Goal: Information Seeking & Learning: Learn about a topic

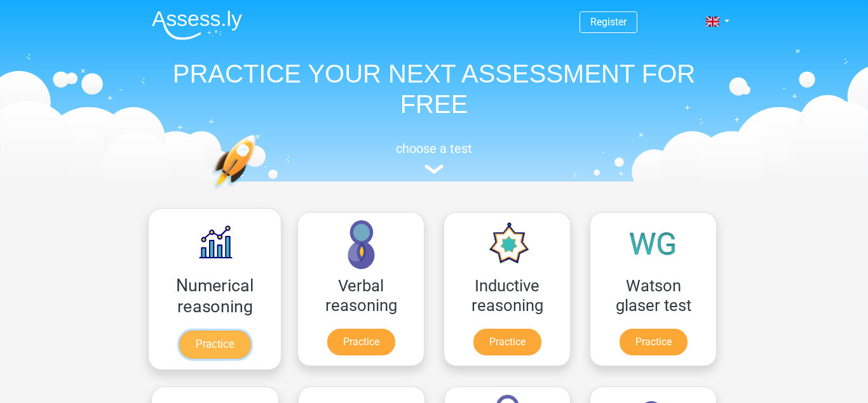
click at [241, 331] on link "Practice" at bounding box center [214, 345] width 71 height 28
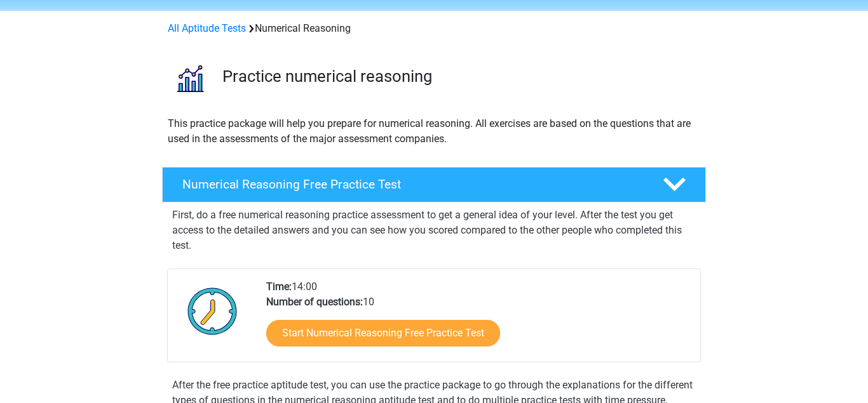
scroll to position [44, 0]
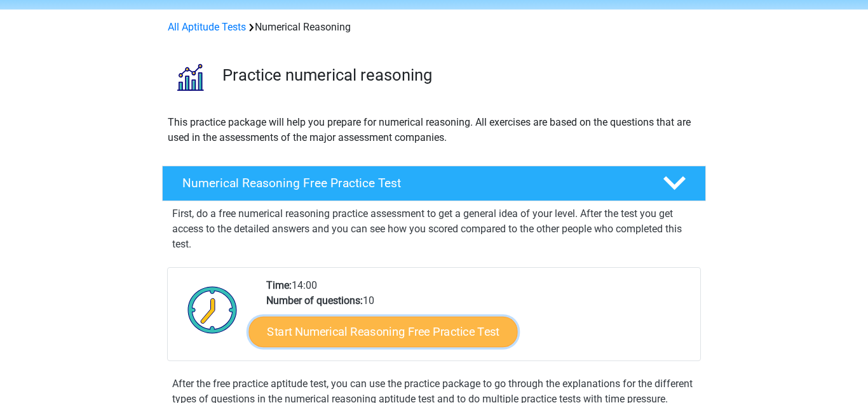
click at [454, 328] on link "Start Numerical Reasoning Free Practice Test" at bounding box center [383, 331] width 269 height 30
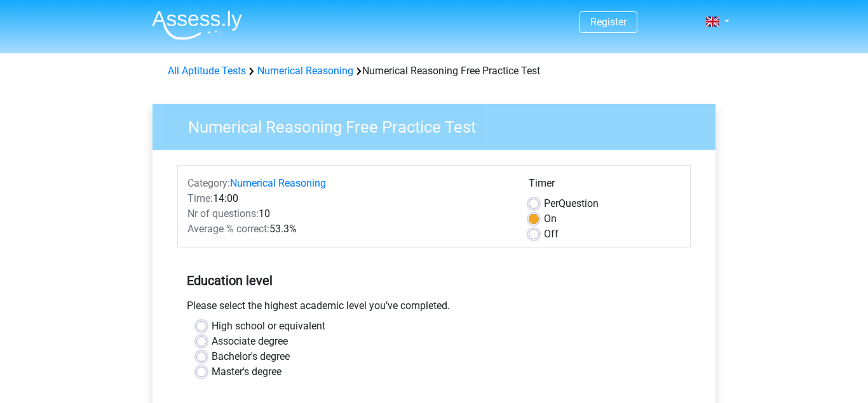
click at [212, 355] on label "Bachelor's degree" at bounding box center [251, 356] width 78 height 15
click at [204, 355] on input "Bachelor's degree" at bounding box center [201, 355] width 10 height 13
radio input "true"
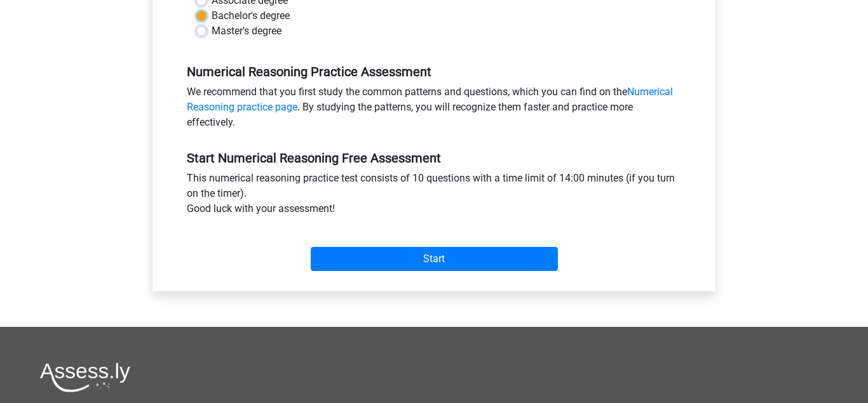
scroll to position [339, 0]
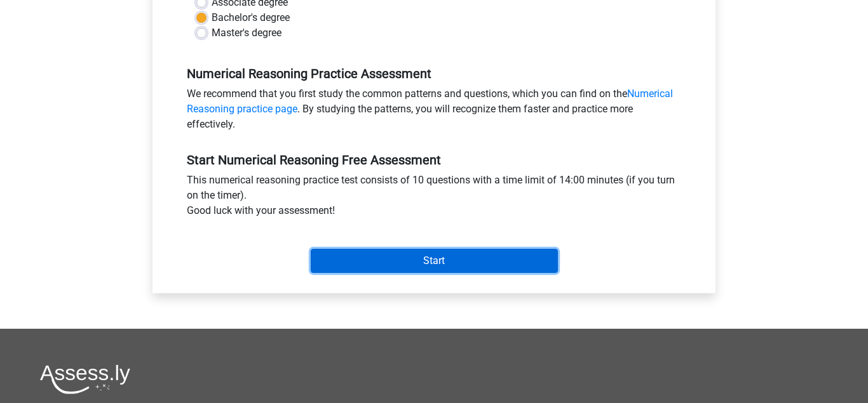
click at [465, 253] on input "Start" at bounding box center [434, 261] width 247 height 24
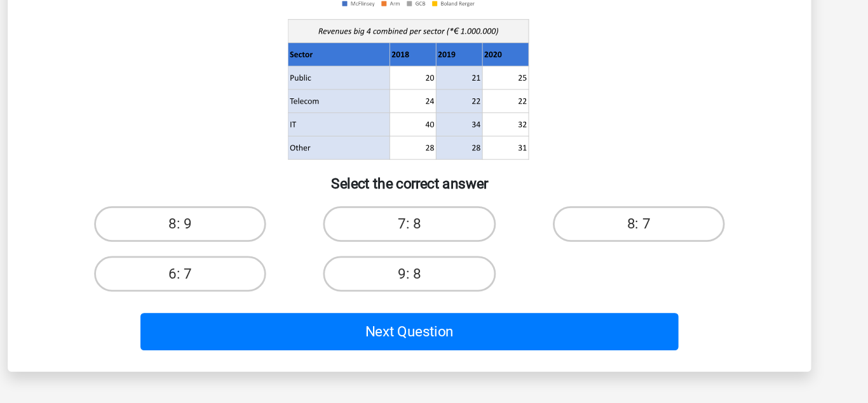
scroll to position [111, 0]
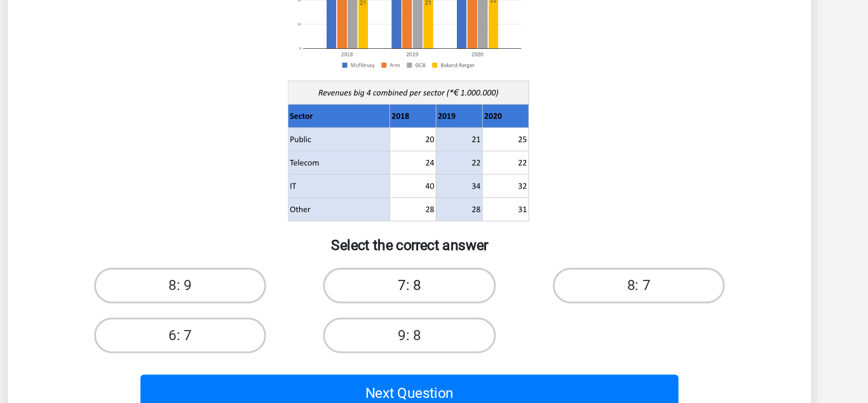
click at [454, 250] on label "7: 8" at bounding box center [433, 260] width 123 height 25
click at [442, 260] on input "7: 8" at bounding box center [438, 264] width 8 height 8
radio input "true"
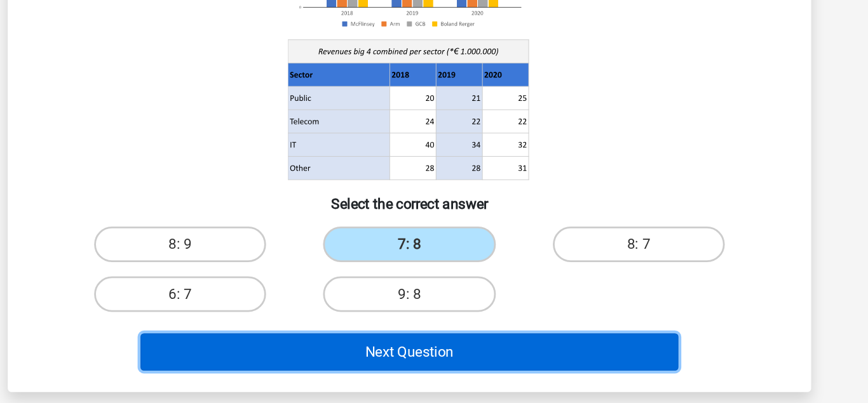
click at [526, 342] on button "Next Question" at bounding box center [434, 337] width 384 height 27
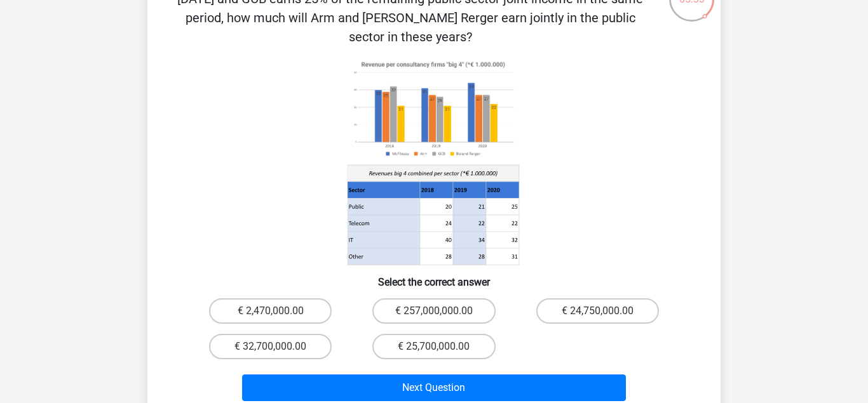
scroll to position [104, 0]
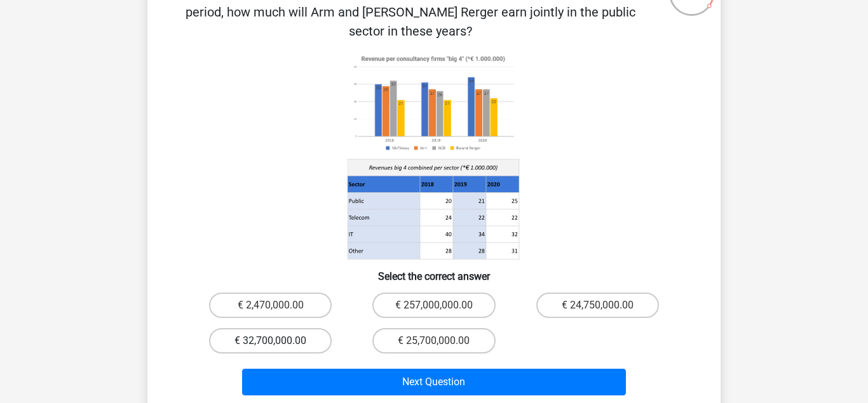
click at [303, 328] on label "€ 32,700,000.00" at bounding box center [270, 340] width 123 height 25
click at [279, 341] on input "€ 32,700,000.00" at bounding box center [275, 345] width 8 height 8
radio input "true"
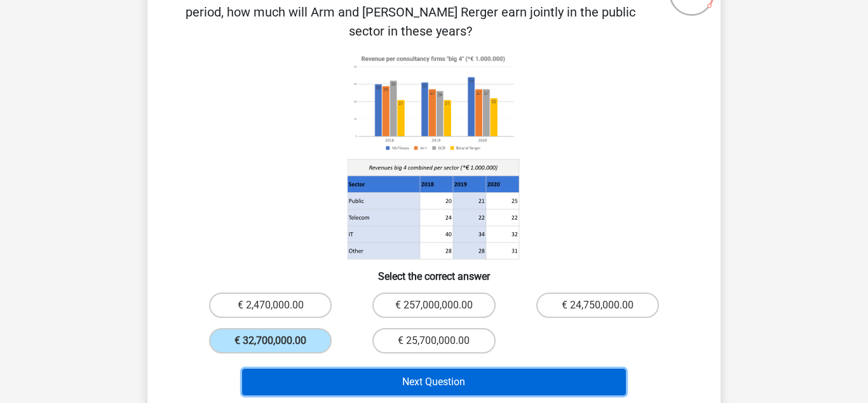
click at [431, 369] on button "Next Question" at bounding box center [434, 382] width 384 height 27
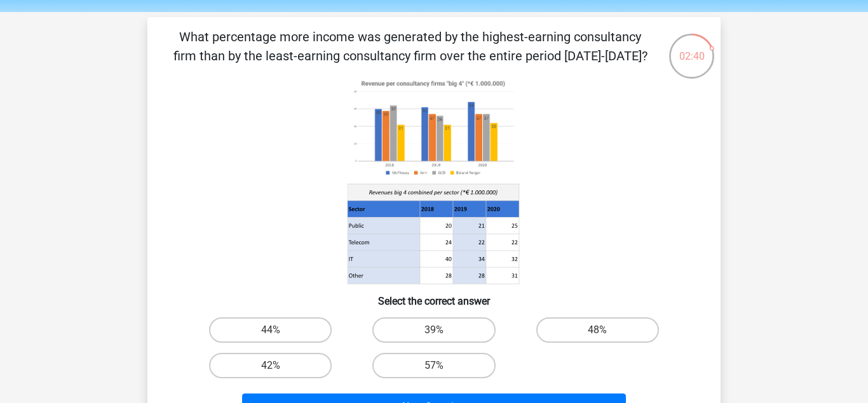
scroll to position [67, 0]
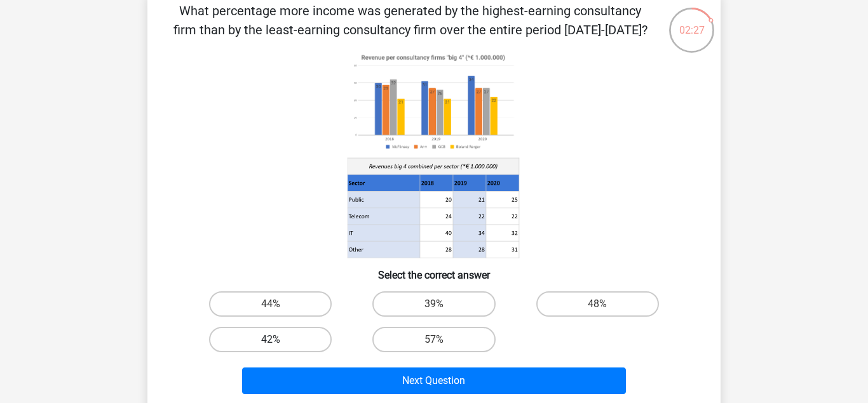
click at [306, 339] on label "42%" at bounding box center [270, 339] width 123 height 25
click at [279, 340] on input "42%" at bounding box center [275, 344] width 8 height 8
radio input "true"
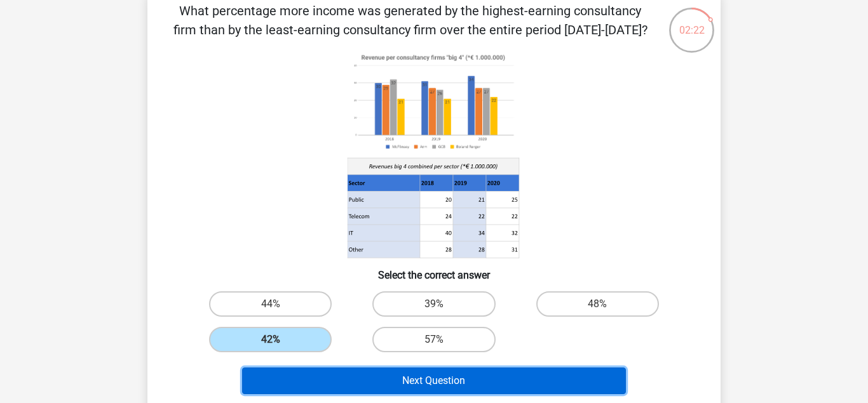
click at [495, 379] on button "Next Question" at bounding box center [434, 381] width 384 height 27
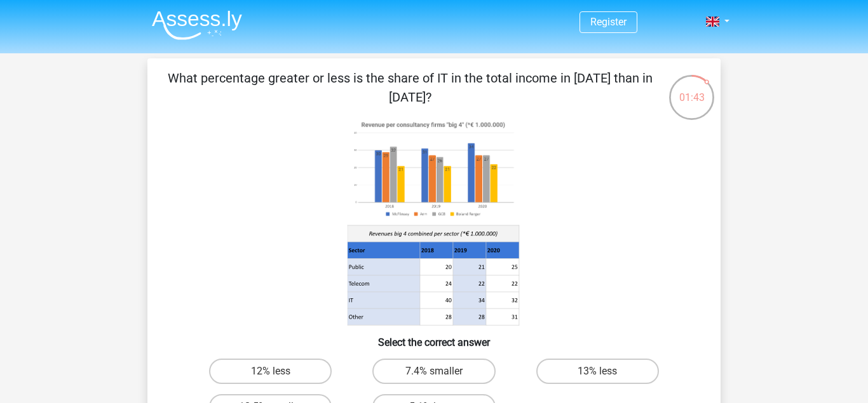
scroll to position [1, 0]
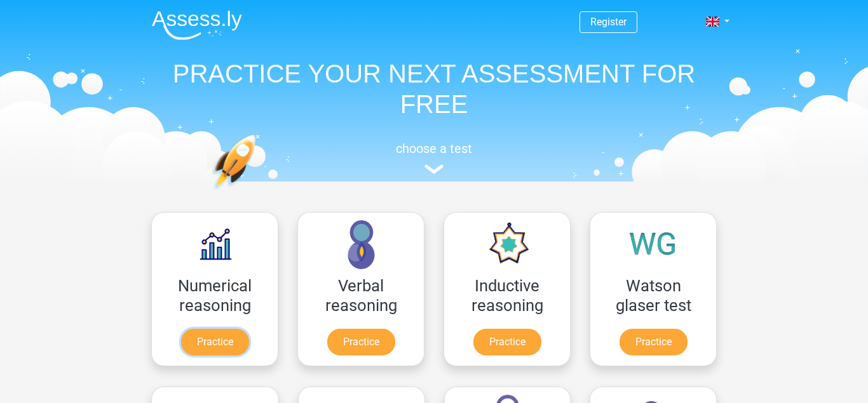
click at [249, 329] on link "Practice" at bounding box center [215, 342] width 68 height 27
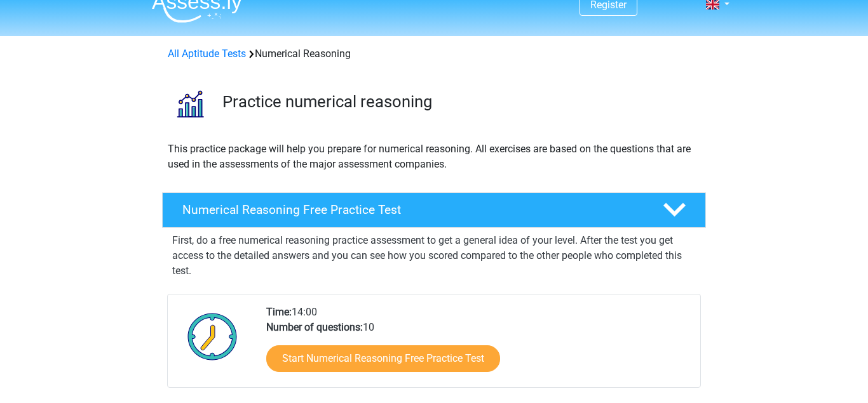
scroll to position [15, 0]
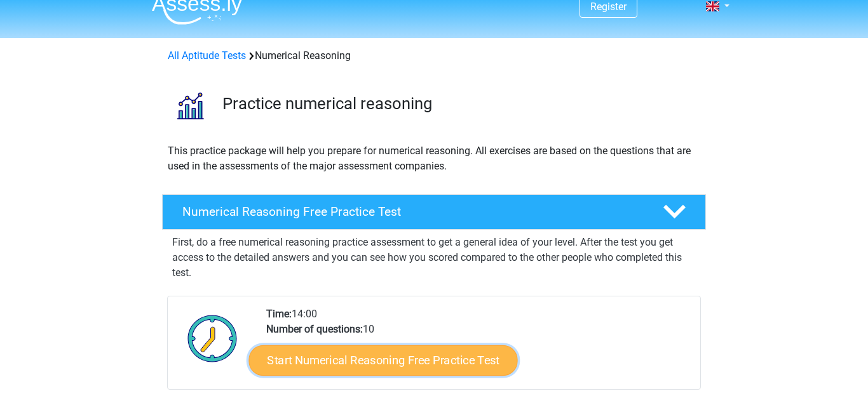
click at [424, 355] on link "Start Numerical Reasoning Free Practice Test" at bounding box center [383, 360] width 269 height 30
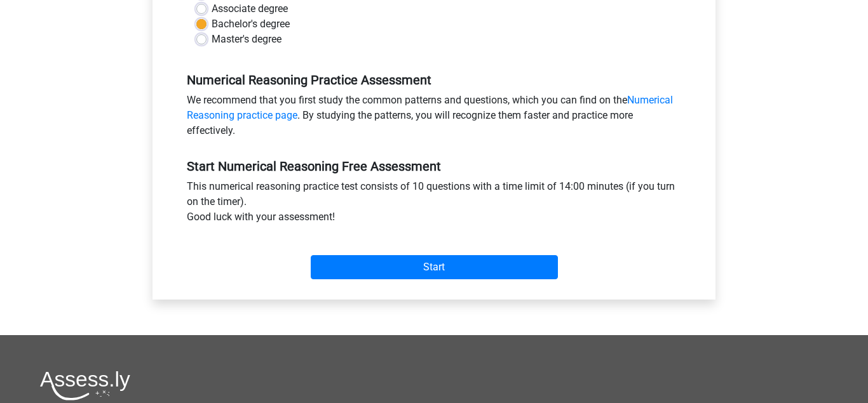
scroll to position [332, 0]
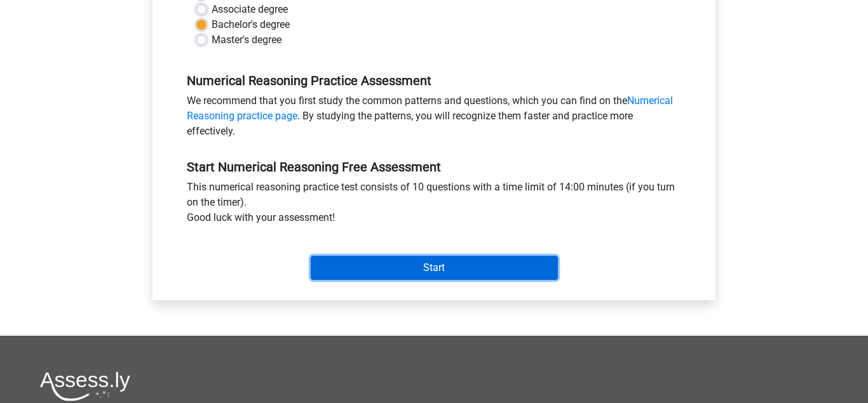
click at [454, 270] on input "Start" at bounding box center [434, 268] width 247 height 24
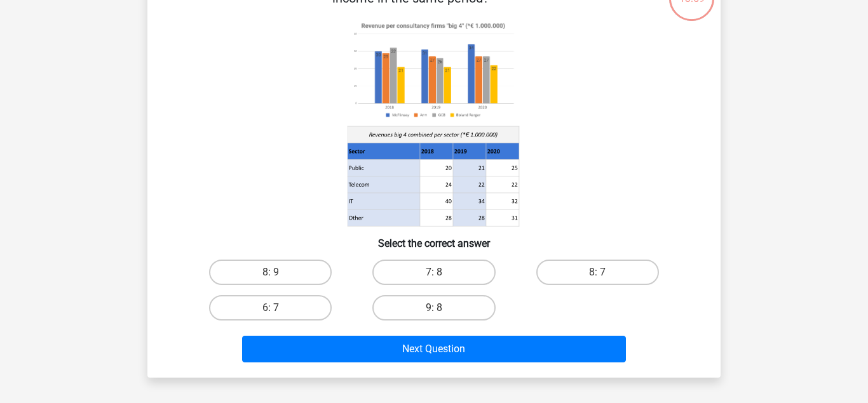
scroll to position [100, 0]
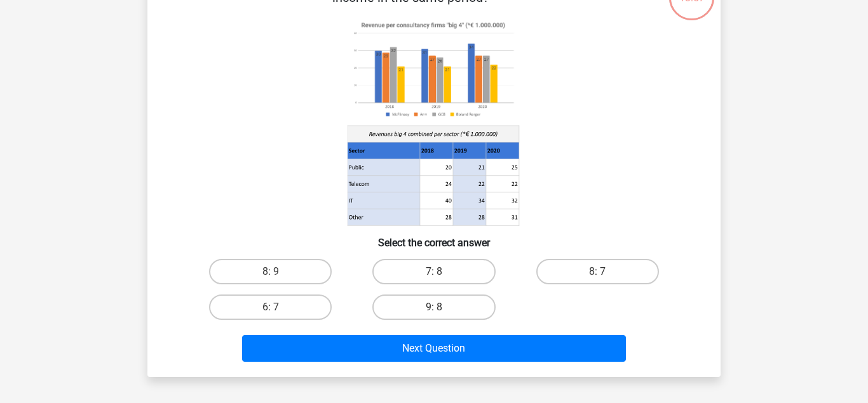
click at [454, 270] on label "7: 8" at bounding box center [433, 271] width 123 height 25
click at [442, 272] on input "7: 8" at bounding box center [438, 276] width 8 height 8
radio input "true"
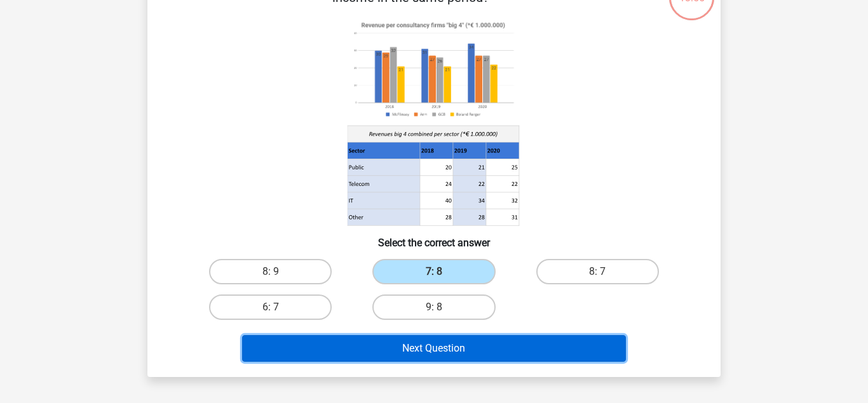
click at [505, 344] on button "Next Question" at bounding box center [434, 348] width 384 height 27
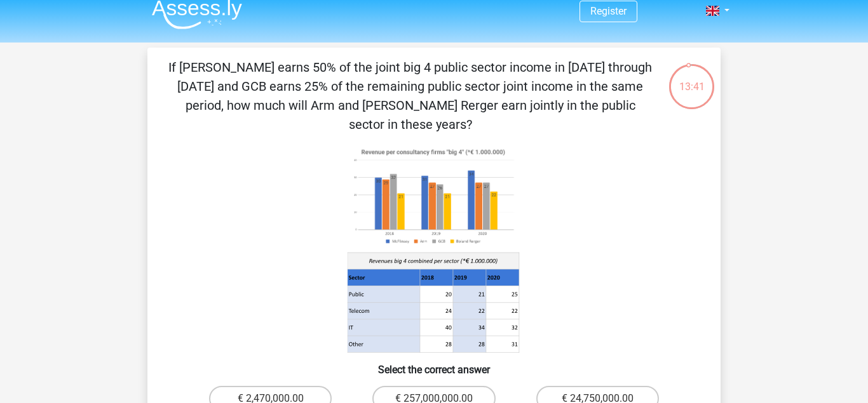
scroll to position [77, 0]
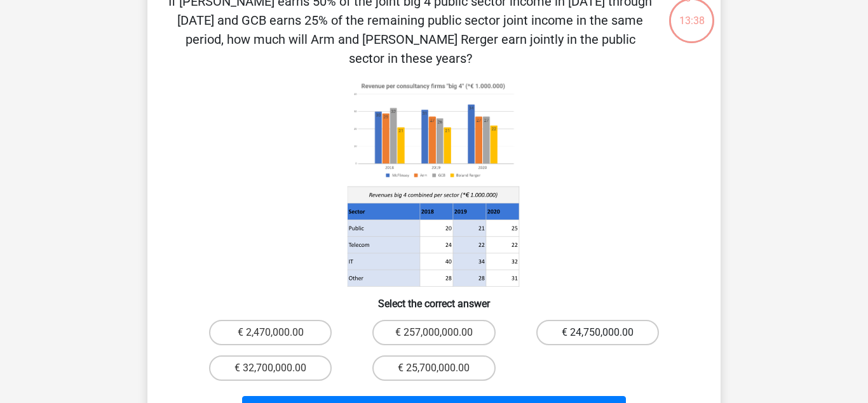
click at [567, 320] on label "€ 24,750,000.00" at bounding box center [597, 332] width 123 height 25
click at [597, 333] on input "€ 24,750,000.00" at bounding box center [601, 337] width 8 height 8
radio input "true"
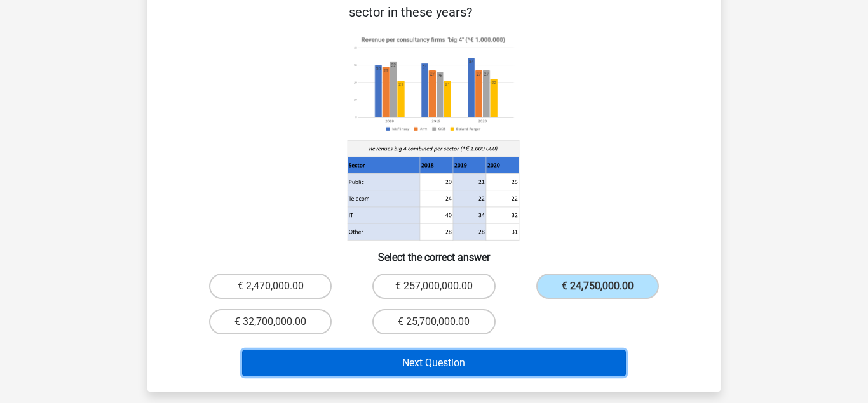
click at [546, 350] on button "Next Question" at bounding box center [434, 363] width 384 height 27
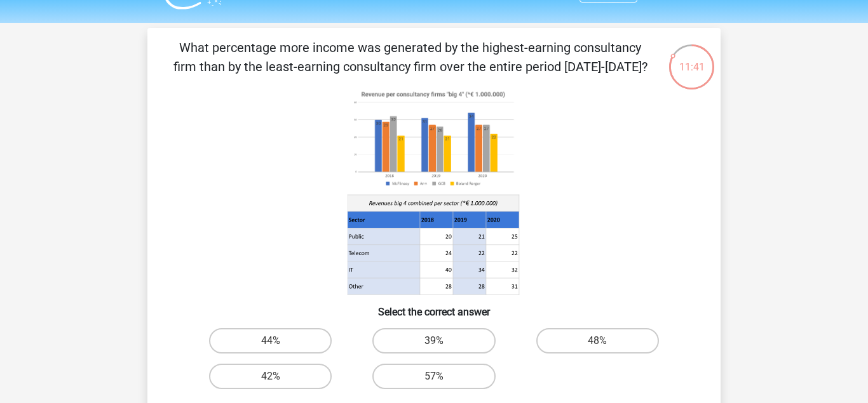
scroll to position [46, 0]
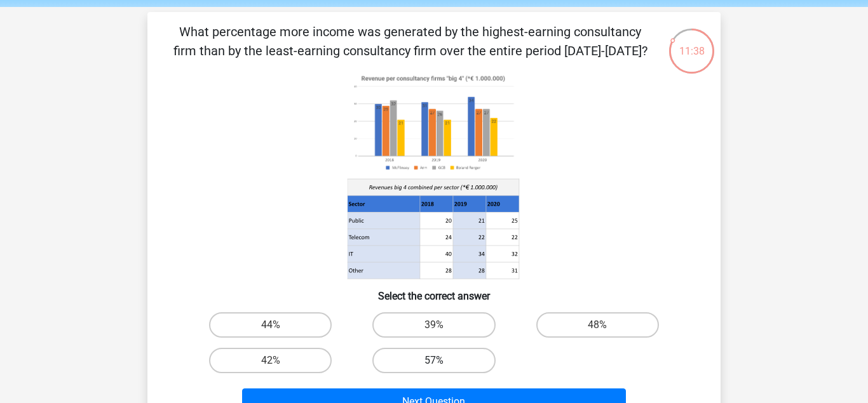
click at [475, 363] on label "57%" at bounding box center [433, 360] width 123 height 25
click at [442, 363] on input "57%" at bounding box center [438, 365] width 8 height 8
radio input "true"
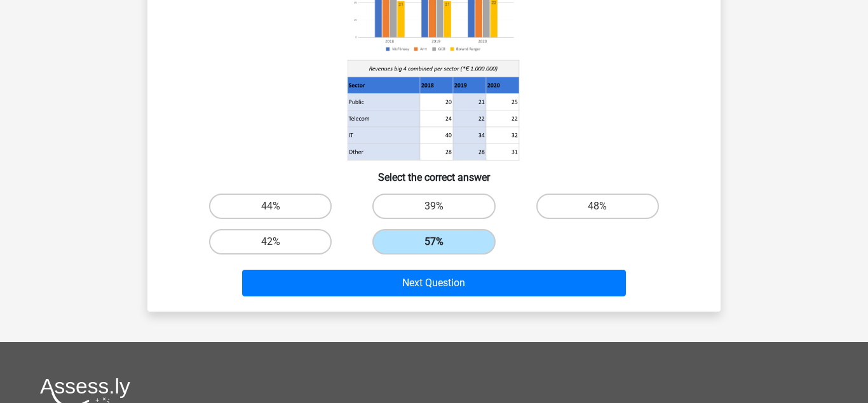
scroll to position [166, 0]
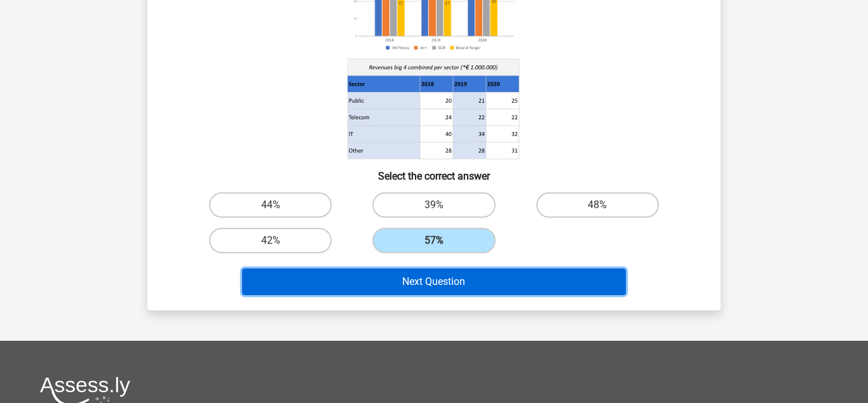
click at [511, 271] on button "Next Question" at bounding box center [434, 282] width 384 height 27
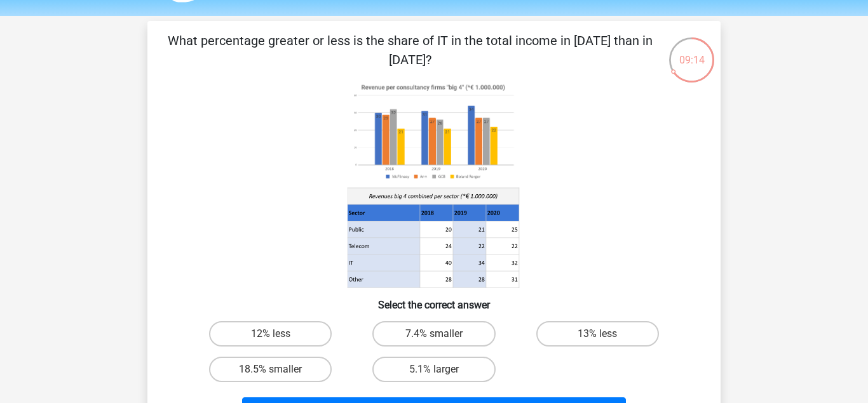
scroll to position [51, 0]
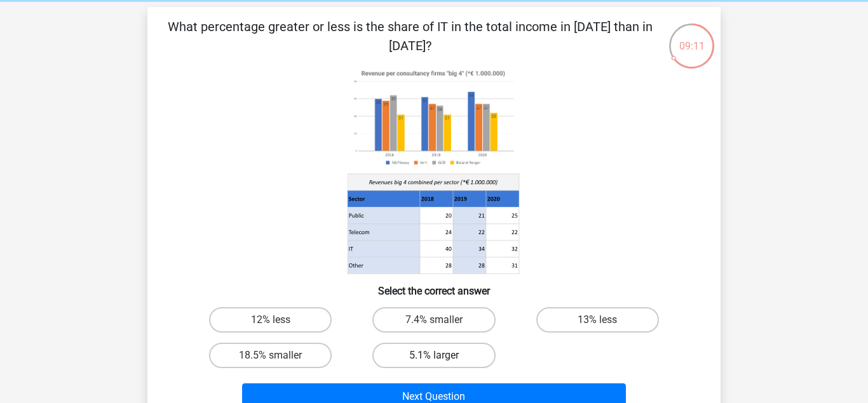
click at [445, 349] on label "5.1% larger" at bounding box center [433, 355] width 123 height 25
click at [442, 356] on input "5.1% larger" at bounding box center [438, 360] width 8 height 8
radio input "true"
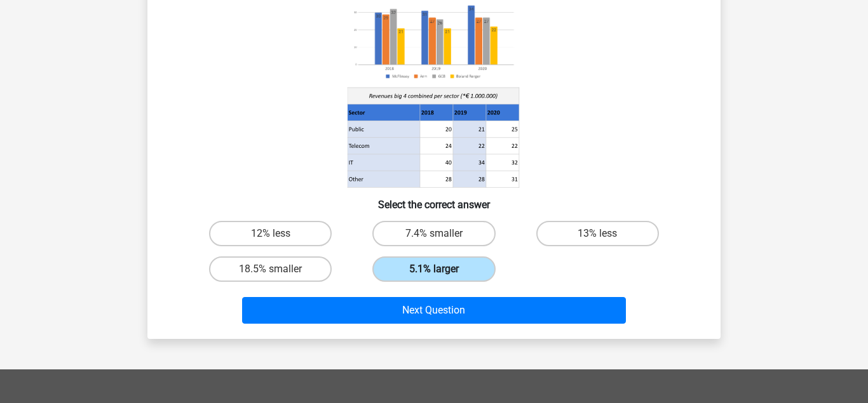
scroll to position [159, 0]
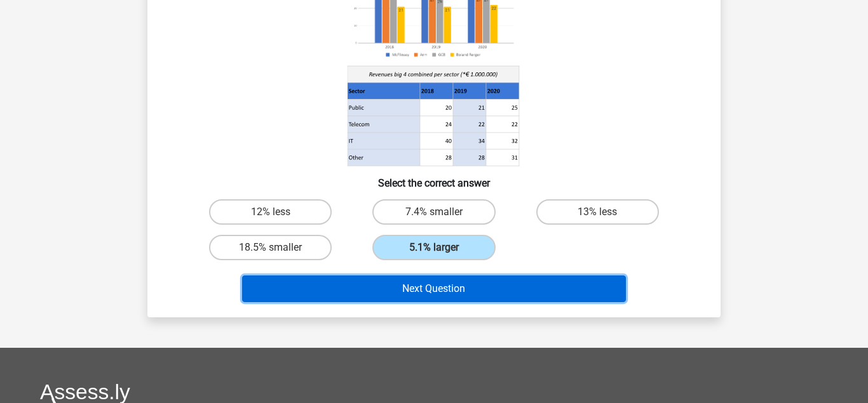
click at [470, 289] on button "Next Question" at bounding box center [434, 289] width 384 height 27
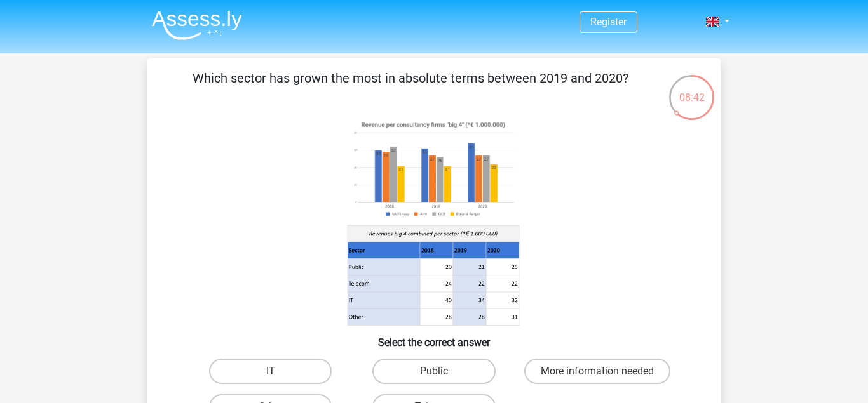
scroll to position [24, 0]
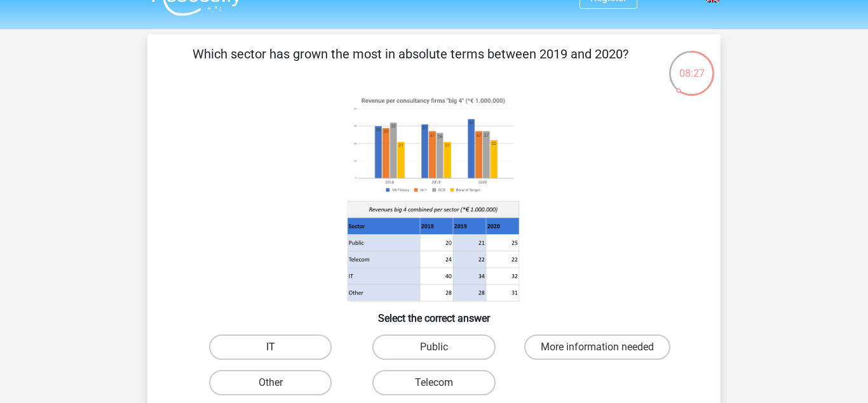
click at [302, 340] on label "IT" at bounding box center [270, 347] width 123 height 25
click at [279, 348] on input "IT" at bounding box center [275, 352] width 8 height 8
radio input "true"
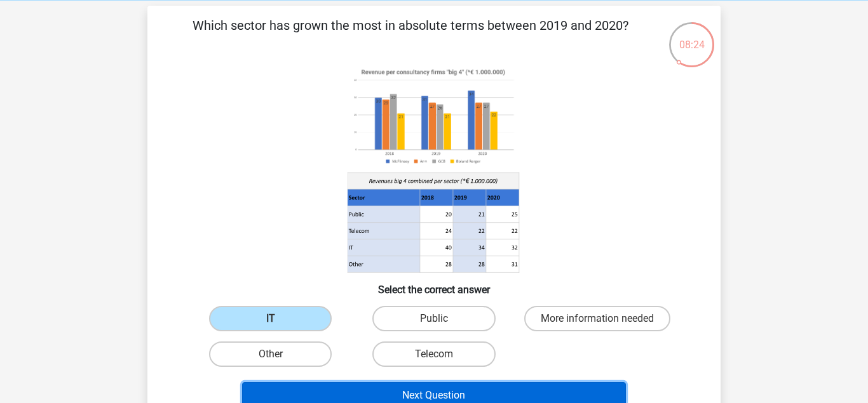
click at [529, 388] on button "Next Question" at bounding box center [434, 395] width 384 height 27
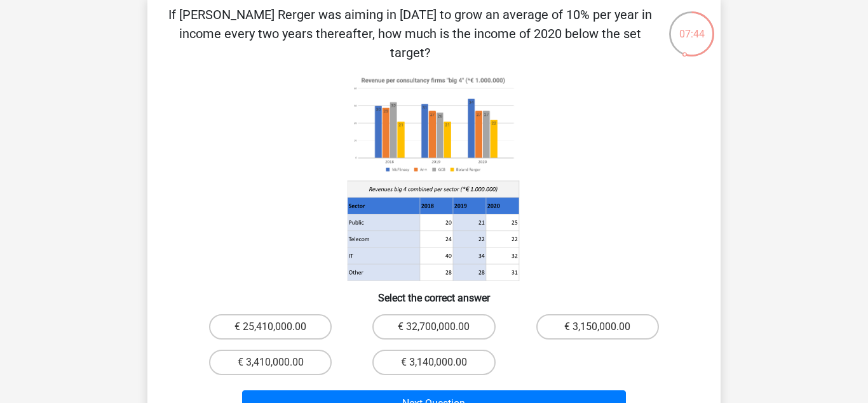
scroll to position [65, 0]
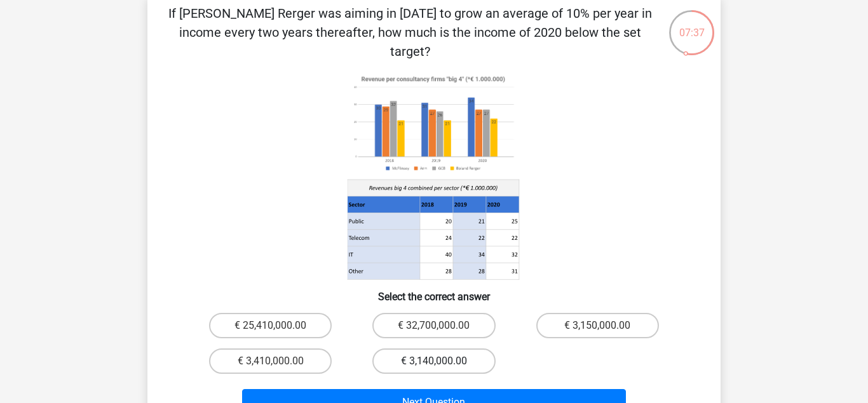
click at [450, 349] on label "€ 3,140,000.00" at bounding box center [433, 361] width 123 height 25
click at [442, 362] on input "€ 3,140,000.00" at bounding box center [438, 366] width 8 height 8
radio input "true"
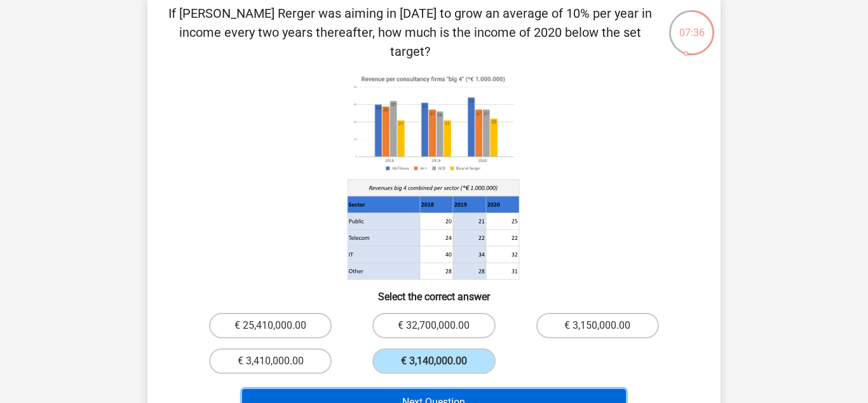
click at [468, 389] on button "Next Question" at bounding box center [434, 402] width 384 height 27
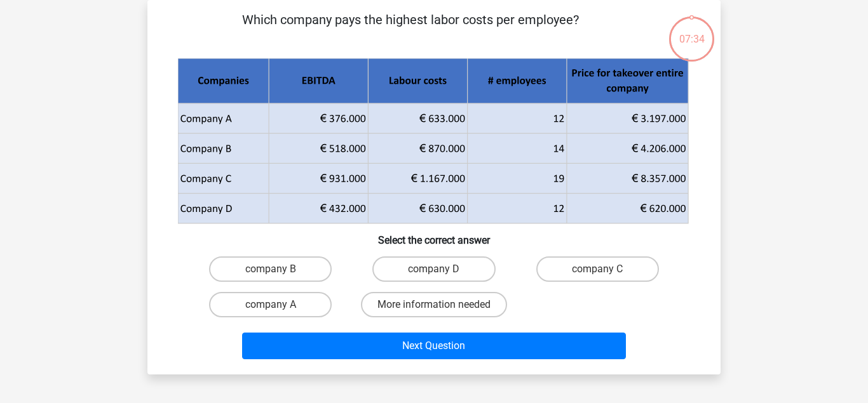
scroll to position [0, 0]
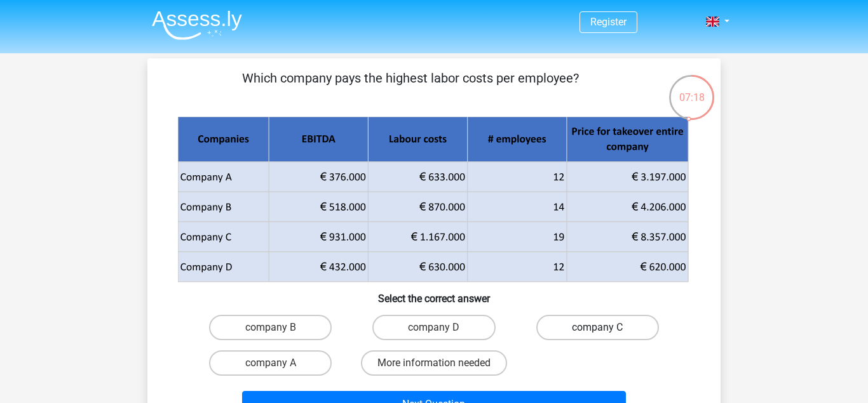
click at [556, 321] on label "company C" at bounding box center [597, 327] width 123 height 25
click at [597, 328] on input "company C" at bounding box center [601, 332] width 8 height 8
radio input "true"
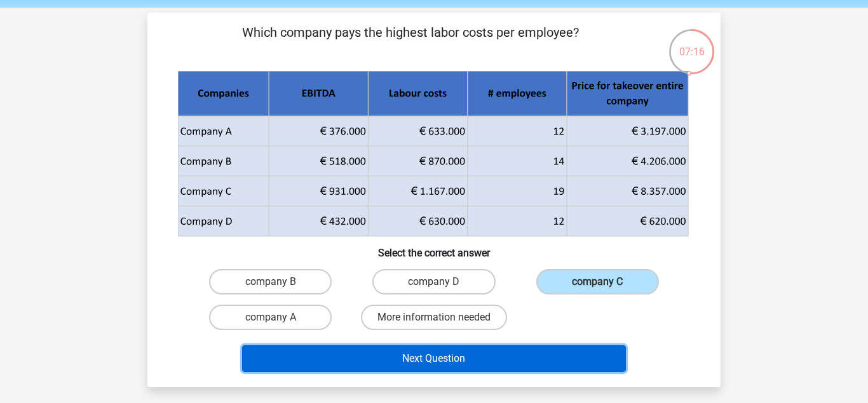
click at [553, 358] on button "Next Question" at bounding box center [434, 359] width 384 height 27
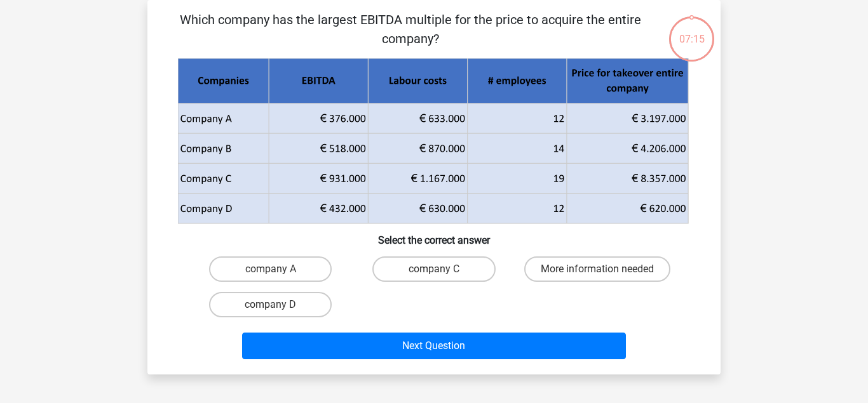
scroll to position [0, 0]
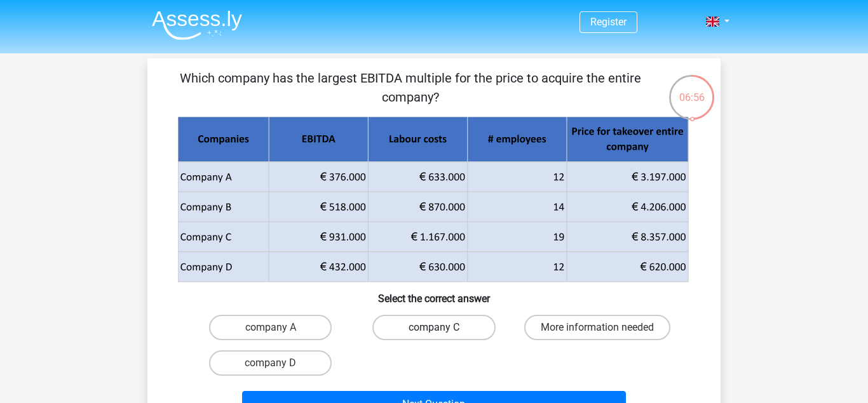
click at [468, 319] on label "company C" at bounding box center [433, 327] width 123 height 25
click at [442, 328] on input "company C" at bounding box center [438, 332] width 8 height 8
radio input "true"
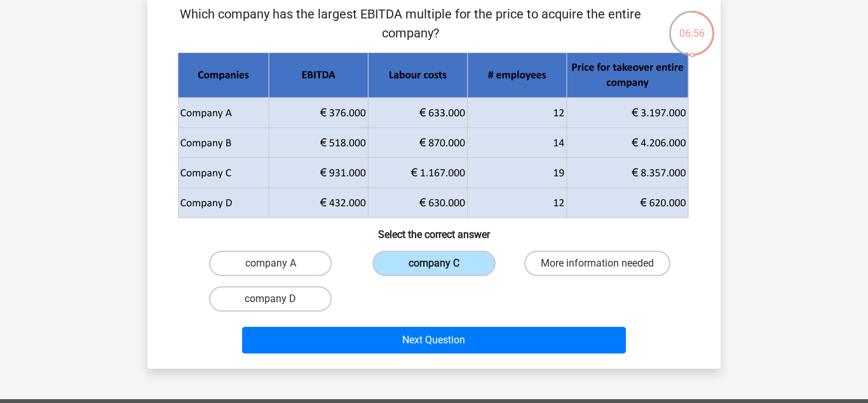
scroll to position [65, 0]
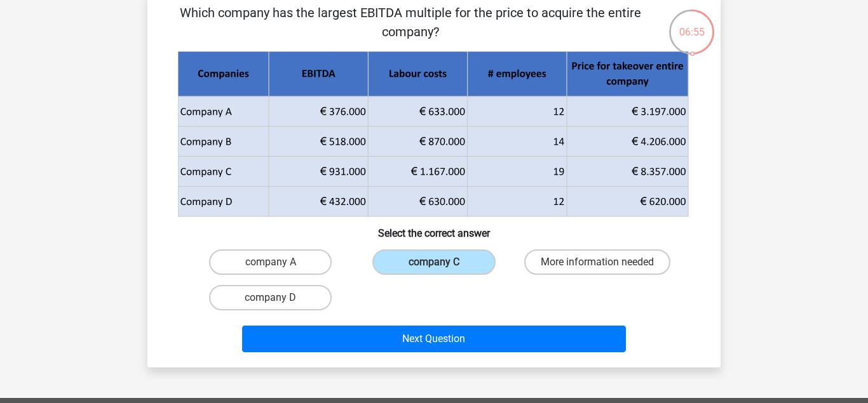
click at [470, 323] on div "Next Question" at bounding box center [434, 337] width 532 height 42
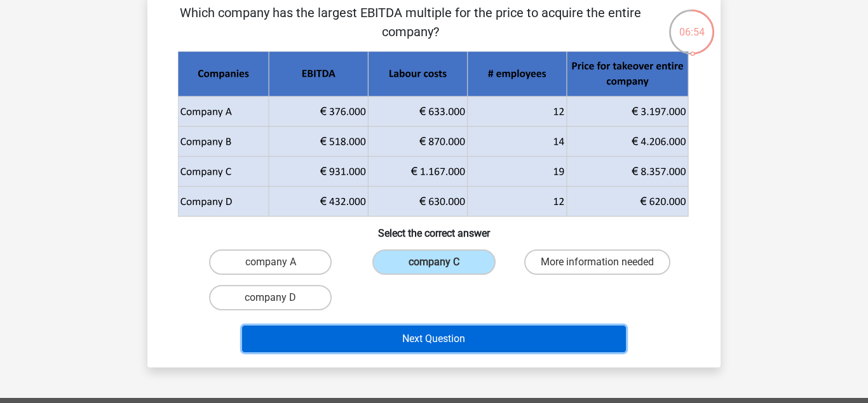
click at [474, 333] on button "Next Question" at bounding box center [434, 339] width 384 height 27
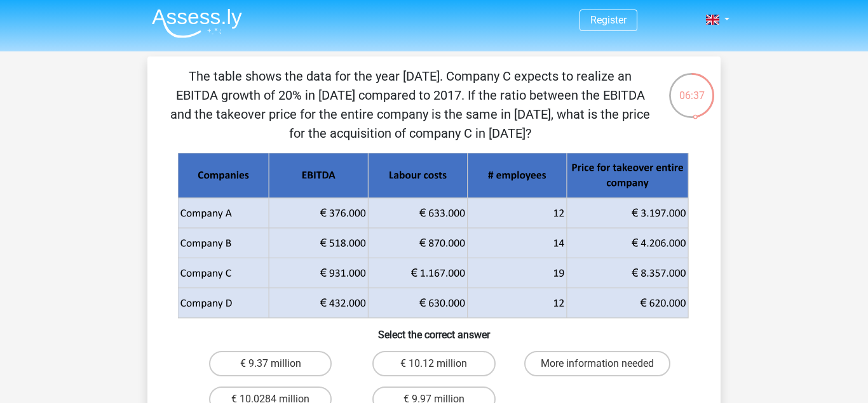
scroll to position [31, 0]
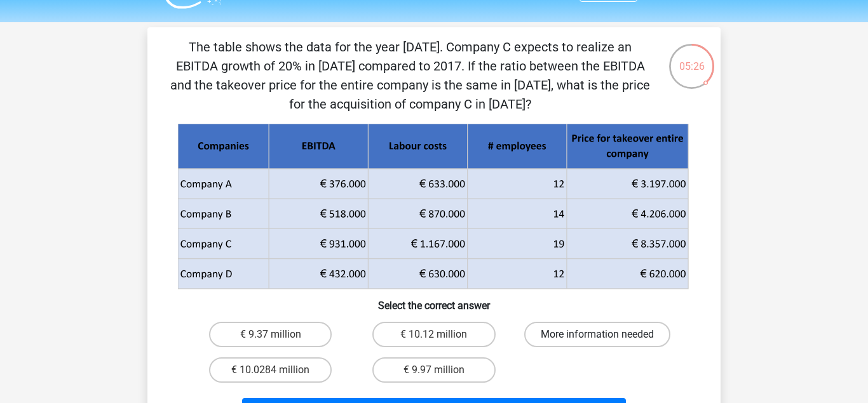
click at [612, 323] on label "More information needed" at bounding box center [597, 334] width 146 height 25
click at [605, 335] on input "More information needed" at bounding box center [601, 339] width 8 height 8
radio input "true"
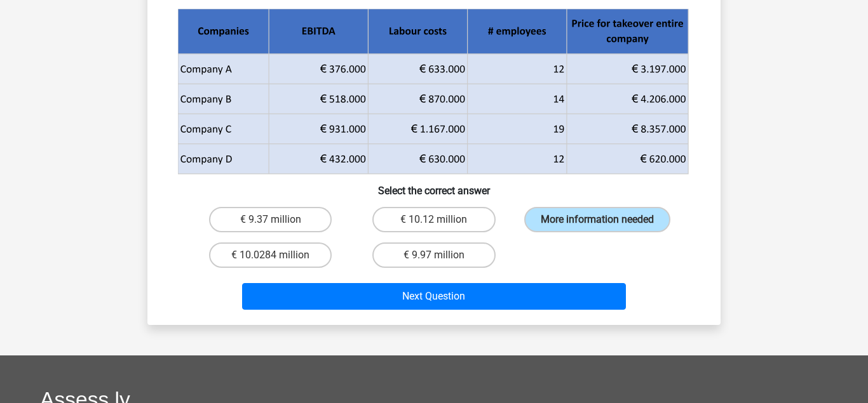
scroll to position [148, 0]
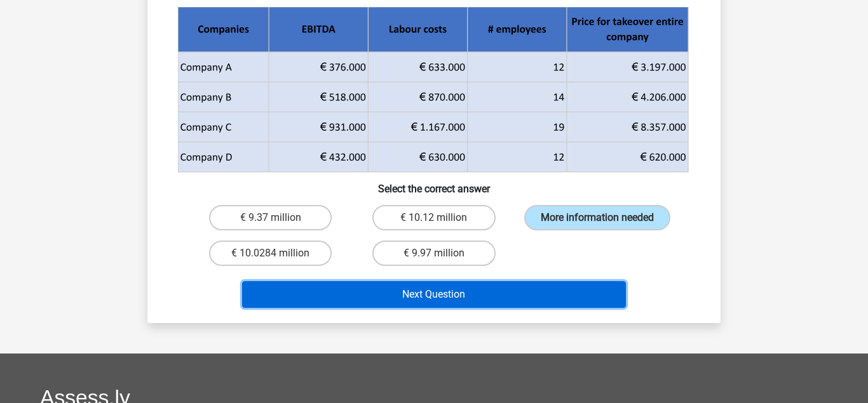
click at [581, 308] on button "Next Question" at bounding box center [434, 294] width 384 height 27
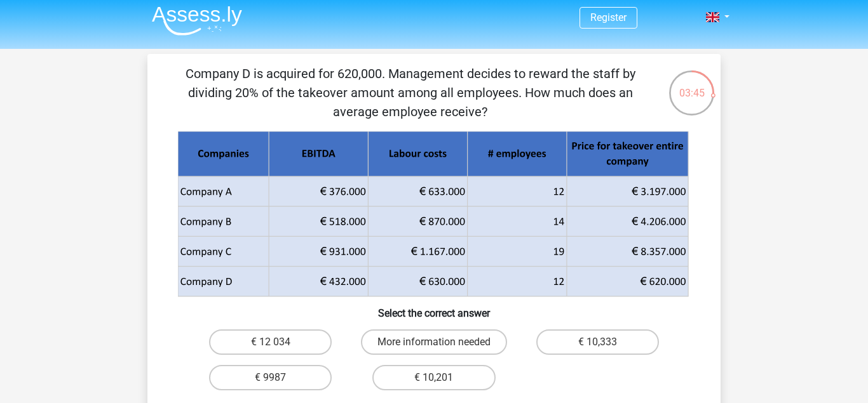
scroll to position [42, 0]
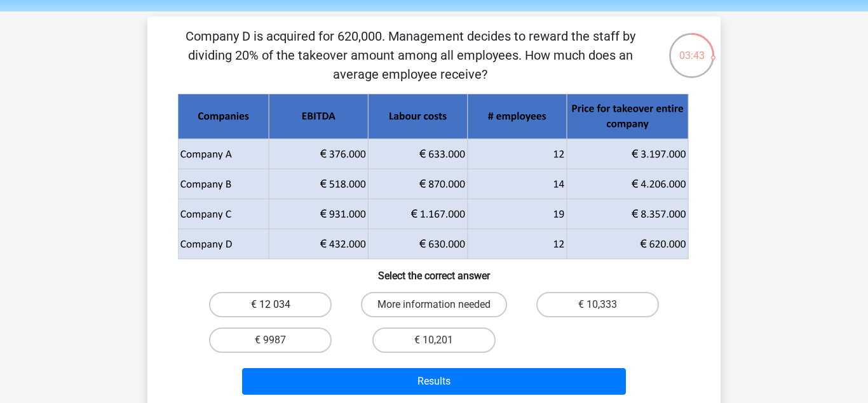
click at [290, 299] on label "€ 12 034" at bounding box center [270, 304] width 123 height 25
click at [279, 305] on input "€ 12 034" at bounding box center [275, 309] width 8 height 8
radio input "true"
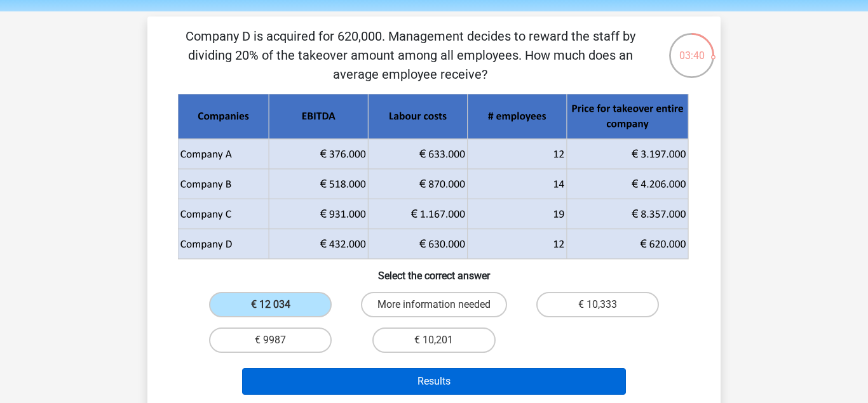
drag, startPoint x: 442, startPoint y: 398, endPoint x: 435, endPoint y: 384, distance: 15.1
click at [435, 384] on div "Results" at bounding box center [434, 385] width 490 height 32
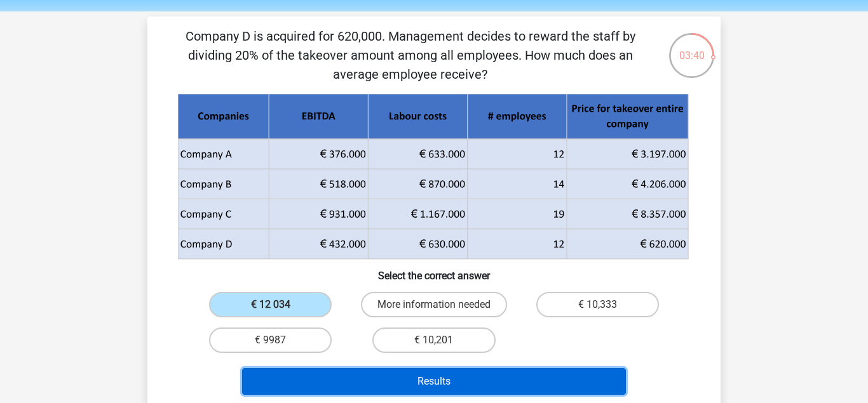
click at [435, 384] on button "Results" at bounding box center [434, 382] width 384 height 27
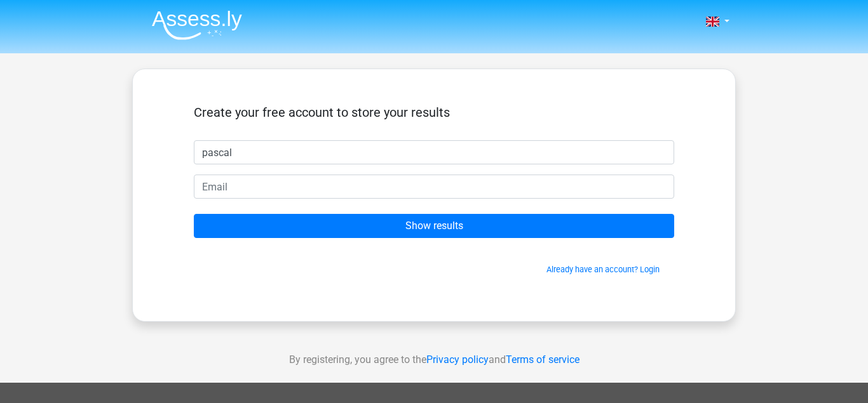
type input "pascal"
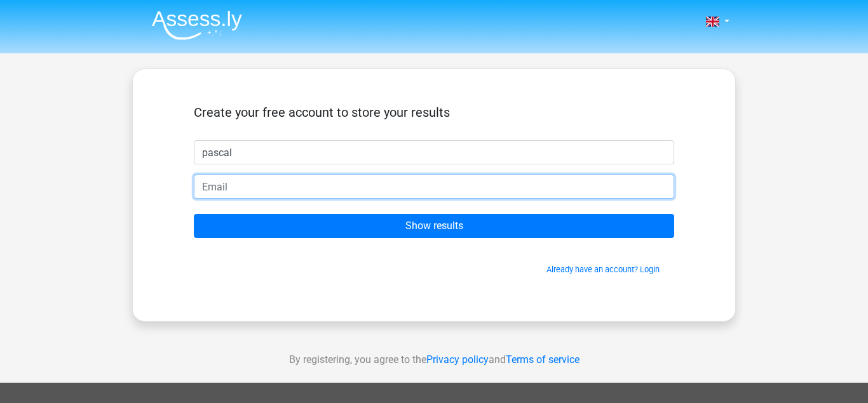
click at [370, 196] on input "email" at bounding box center [434, 187] width 480 height 24
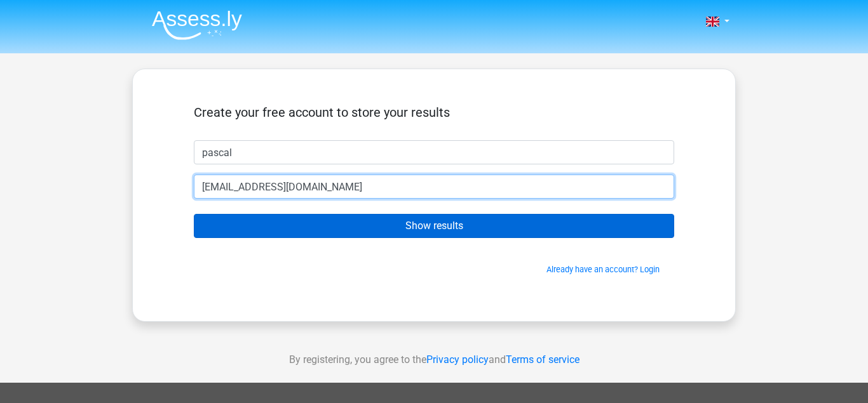
type input "pascalokereke18@gmail.com"
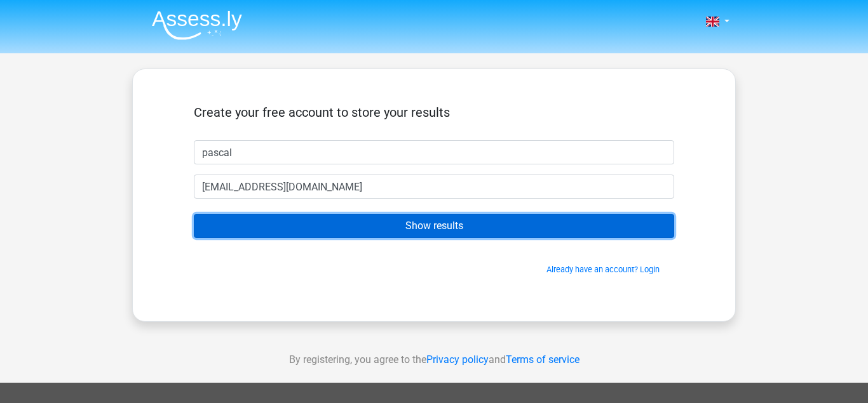
click at [374, 219] on input "Show results" at bounding box center [434, 226] width 480 height 24
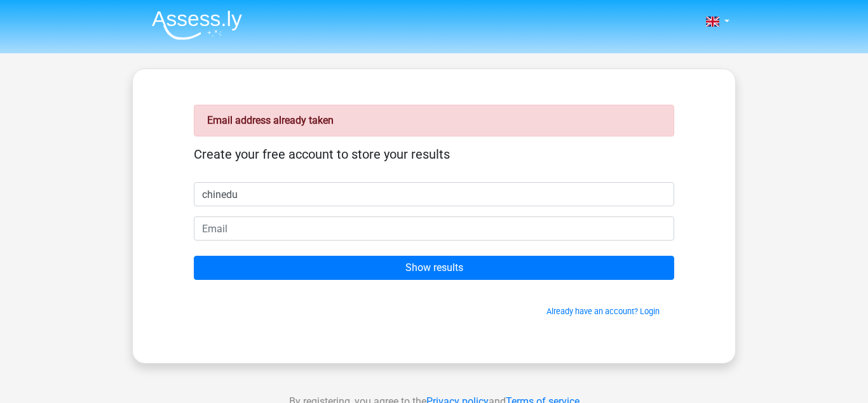
type input "chinedu"
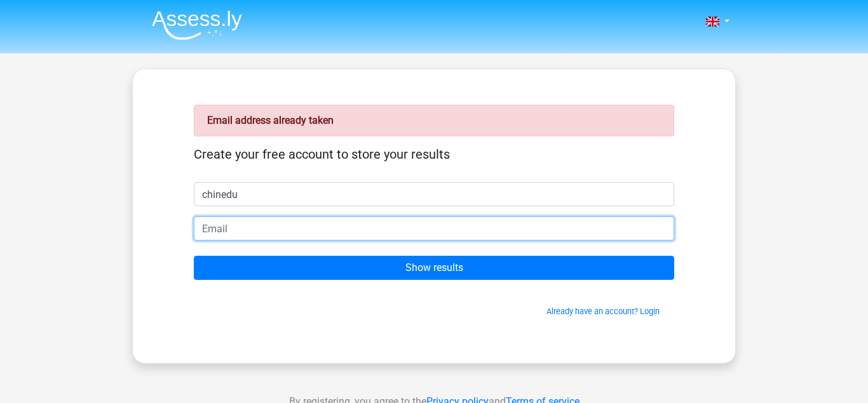
click at [321, 234] on input "email" at bounding box center [434, 229] width 480 height 24
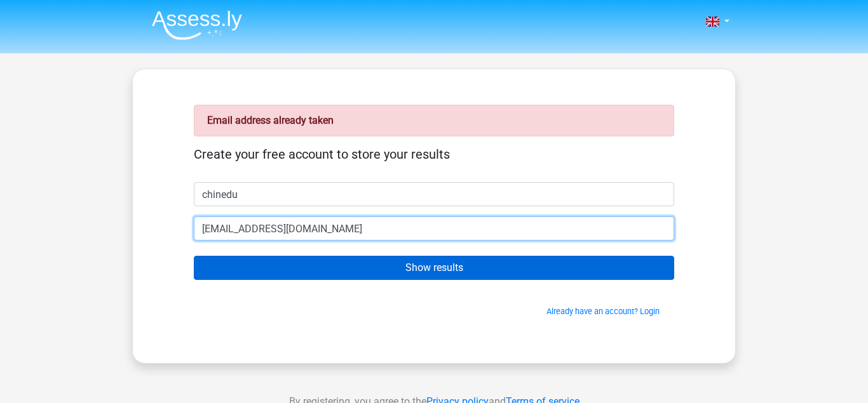
type input "chineduraymond33@gmail.com"
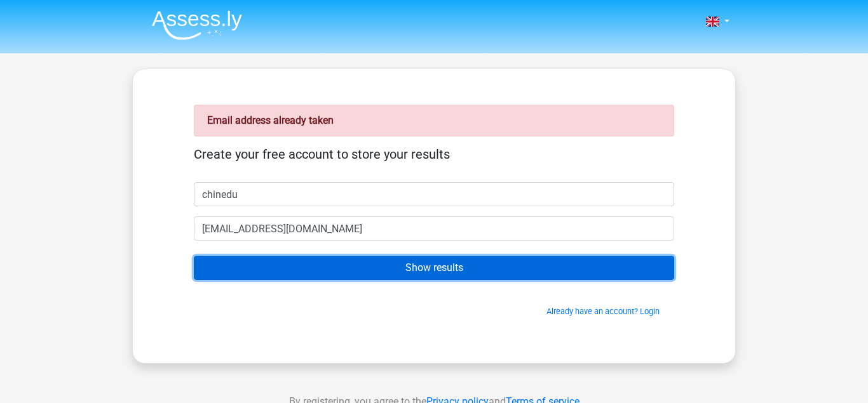
click at [299, 279] on input "Show results" at bounding box center [434, 268] width 480 height 24
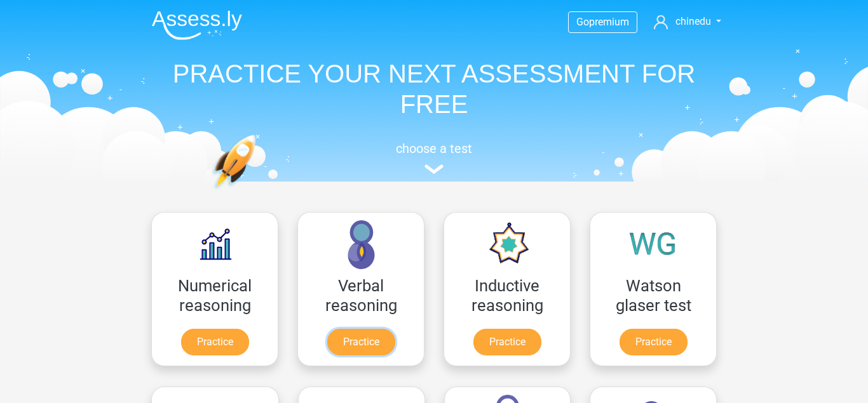
click at [349, 329] on link "Practice" at bounding box center [361, 342] width 68 height 27
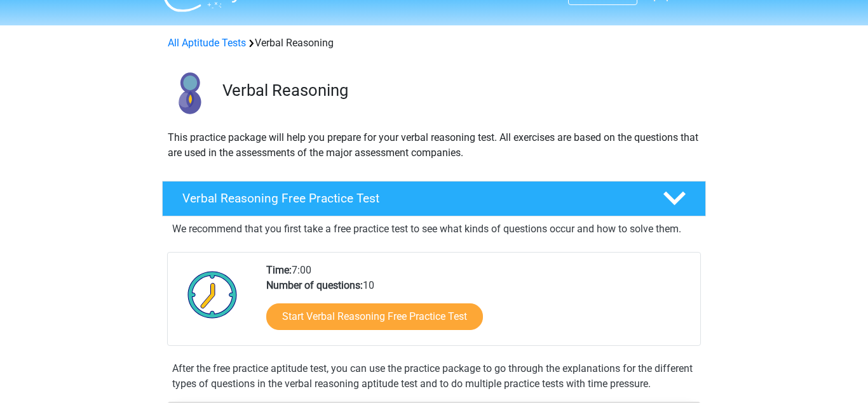
scroll to position [29, 0]
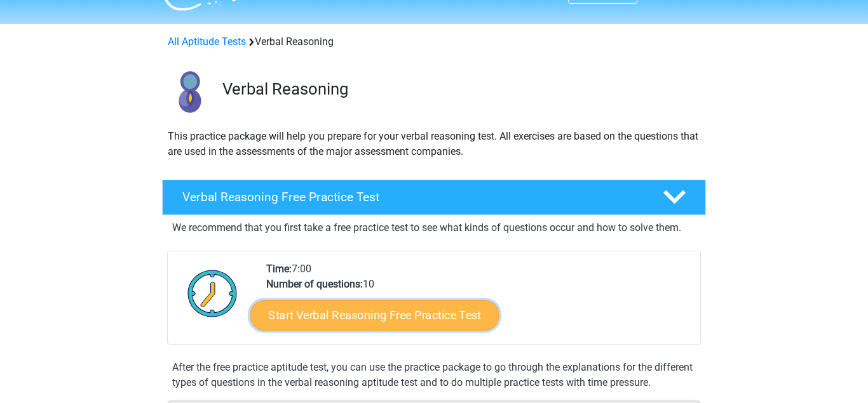
click at [440, 315] on link "Start Verbal Reasoning Free Practice Test" at bounding box center [374, 316] width 249 height 30
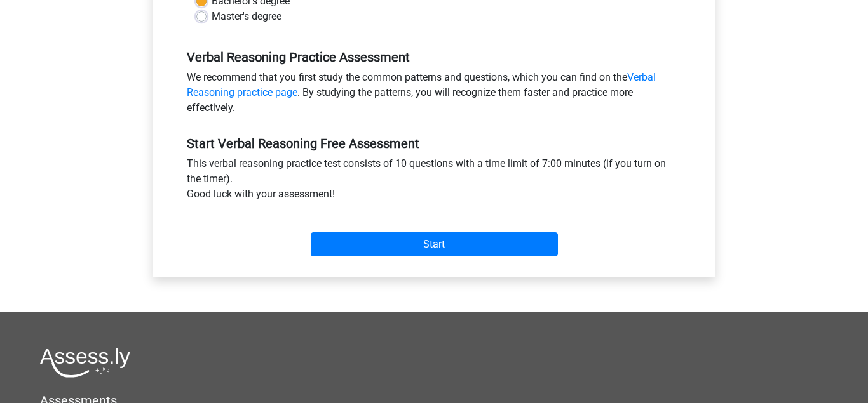
scroll to position [344, 0]
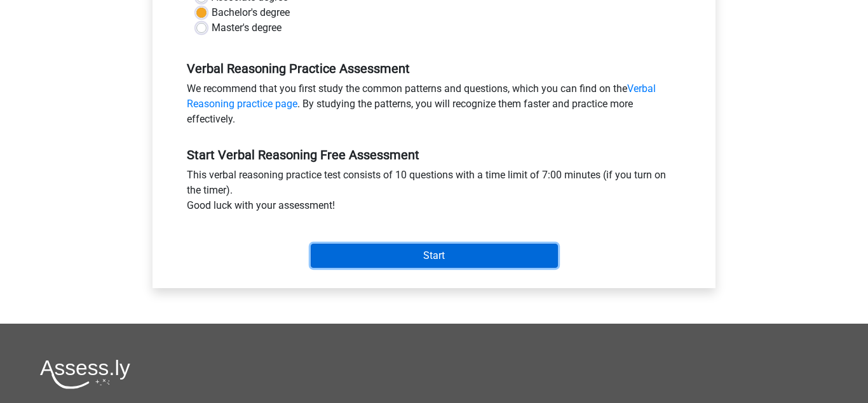
click at [500, 260] on input "Start" at bounding box center [434, 256] width 247 height 24
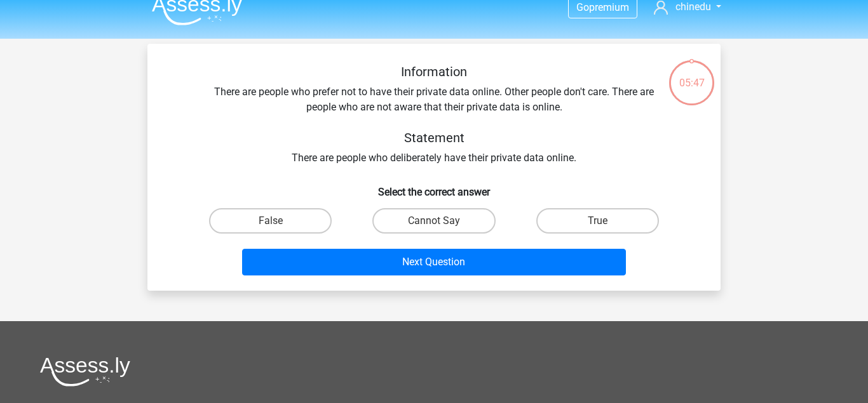
scroll to position [18, 0]
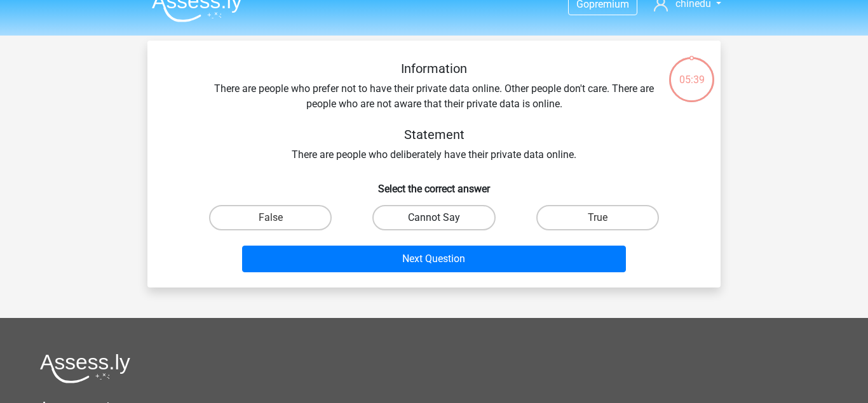
click at [434, 214] on label "Cannot Say" at bounding box center [433, 217] width 123 height 25
click at [434, 218] on input "Cannot Say" at bounding box center [438, 222] width 8 height 8
radio input "true"
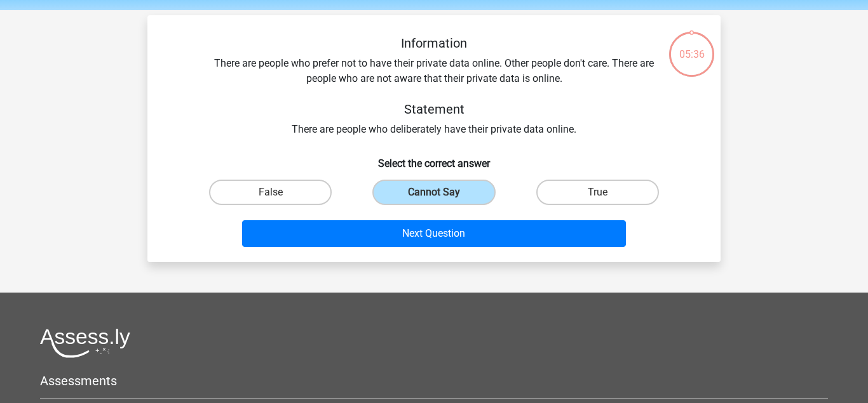
scroll to position [44, 0]
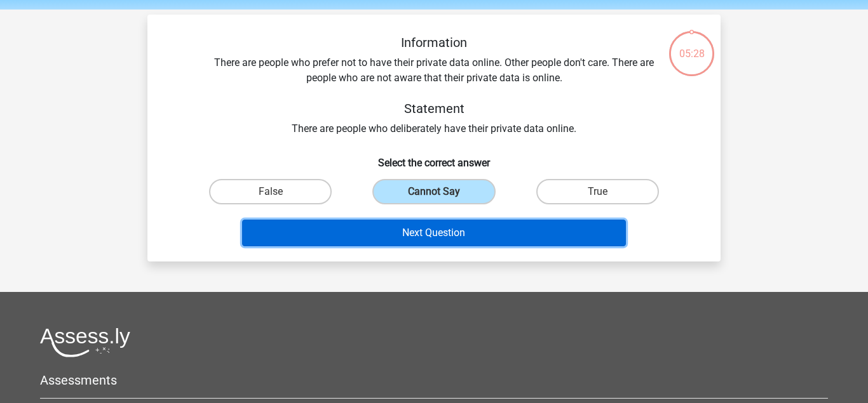
click at [501, 234] on button "Next Question" at bounding box center [434, 233] width 384 height 27
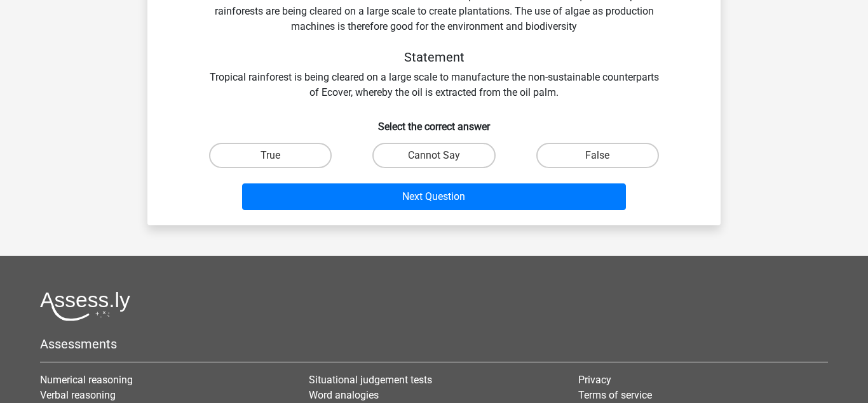
scroll to position [158, 0]
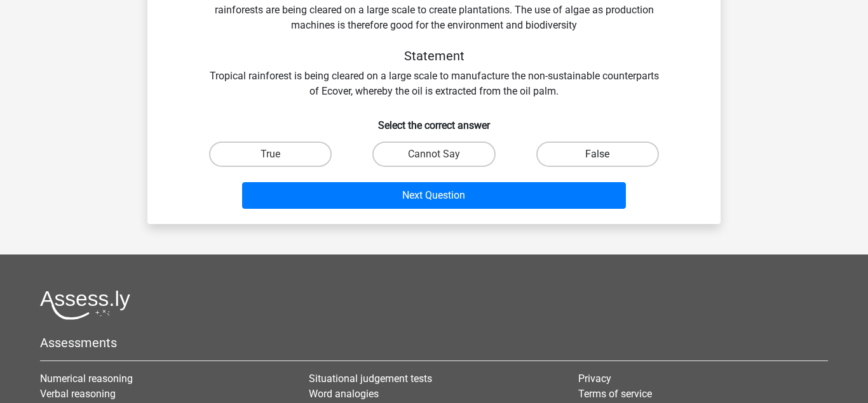
click at [558, 149] on label "False" at bounding box center [597, 154] width 123 height 25
click at [597, 154] on input "False" at bounding box center [601, 158] width 8 height 8
radio input "true"
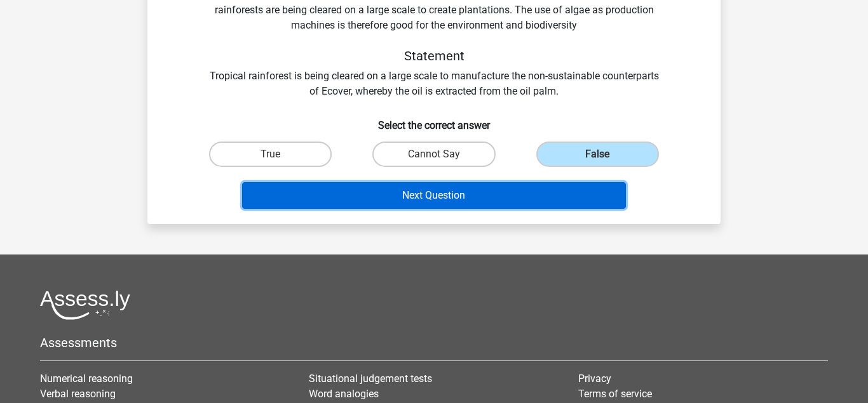
click at [531, 197] on button "Next Question" at bounding box center [434, 195] width 384 height 27
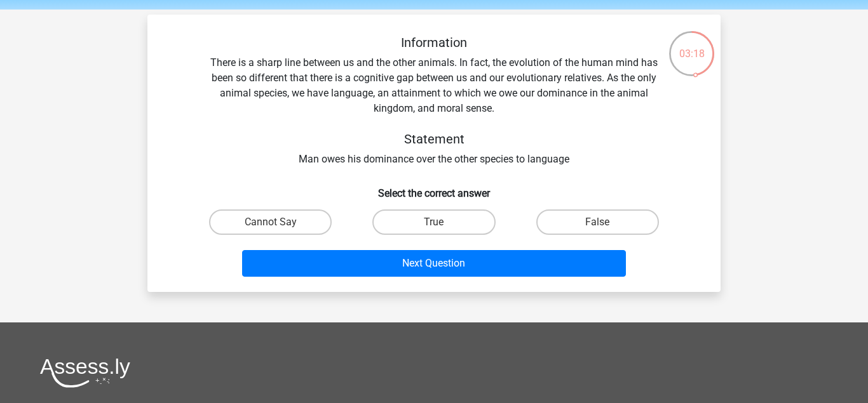
scroll to position [43, 0]
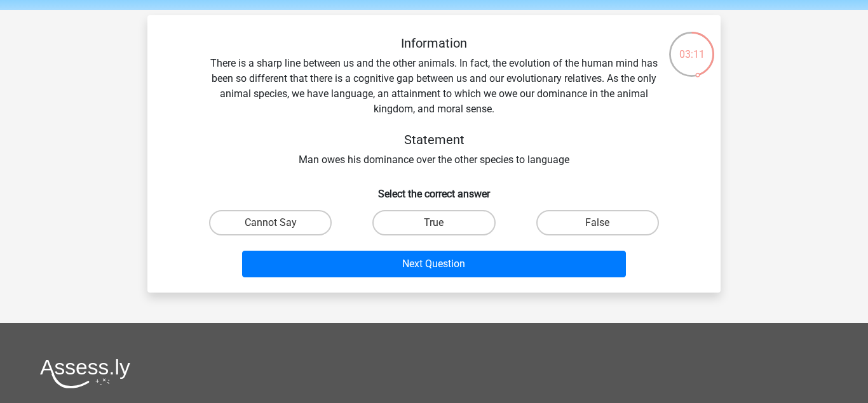
click at [522, 193] on h6 "Select the correct answer" at bounding box center [434, 189] width 532 height 22
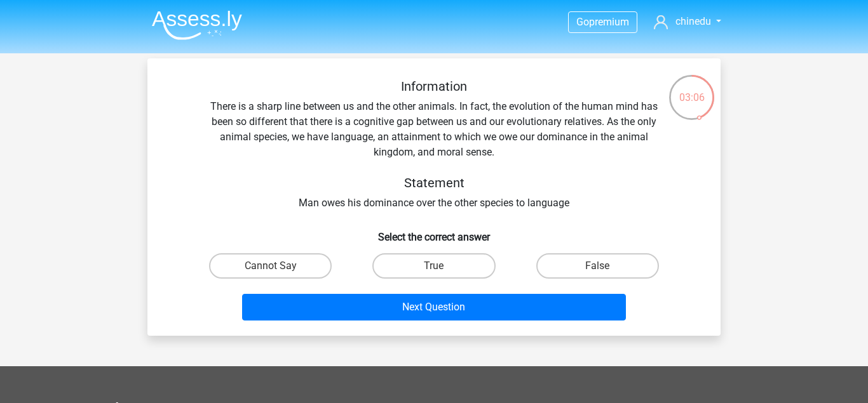
scroll to position [16, 0]
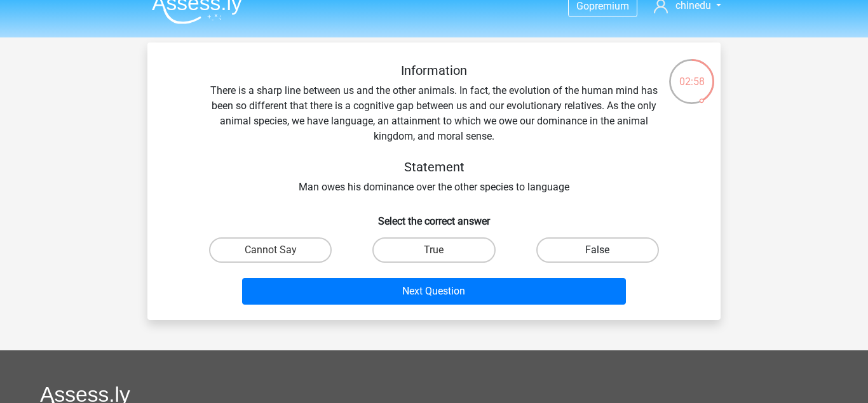
click at [562, 243] on label "False" at bounding box center [597, 250] width 123 height 25
click at [597, 250] on input "False" at bounding box center [601, 254] width 8 height 8
radio input "true"
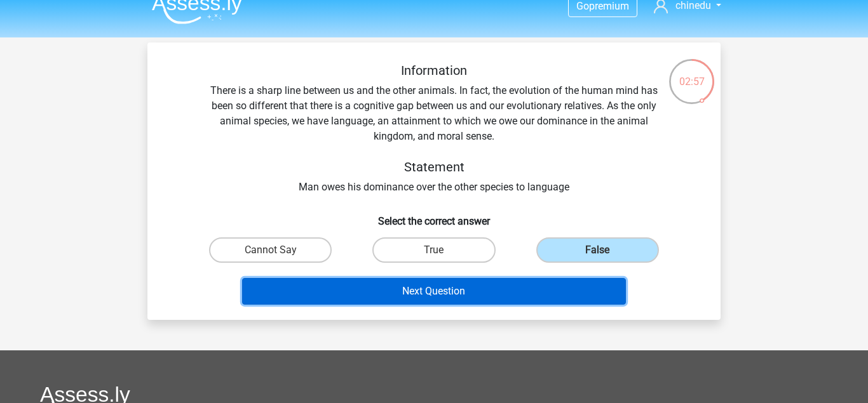
click at [518, 289] on button "Next Question" at bounding box center [434, 291] width 384 height 27
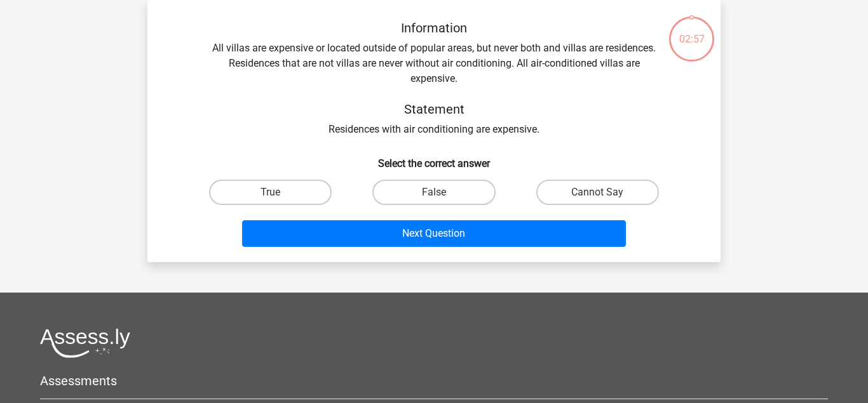
scroll to position [0, 0]
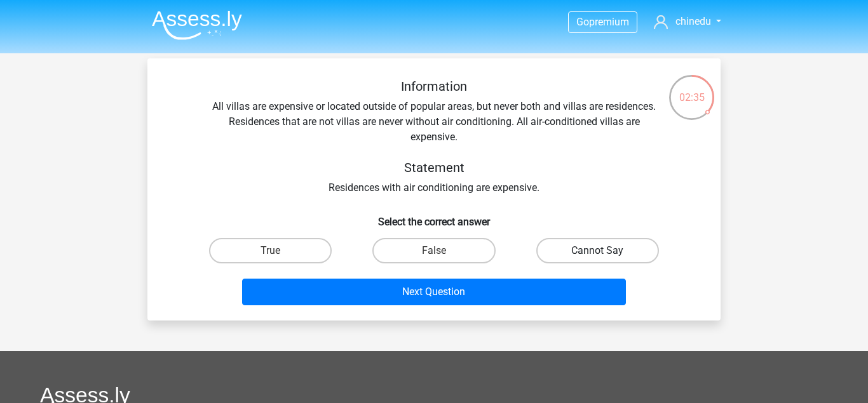
click at [581, 254] on label "Cannot Say" at bounding box center [597, 250] width 123 height 25
click at [597, 254] on input "Cannot Say" at bounding box center [601, 255] width 8 height 8
radio input "true"
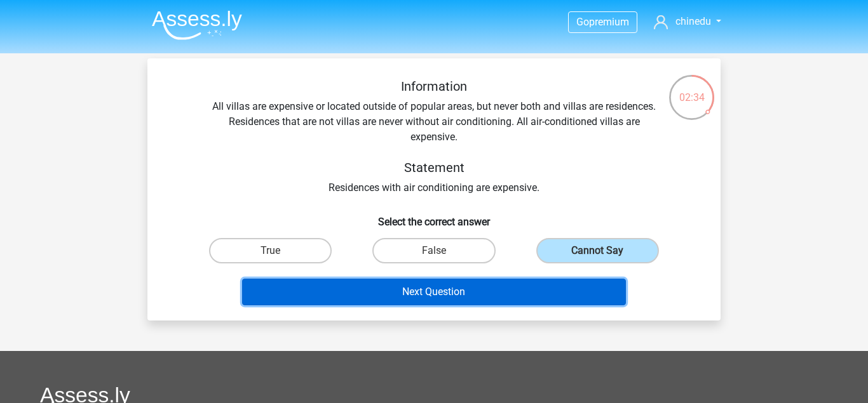
click at [545, 293] on button "Next Question" at bounding box center [434, 292] width 384 height 27
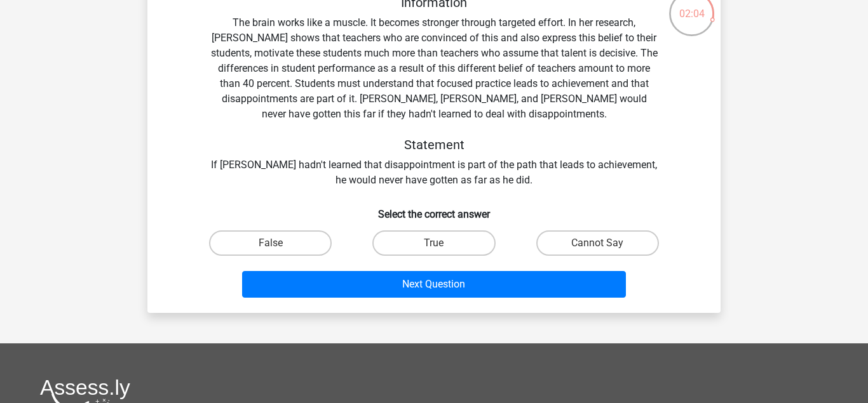
scroll to position [86, 0]
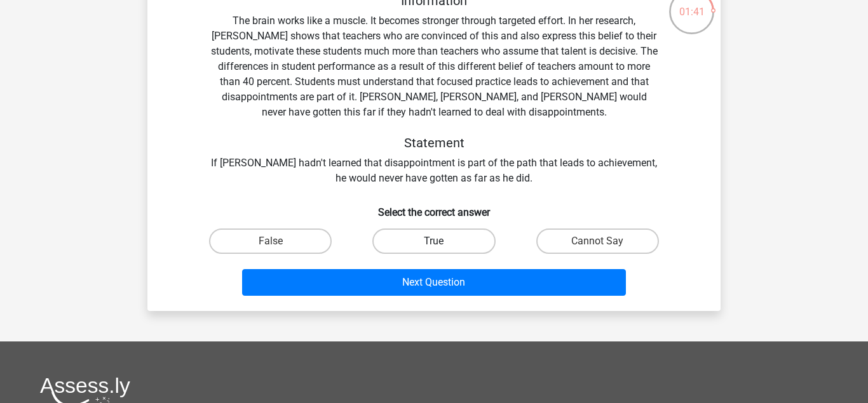
click at [463, 230] on label "True" at bounding box center [433, 241] width 123 height 25
click at [442, 241] on input "True" at bounding box center [438, 245] width 8 height 8
radio input "true"
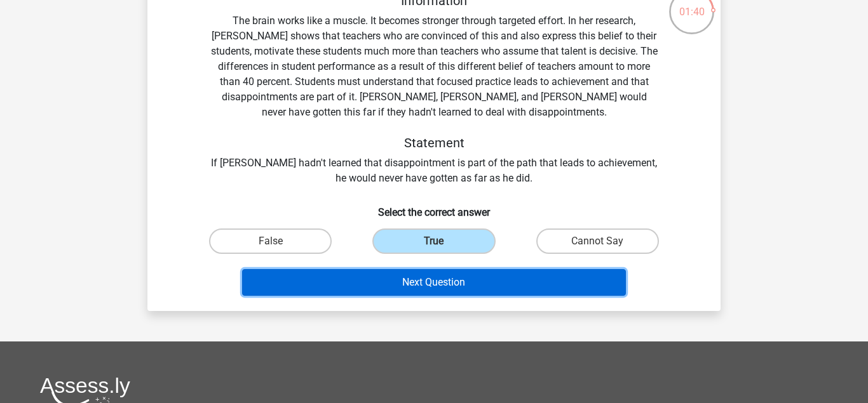
click at [497, 273] on button "Next Question" at bounding box center [434, 282] width 384 height 27
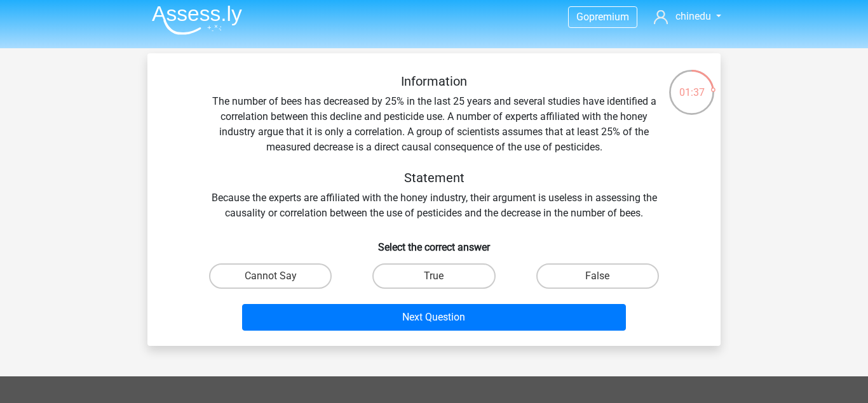
scroll to position [37, 0]
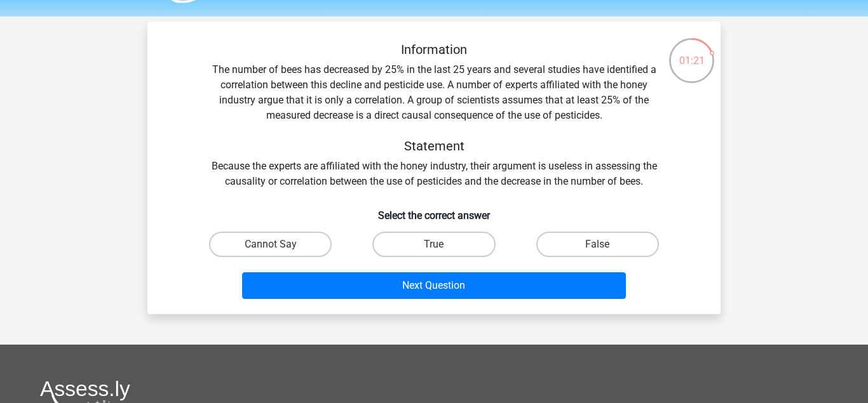
click at [555, 184] on div "Information The number of bees has decreased by 25% in the last 25 years and se…" at bounding box center [434, 115] width 532 height 147
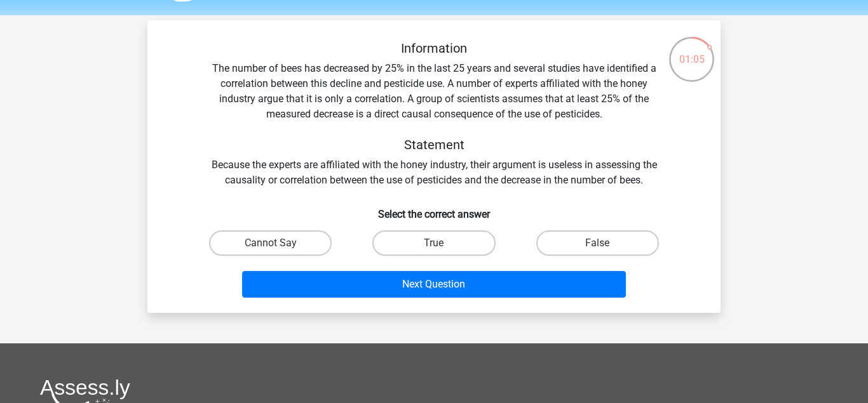
scroll to position [53, 0]
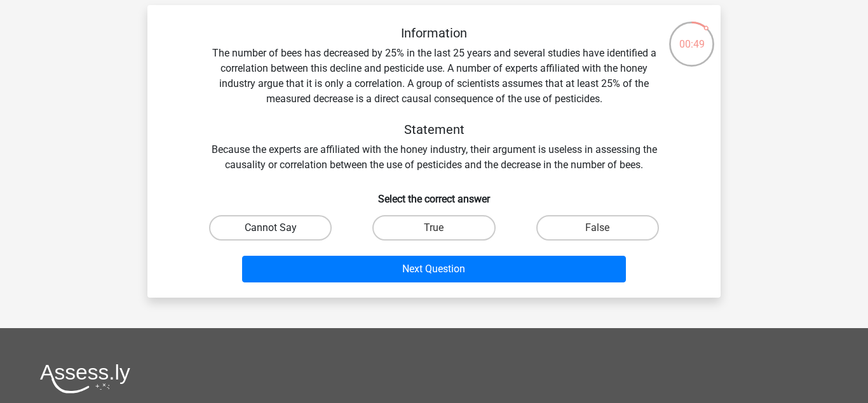
click at [301, 222] on label "Cannot Say" at bounding box center [270, 227] width 123 height 25
click at [279, 228] on input "Cannot Say" at bounding box center [275, 232] width 8 height 8
radio input "true"
click at [553, 225] on label "False" at bounding box center [597, 227] width 123 height 25
click at [597, 228] on input "False" at bounding box center [601, 232] width 8 height 8
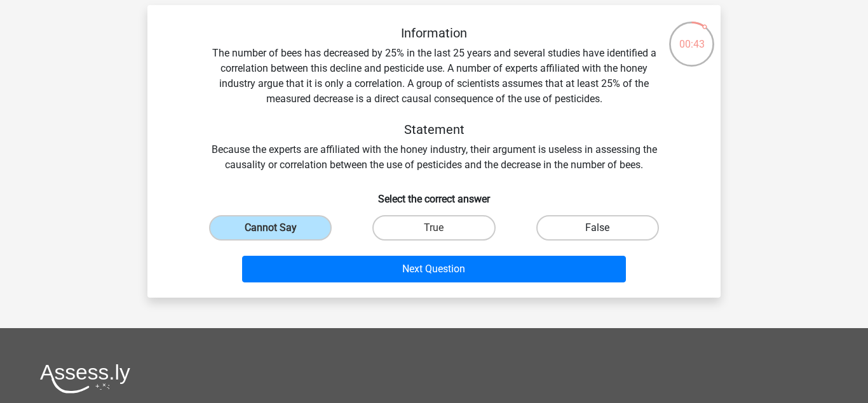
radio input "true"
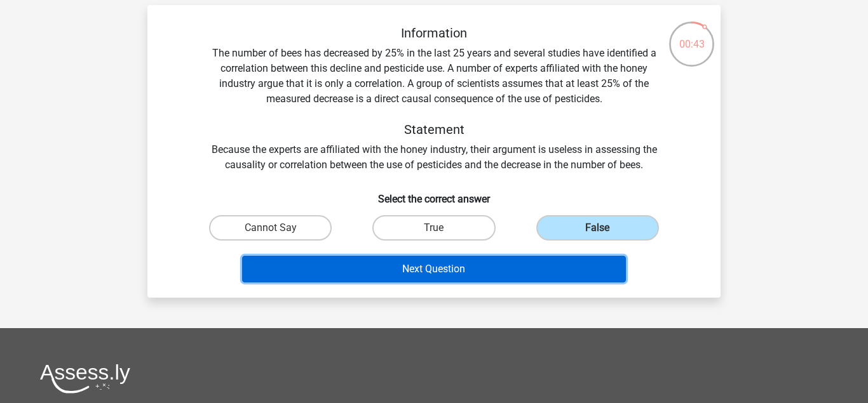
click at [533, 271] on button "Next Question" at bounding box center [434, 269] width 384 height 27
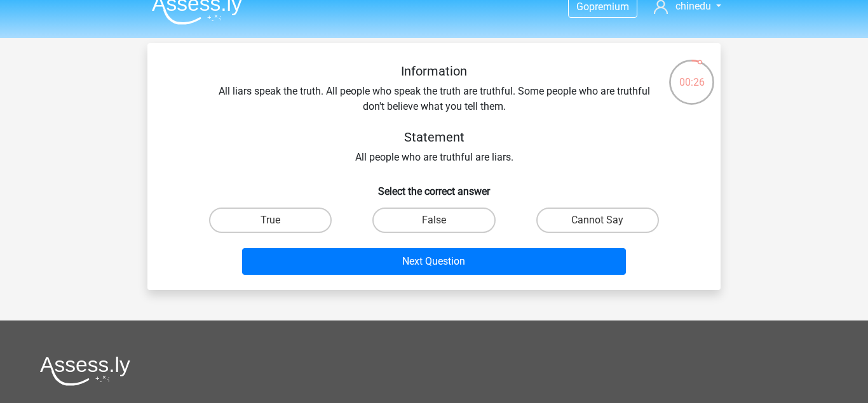
scroll to position [12, 0]
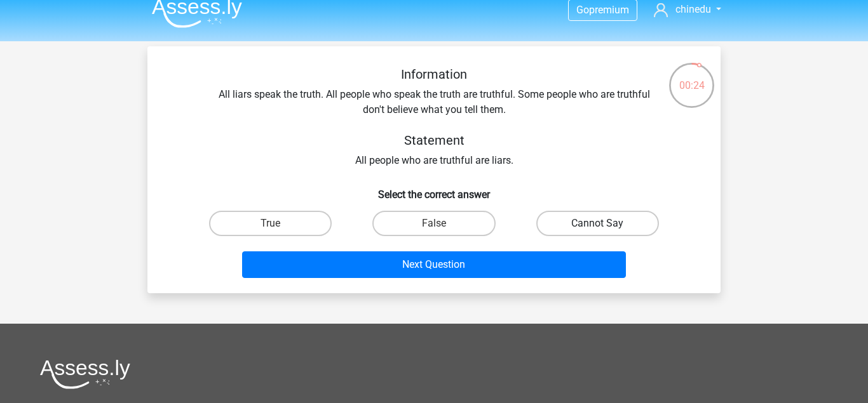
click at [566, 226] on label "Cannot Say" at bounding box center [597, 223] width 123 height 25
click at [597, 226] on input "Cannot Say" at bounding box center [601, 228] width 8 height 8
radio input "true"
click at [471, 208] on div "False" at bounding box center [433, 224] width 163 height 36
click at [477, 219] on label "False" at bounding box center [433, 223] width 123 height 25
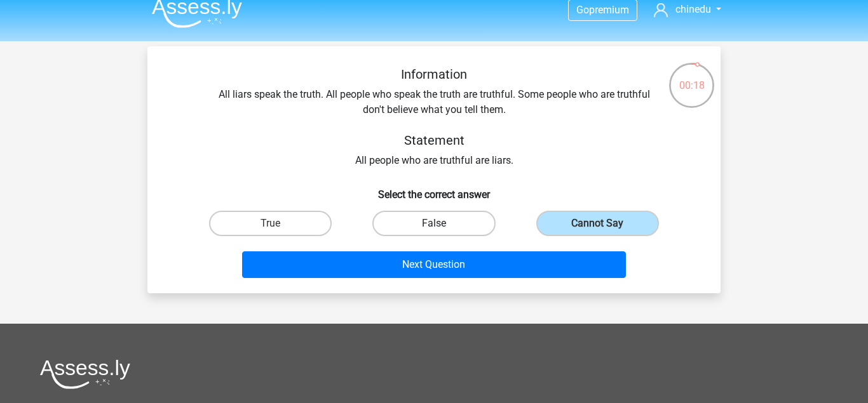
click at [442, 224] on input "False" at bounding box center [438, 228] width 8 height 8
radio input "true"
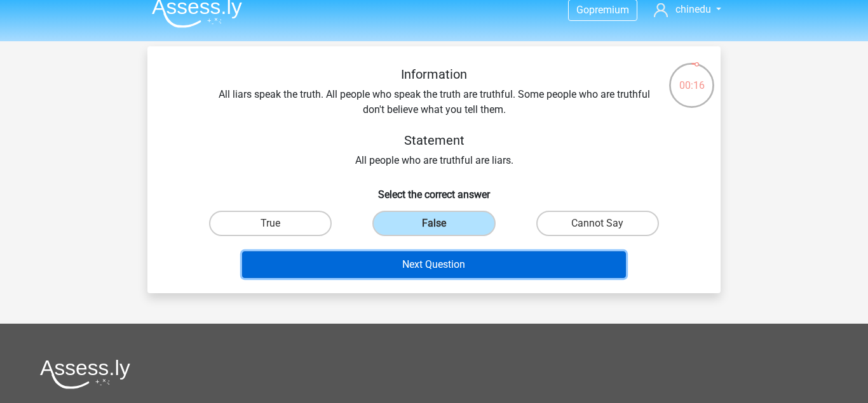
click at [567, 265] on button "Next Question" at bounding box center [434, 265] width 384 height 27
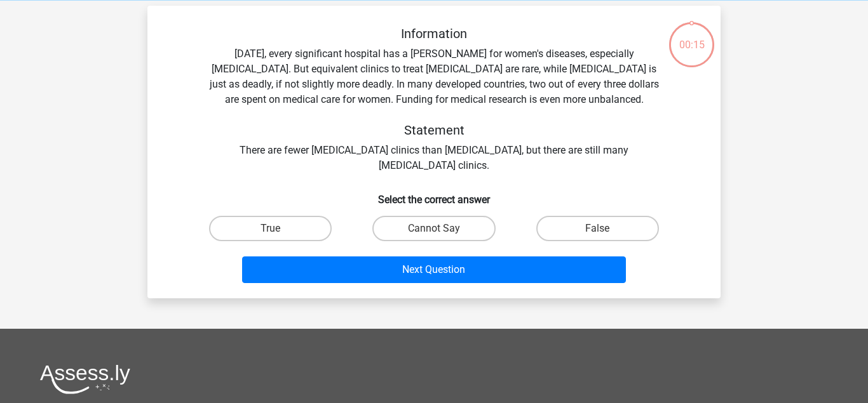
scroll to position [58, 0]
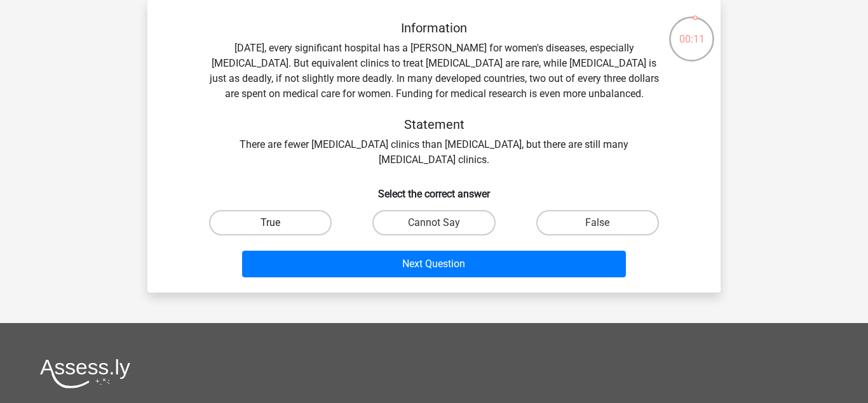
click at [318, 226] on label "True" at bounding box center [270, 222] width 123 height 25
click at [279, 226] on input "True" at bounding box center [275, 227] width 8 height 8
radio input "true"
click at [578, 213] on label "False" at bounding box center [597, 222] width 123 height 25
click at [597, 223] on input "False" at bounding box center [601, 227] width 8 height 8
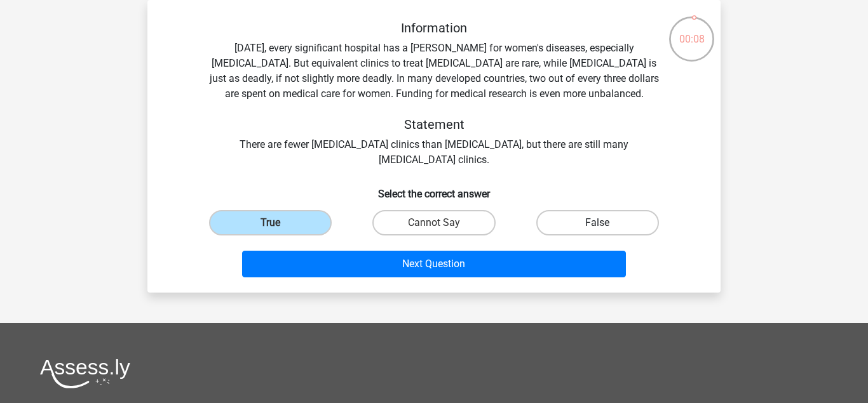
radio input "true"
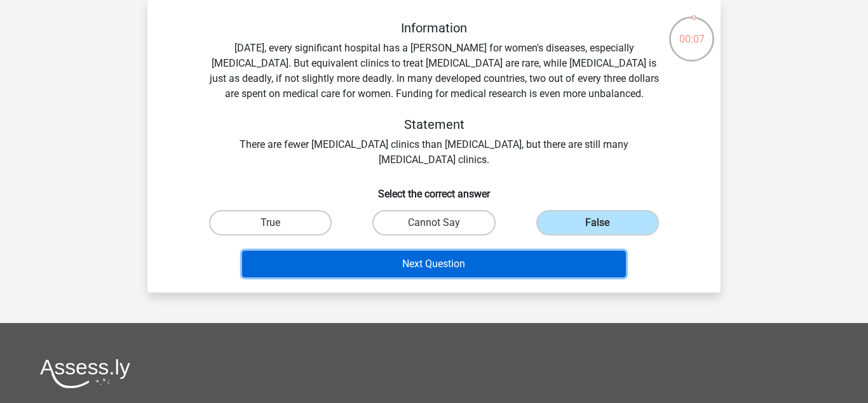
click at [560, 257] on button "Next Question" at bounding box center [434, 264] width 384 height 27
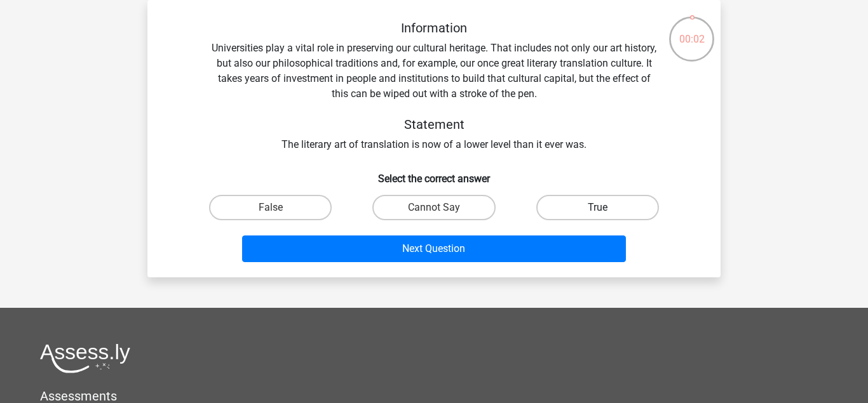
click at [590, 215] on label "True" at bounding box center [597, 207] width 123 height 25
click at [597, 215] on input "True" at bounding box center [601, 212] width 8 height 8
radio input "true"
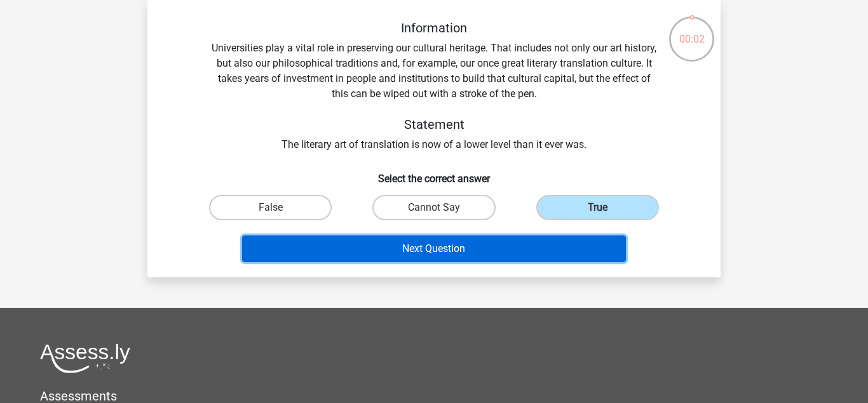
click at [586, 243] on button "Next Question" at bounding box center [434, 249] width 384 height 27
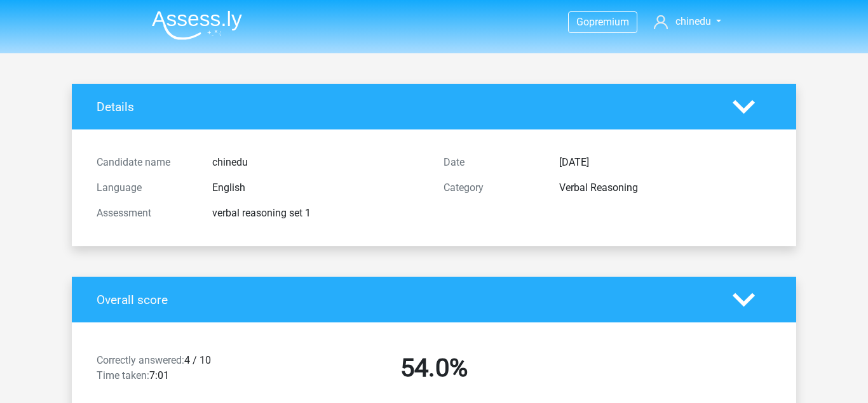
click at [585, 172] on div "Date Sept. 8, 2025" at bounding box center [607, 162] width 347 height 25
click at [585, 173] on div "Date Sept. 8, 2025" at bounding box center [607, 162] width 347 height 25
click at [740, 111] on icon at bounding box center [744, 107] width 22 height 22
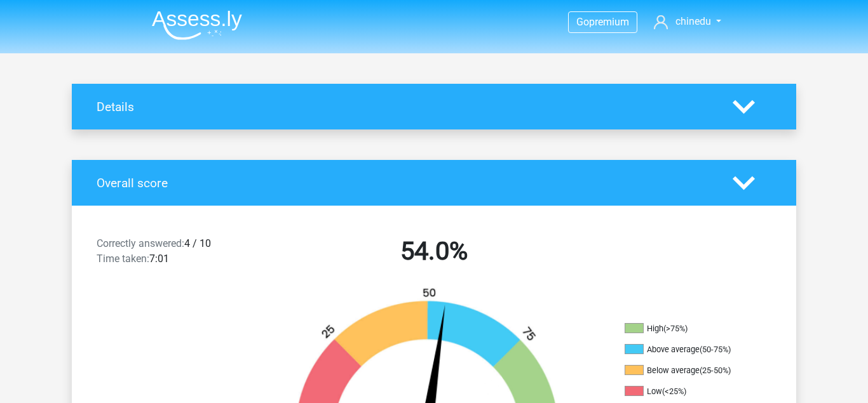
click at [740, 111] on icon at bounding box center [744, 107] width 22 height 22
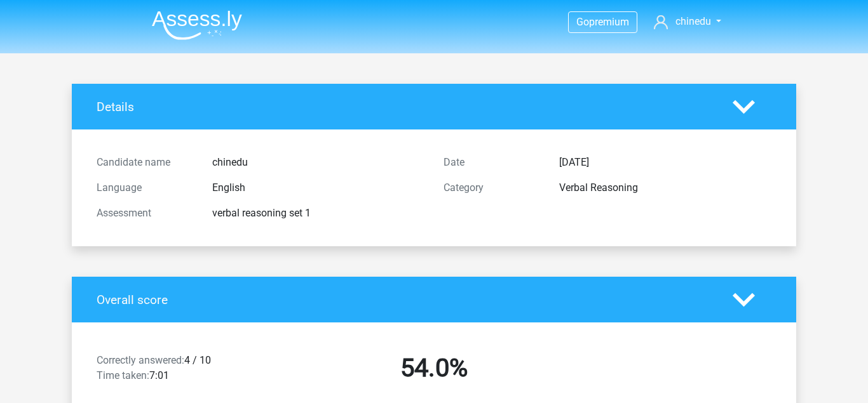
click at [643, 196] on div "Category Verbal Reasoning" at bounding box center [607, 187] width 347 height 25
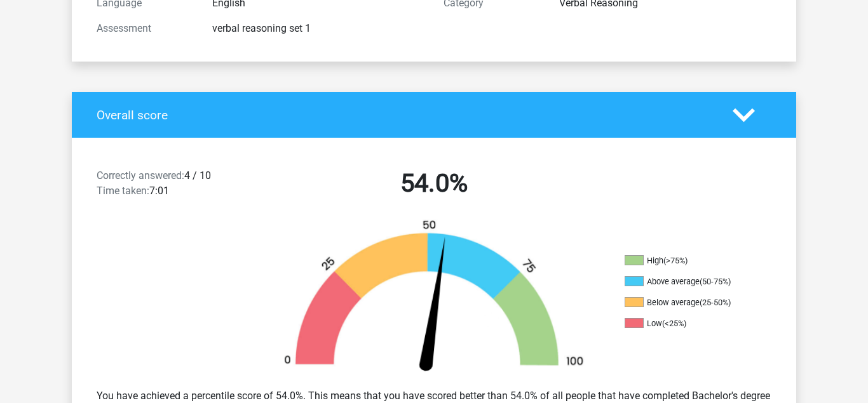
scroll to position [184, 0]
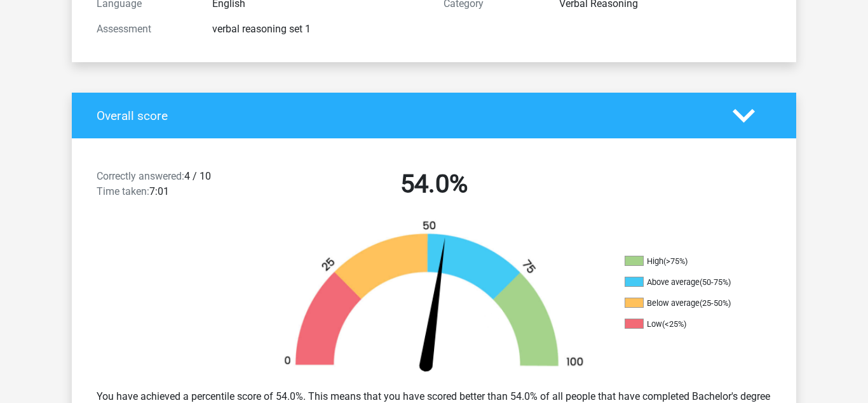
click at [754, 114] on icon at bounding box center [744, 116] width 22 height 22
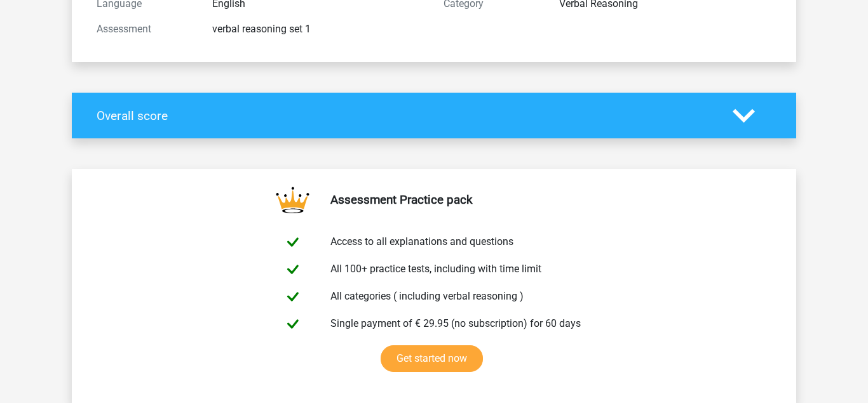
click at [754, 114] on icon at bounding box center [744, 116] width 22 height 22
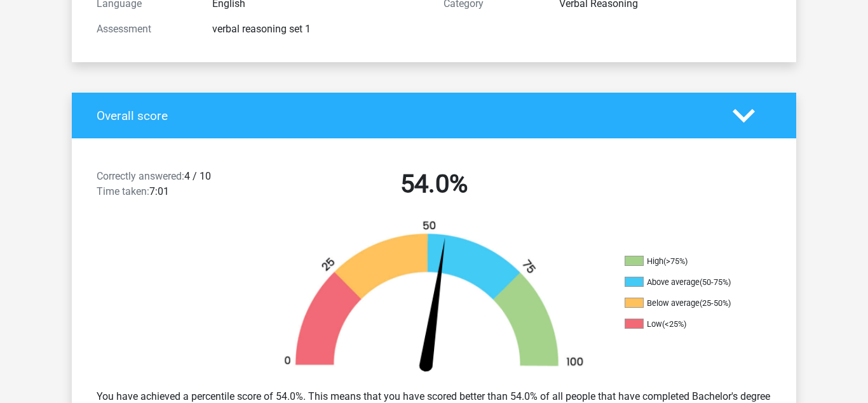
scroll to position [0, 0]
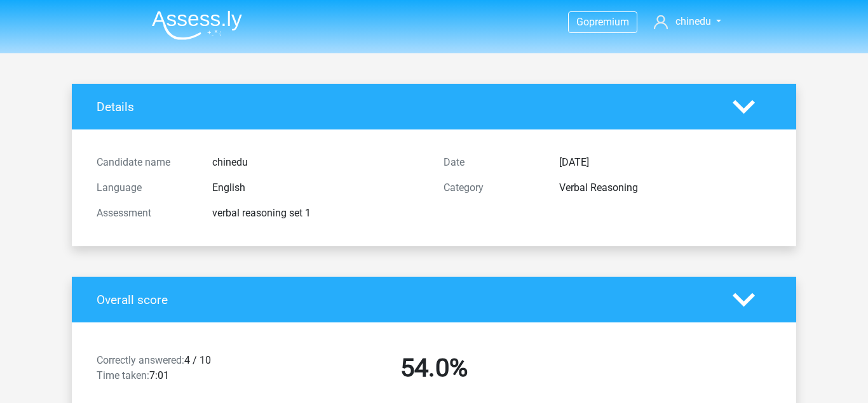
click at [743, 102] on icon at bounding box center [744, 107] width 22 height 22
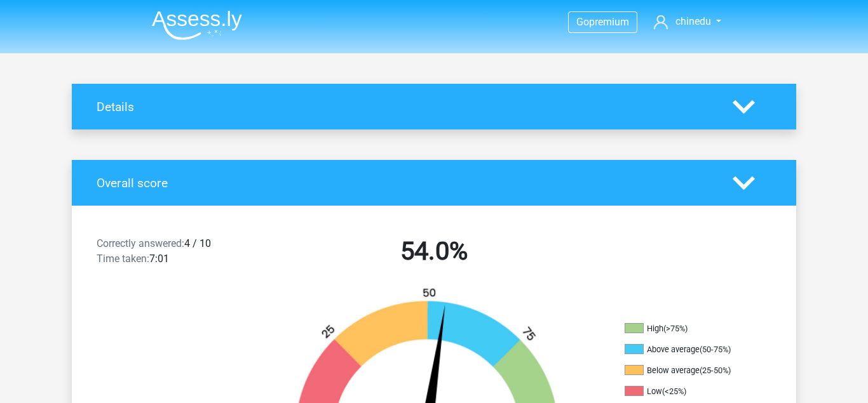
click at [749, 192] on icon at bounding box center [744, 183] width 22 height 22
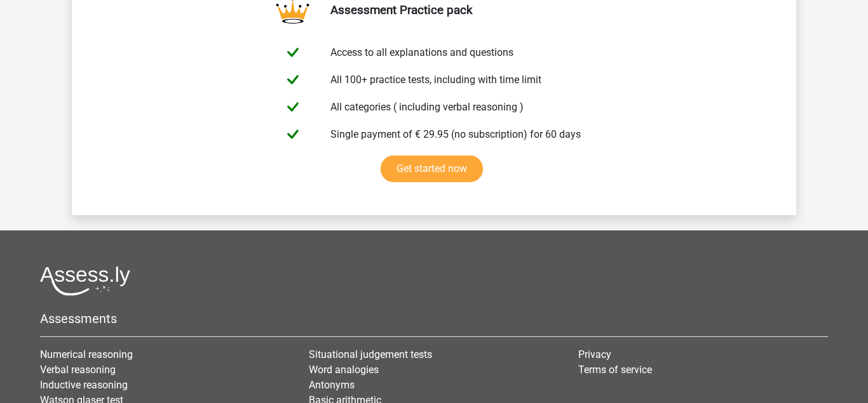
scroll to position [1692, 0]
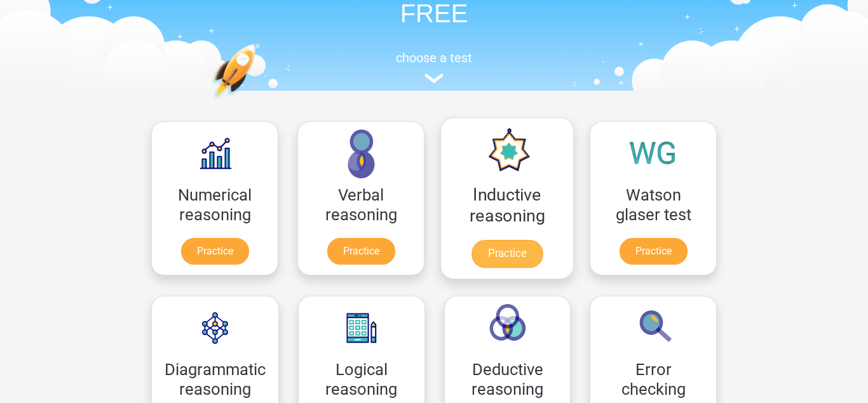
scroll to position [88, 0]
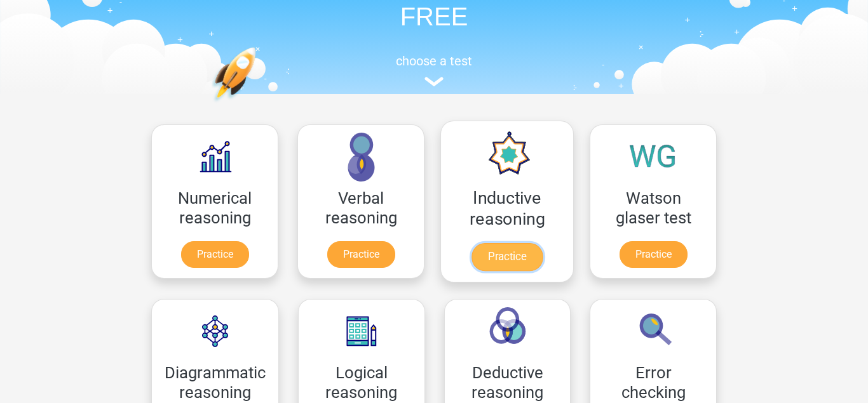
click at [508, 258] on link "Practice" at bounding box center [506, 257] width 71 height 28
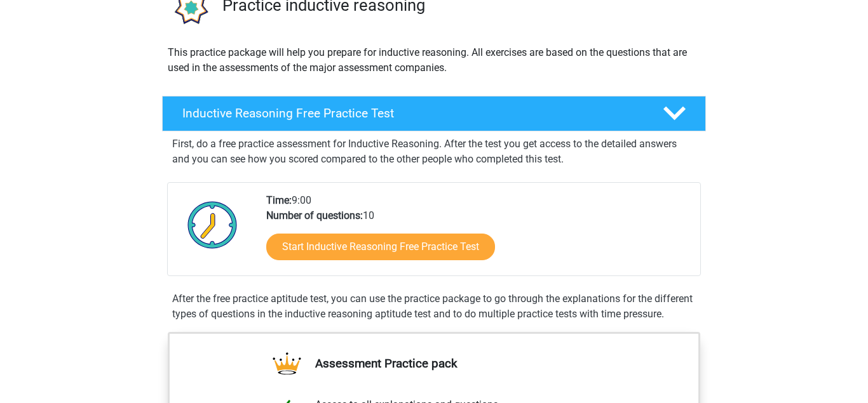
scroll to position [129, 0]
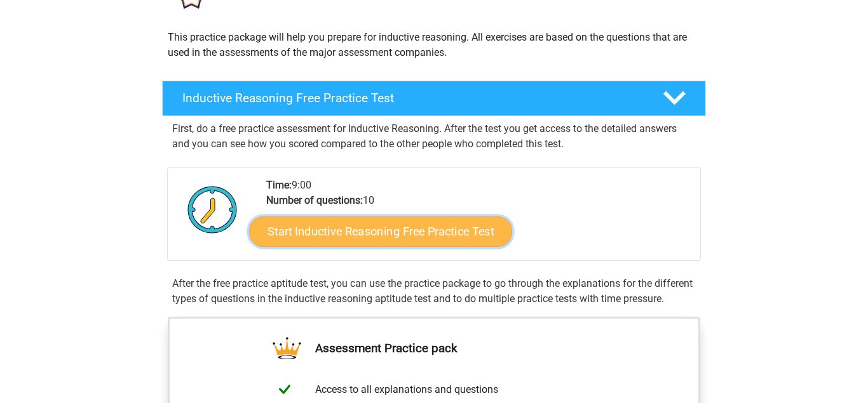
click at [449, 229] on link "Start Inductive Reasoning Free Practice Test" at bounding box center [380, 231] width 263 height 30
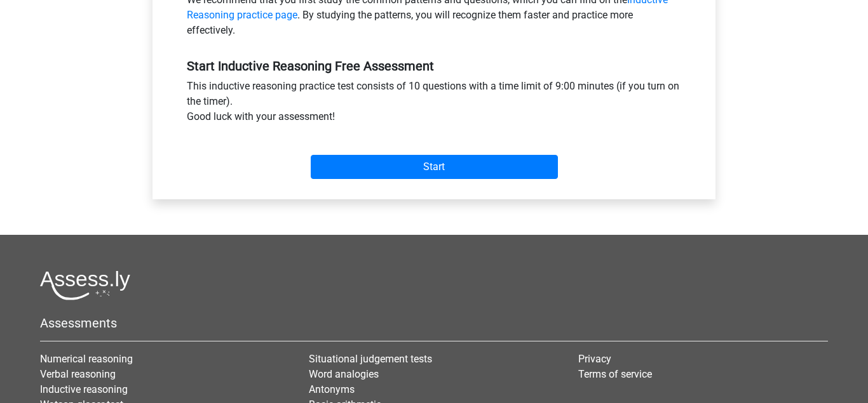
scroll to position [393, 0]
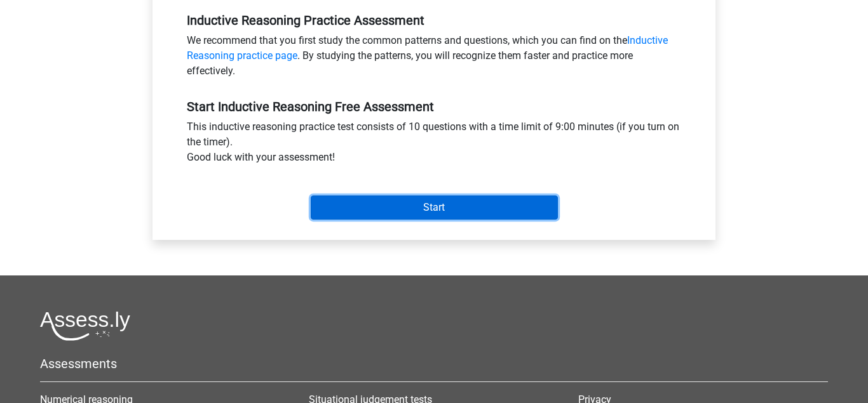
click at [445, 219] on input "Start" at bounding box center [434, 208] width 247 height 24
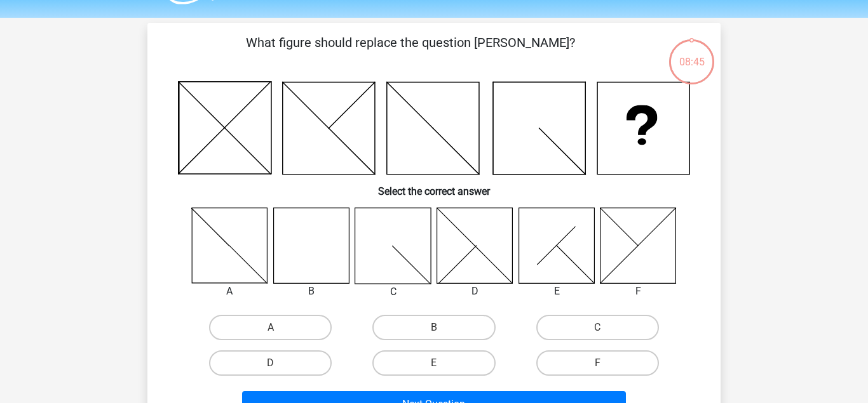
scroll to position [38, 0]
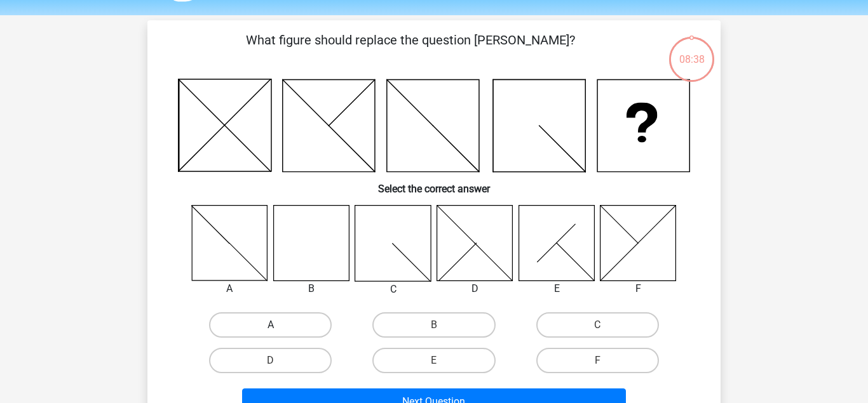
click at [281, 329] on label "A" at bounding box center [270, 325] width 123 height 25
click at [279, 329] on input "A" at bounding box center [275, 329] width 8 height 8
radio input "true"
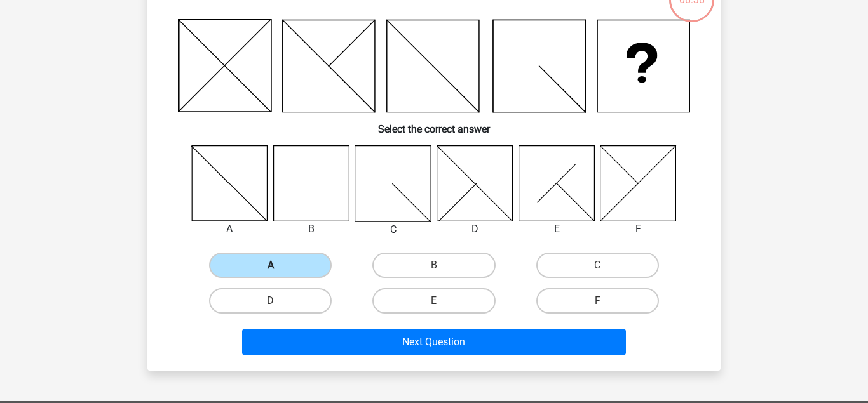
scroll to position [98, 0]
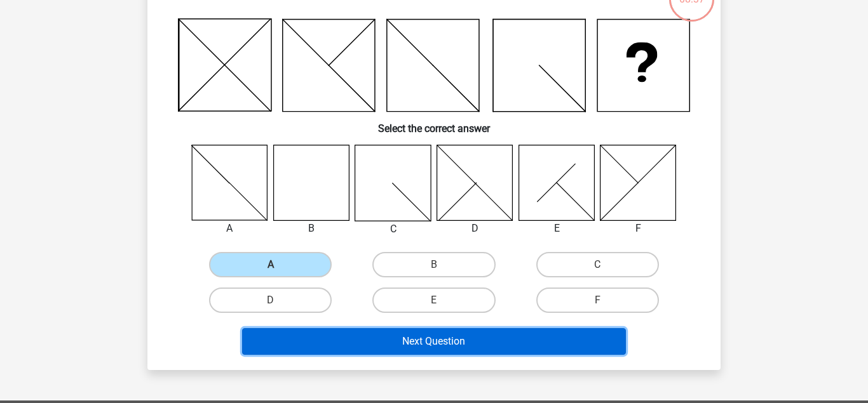
click at [309, 335] on button "Next Question" at bounding box center [434, 341] width 384 height 27
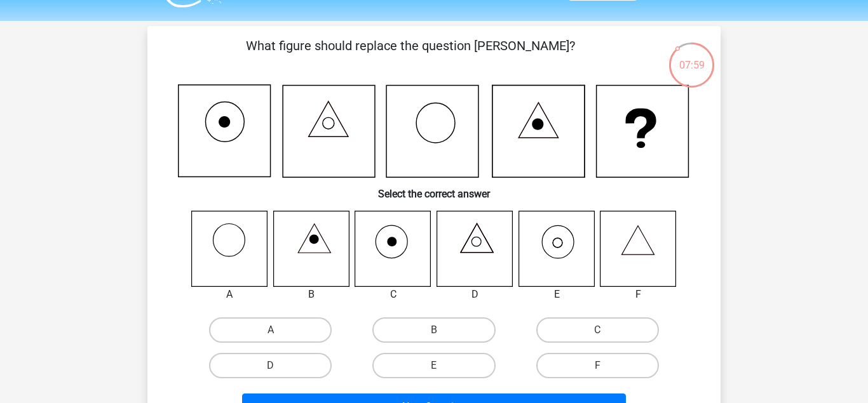
scroll to position [57, 0]
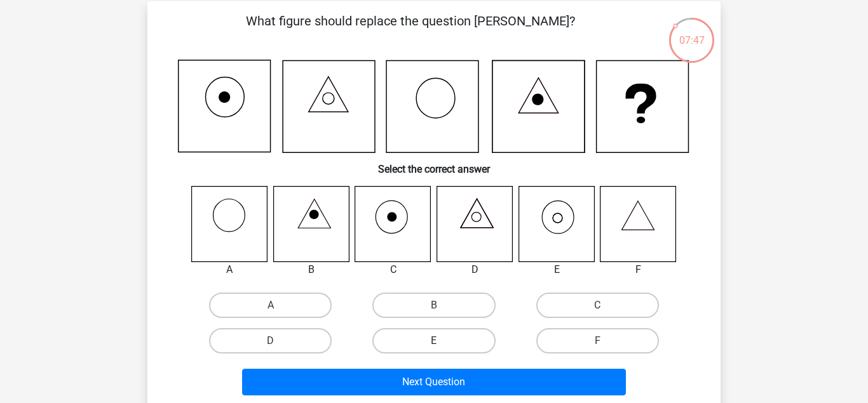
click at [443, 333] on label "E" at bounding box center [433, 340] width 123 height 25
click at [442, 341] on input "E" at bounding box center [438, 345] width 8 height 8
radio input "true"
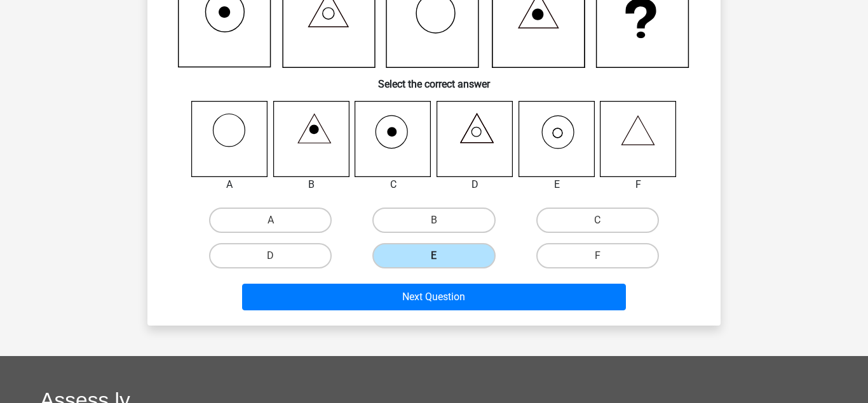
scroll to position [145, 0]
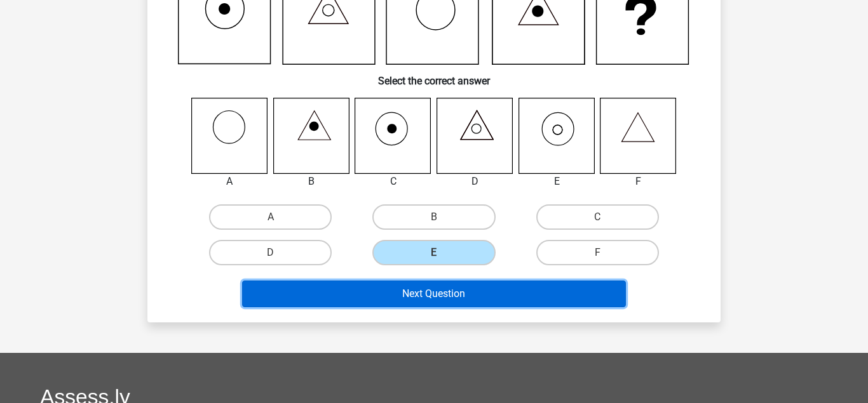
click at [442, 297] on button "Next Question" at bounding box center [434, 294] width 384 height 27
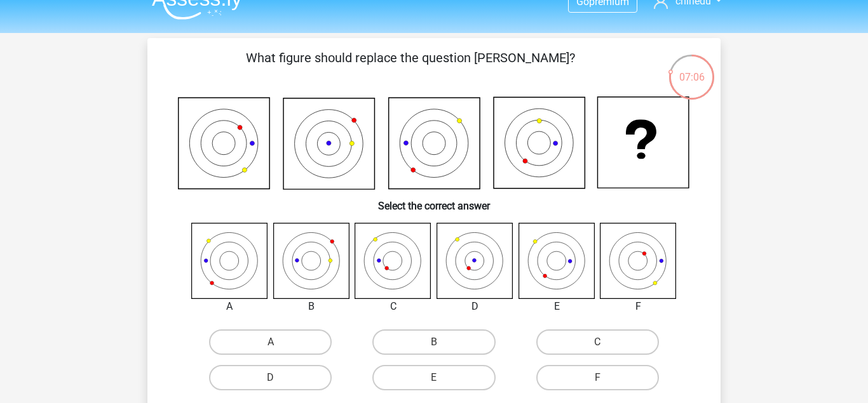
scroll to position [21, 0]
click at [597, 344] on label "C" at bounding box center [597, 341] width 123 height 25
click at [597, 344] on input "C" at bounding box center [601, 346] width 8 height 8
radio input "true"
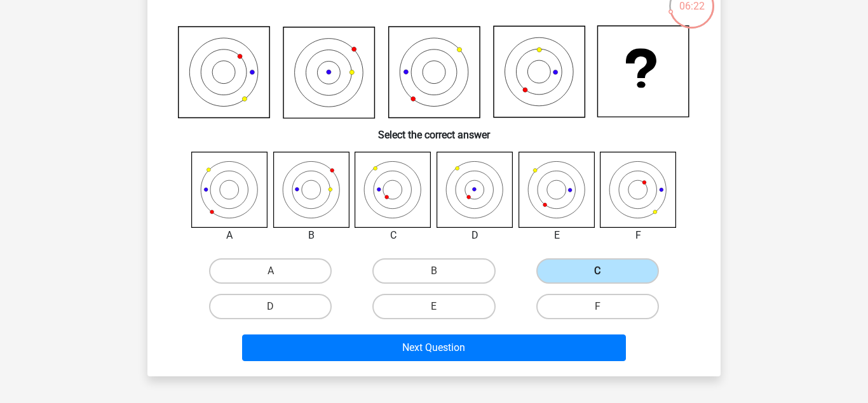
scroll to position [92, 0]
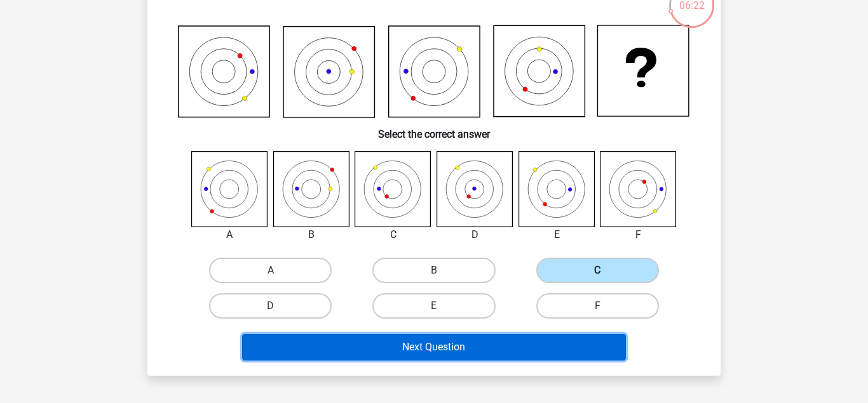
click at [597, 344] on button "Next Question" at bounding box center [434, 347] width 384 height 27
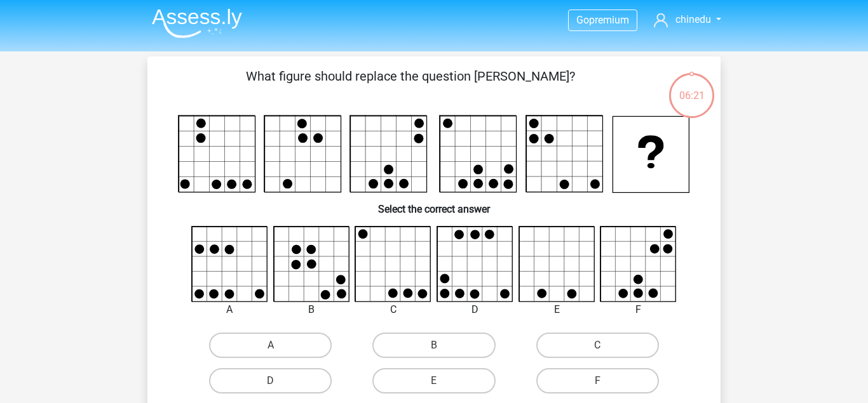
scroll to position [0, 0]
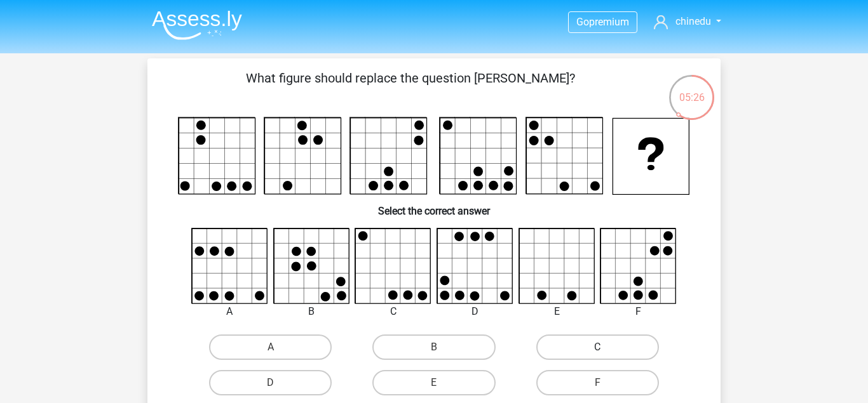
click at [584, 360] on label "C" at bounding box center [597, 347] width 123 height 25
click at [597, 356] on input "C" at bounding box center [601, 352] width 8 height 8
radio input "true"
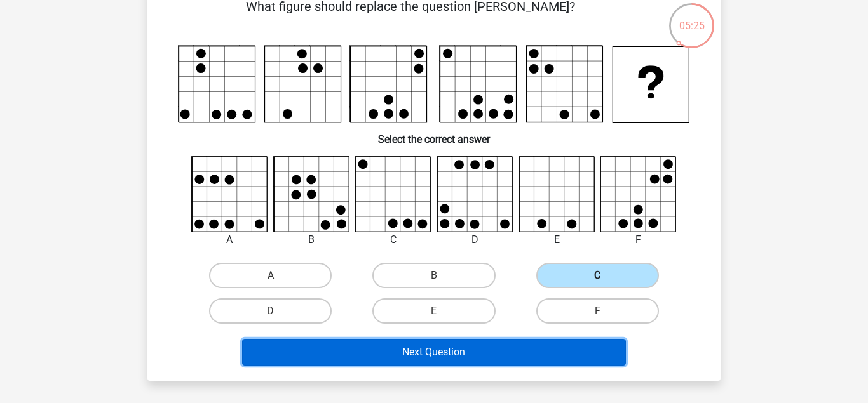
click at [584, 360] on button "Next Question" at bounding box center [434, 352] width 384 height 27
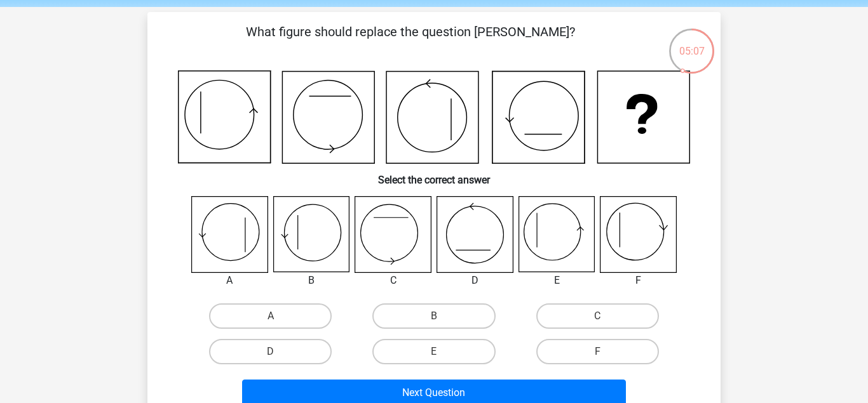
scroll to position [101, 0]
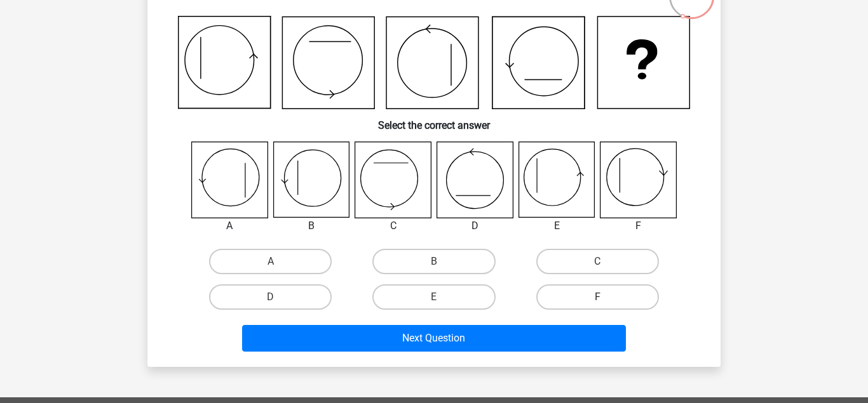
click at [618, 292] on label "F" at bounding box center [597, 297] width 123 height 25
click at [605, 297] on input "F" at bounding box center [601, 301] width 8 height 8
radio input "true"
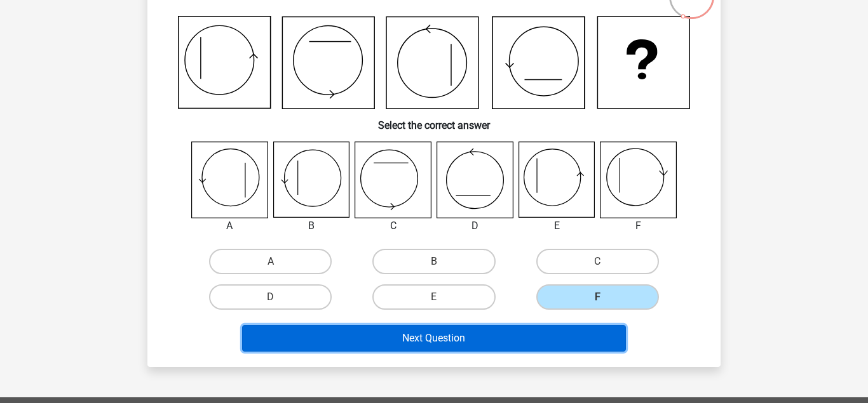
click at [557, 334] on button "Next Question" at bounding box center [434, 338] width 384 height 27
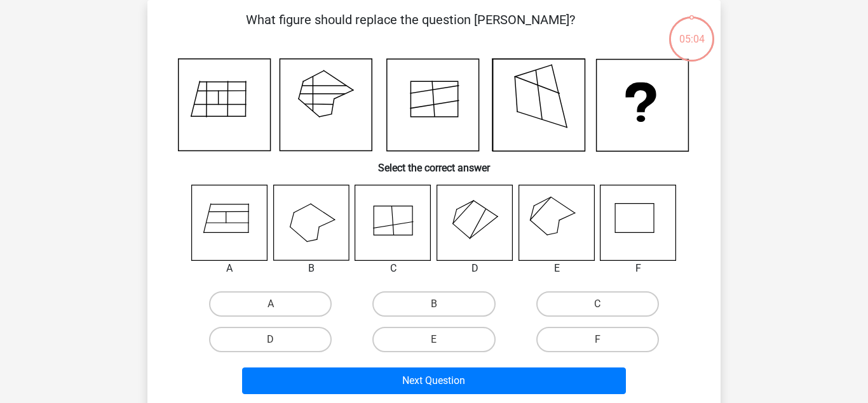
scroll to position [7, 0]
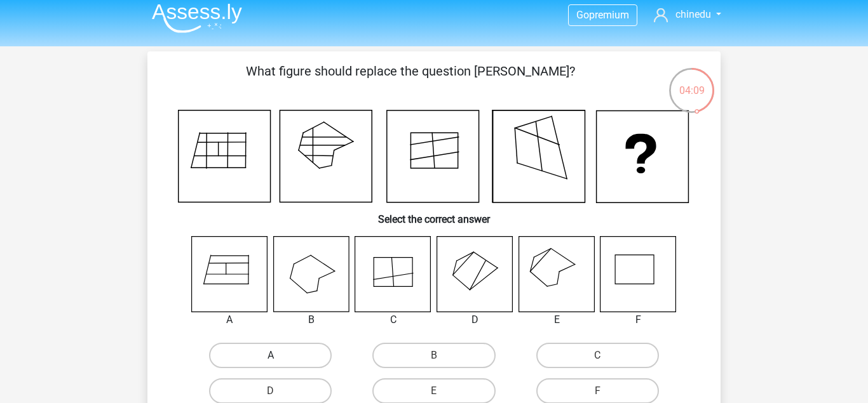
click at [311, 347] on label "A" at bounding box center [270, 355] width 123 height 25
click at [279, 356] on input "A" at bounding box center [275, 360] width 8 height 8
radio input "true"
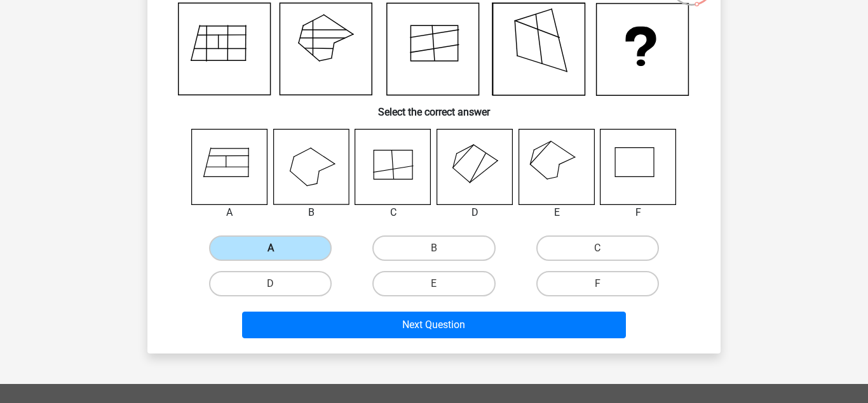
scroll to position [115, 0]
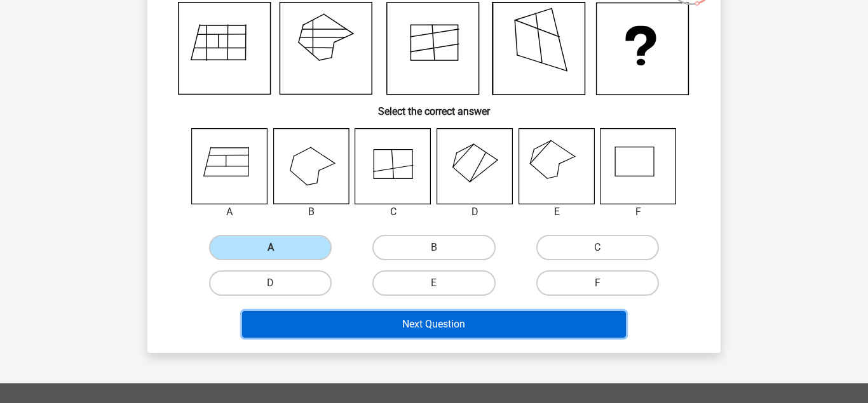
click at [416, 320] on button "Next Question" at bounding box center [434, 324] width 384 height 27
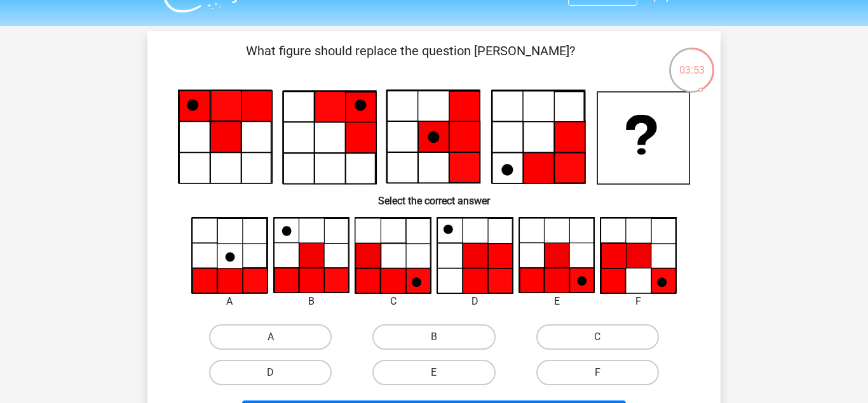
scroll to position [74, 0]
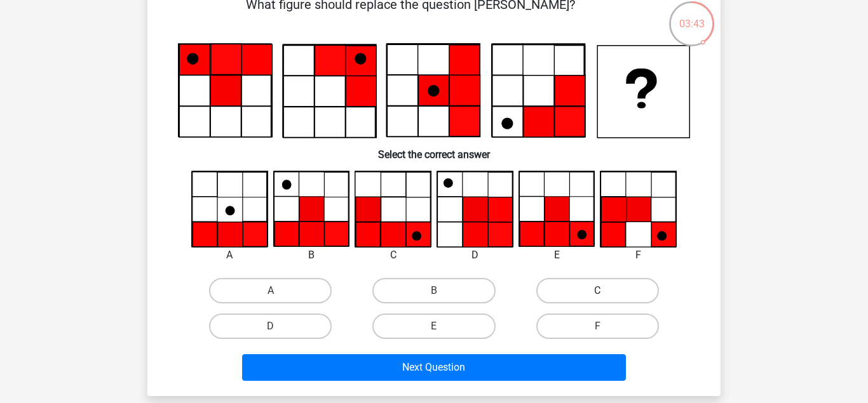
click at [558, 292] on label "C" at bounding box center [597, 290] width 123 height 25
click at [597, 292] on input "C" at bounding box center [601, 295] width 8 height 8
radio input "true"
click at [602, 320] on label "F" at bounding box center [597, 326] width 123 height 25
click at [602, 327] on input "F" at bounding box center [601, 331] width 8 height 8
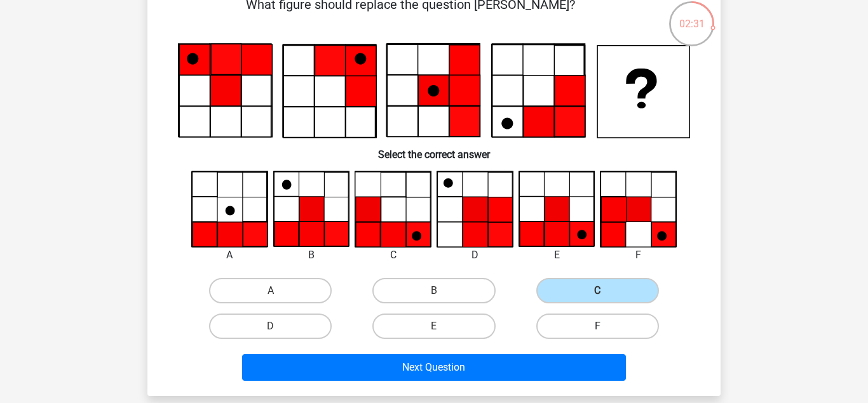
radio input "true"
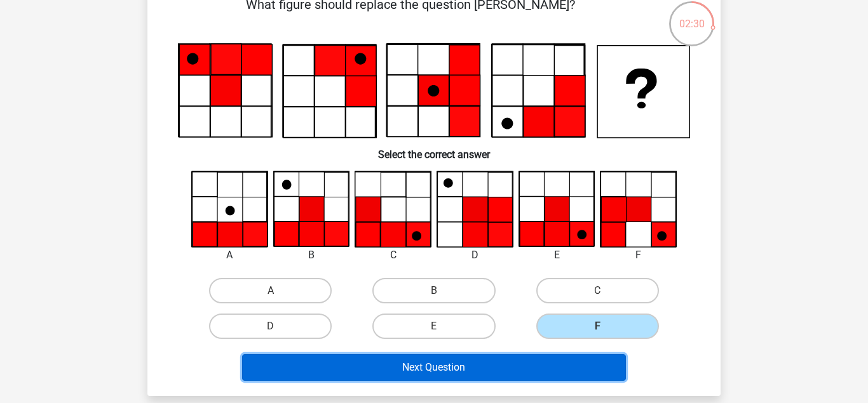
click at [569, 368] on button "Next Question" at bounding box center [434, 368] width 384 height 27
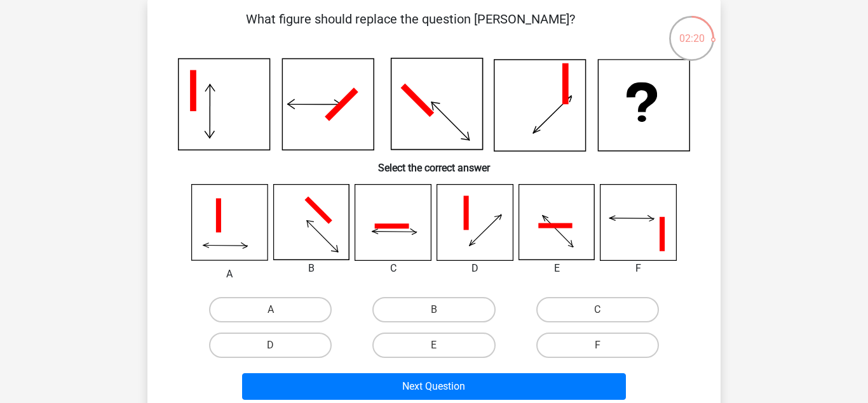
scroll to position [57, 0]
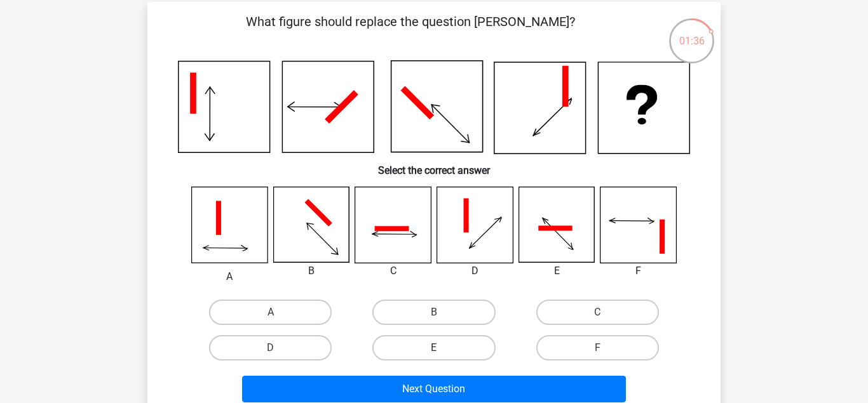
click at [444, 342] on label "E" at bounding box center [433, 347] width 123 height 25
click at [442, 348] on input "E" at bounding box center [438, 352] width 8 height 8
radio input "true"
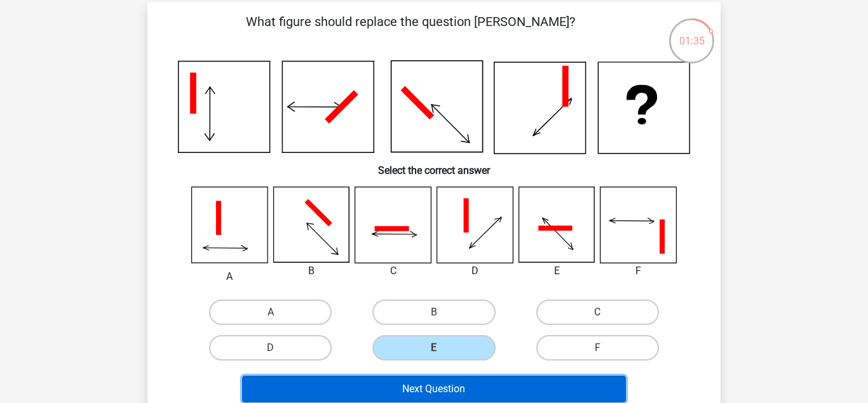
click at [468, 382] on button "Next Question" at bounding box center [434, 389] width 384 height 27
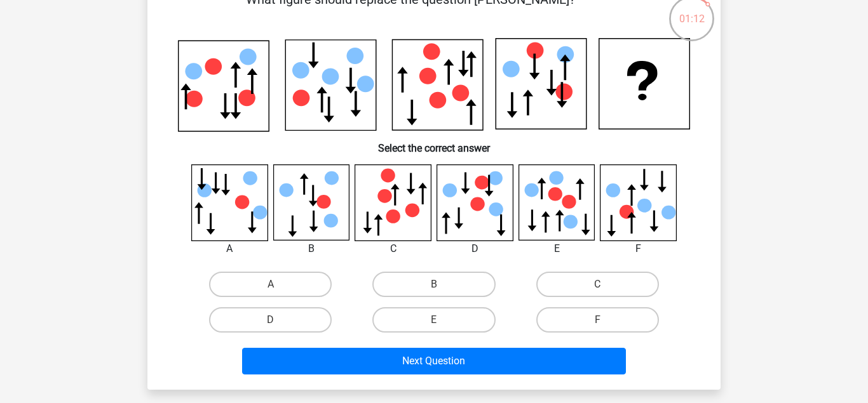
scroll to position [69, 0]
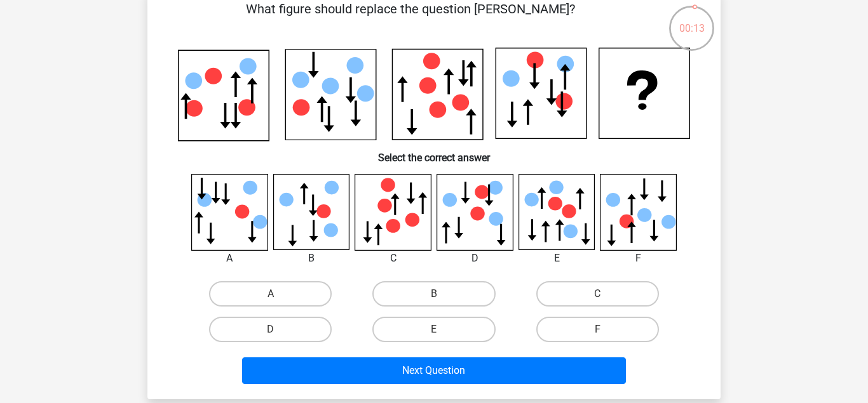
click at [593, 279] on div "C" at bounding box center [597, 294] width 163 height 36
click at [601, 299] on input "C" at bounding box center [601, 298] width 8 height 8
radio input "true"
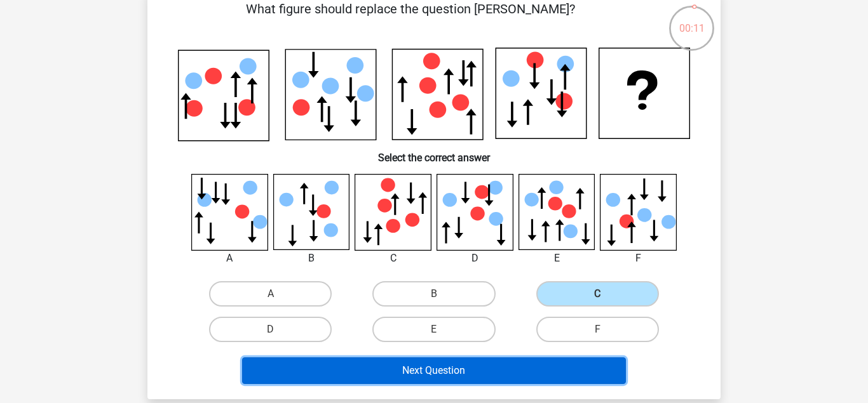
click at [541, 369] on button "Next Question" at bounding box center [434, 371] width 384 height 27
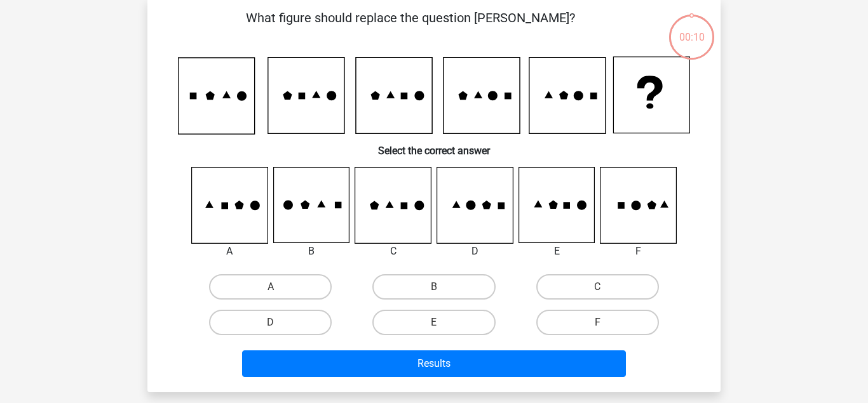
scroll to position [58, 0]
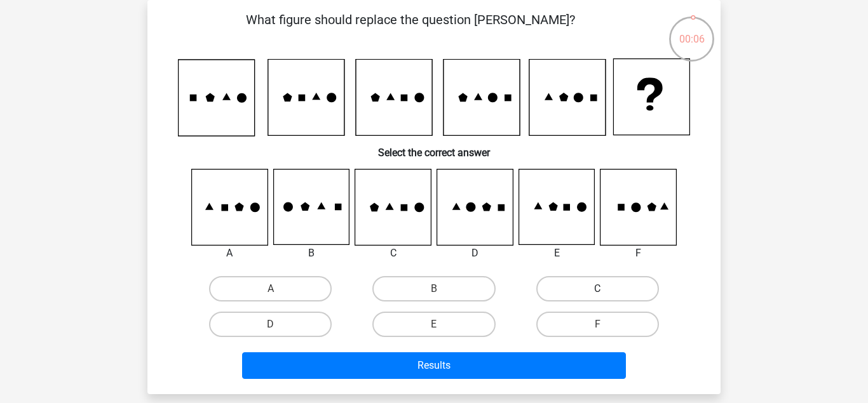
click at [572, 277] on label "C" at bounding box center [597, 288] width 123 height 25
click at [597, 289] on input "C" at bounding box center [601, 293] width 8 height 8
radio input "true"
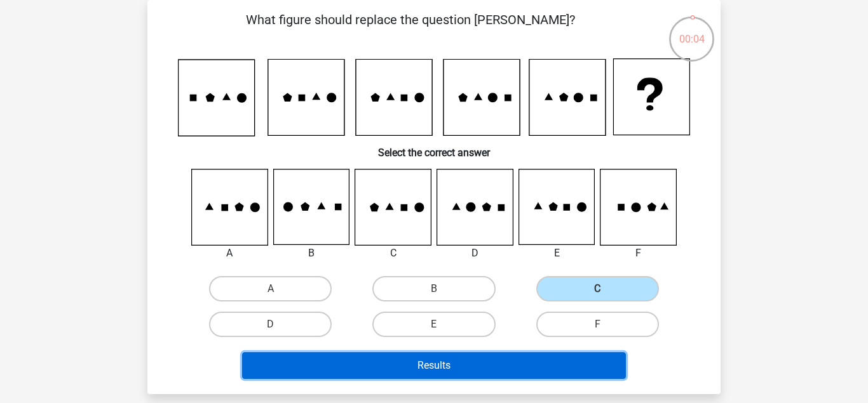
click at [578, 362] on button "Results" at bounding box center [434, 366] width 384 height 27
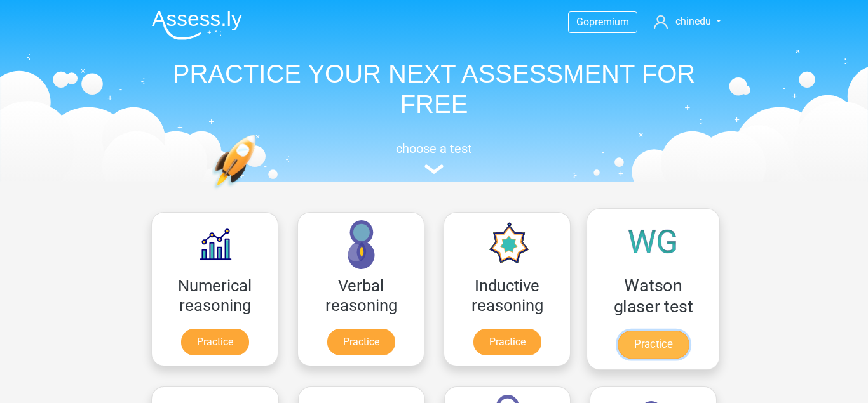
click at [630, 331] on link "Practice" at bounding box center [653, 345] width 71 height 28
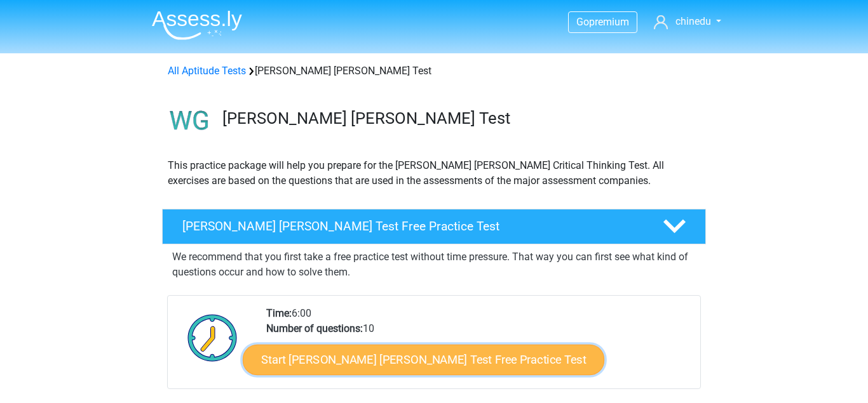
click at [444, 354] on link "Start [PERSON_NAME] [PERSON_NAME] Test Free Practice Test" at bounding box center [424, 360] width 362 height 30
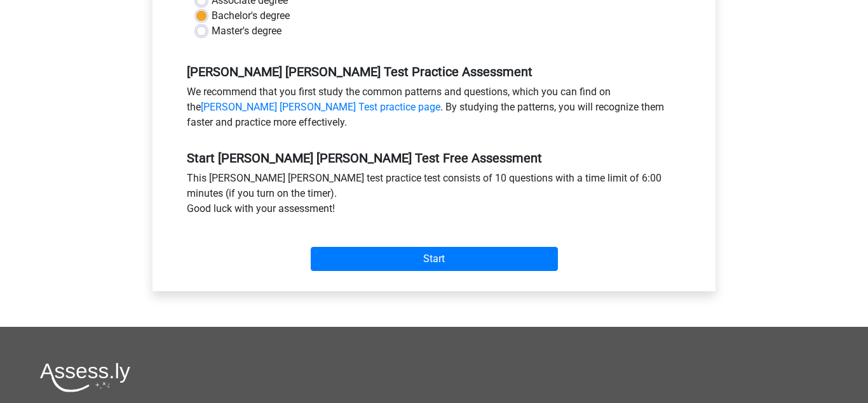
scroll to position [357, 0]
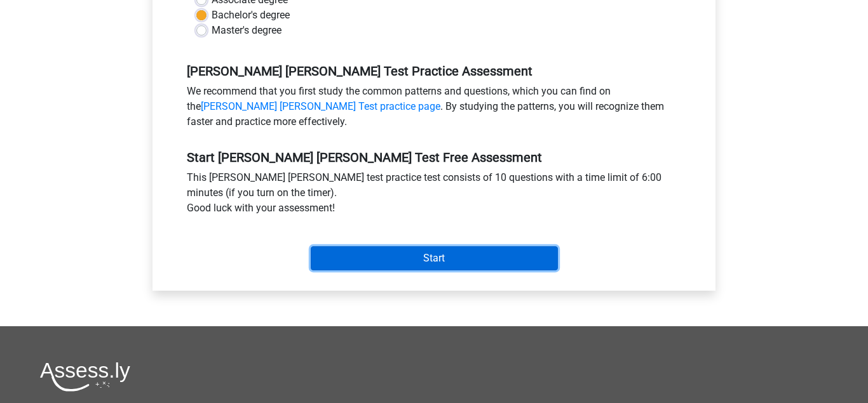
click at [416, 247] on input "Start" at bounding box center [434, 259] width 247 height 24
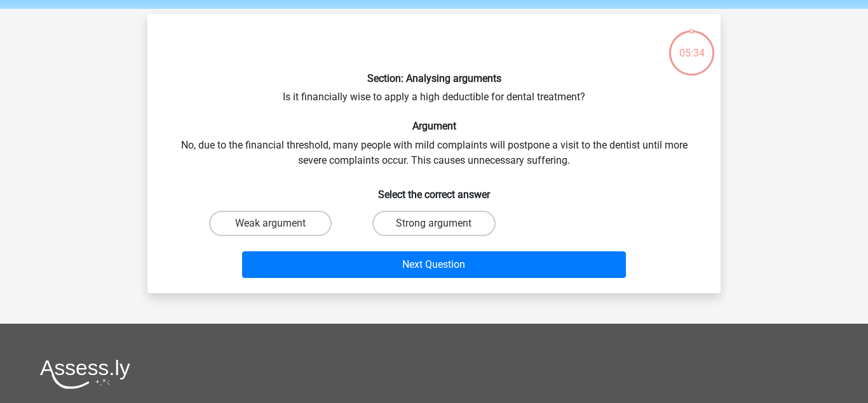
scroll to position [46, 0]
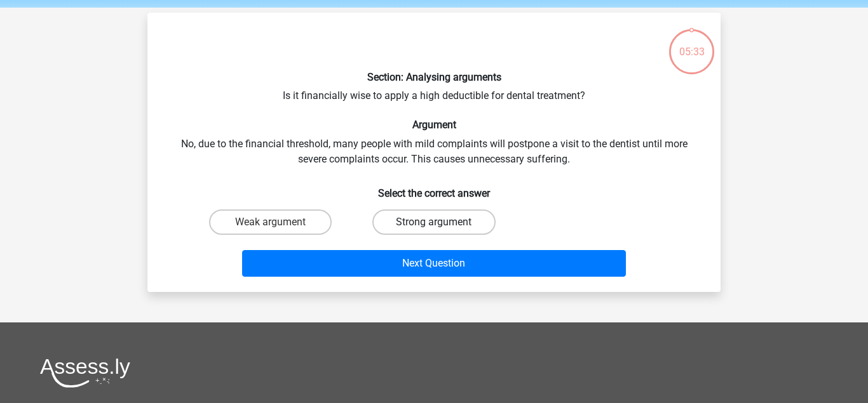
click at [440, 218] on label "Strong argument" at bounding box center [433, 222] width 123 height 25
click at [440, 222] on input "Strong argument" at bounding box center [438, 226] width 8 height 8
radio input "true"
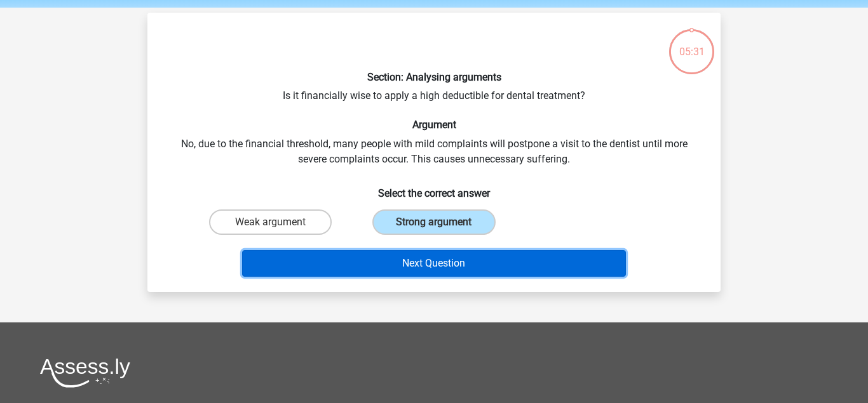
click at [468, 257] on button "Next Question" at bounding box center [434, 263] width 384 height 27
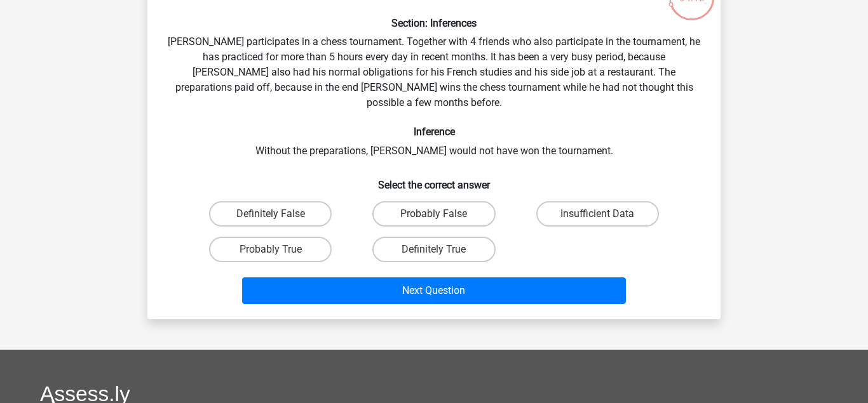
scroll to position [125, 0]
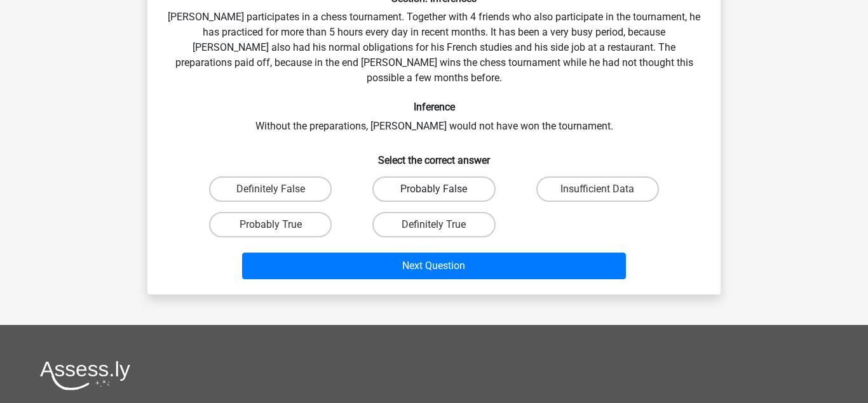
click at [419, 177] on label "Probably False" at bounding box center [433, 189] width 123 height 25
click at [434, 189] on input "Probably False" at bounding box center [438, 193] width 8 height 8
radio input "true"
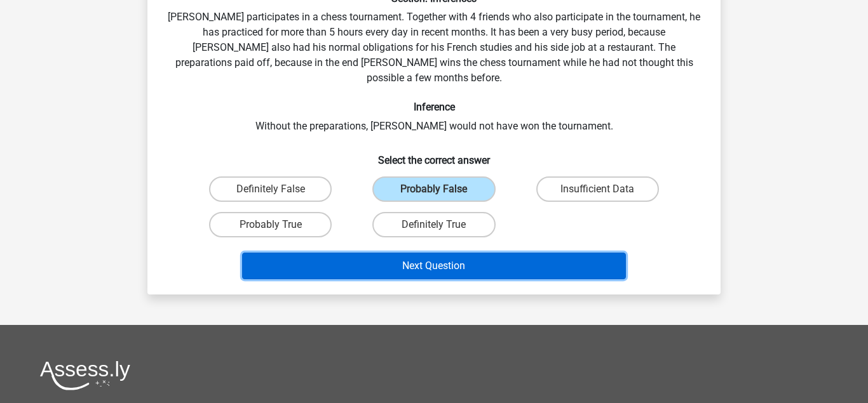
click at [456, 253] on button "Next Question" at bounding box center [434, 266] width 384 height 27
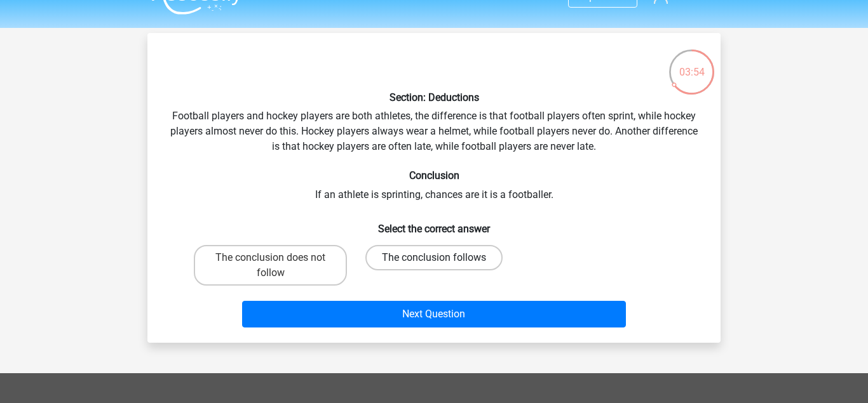
scroll to position [69, 0]
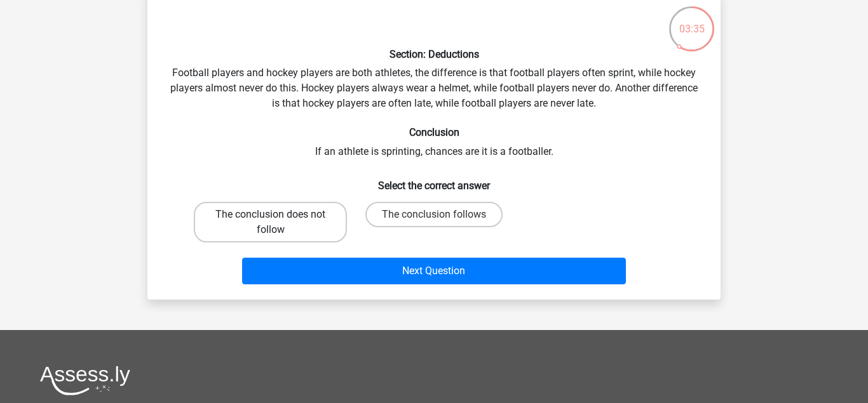
click at [309, 216] on label "The conclusion does not follow" at bounding box center [270, 222] width 153 height 41
click at [279, 216] on input "The conclusion does not follow" at bounding box center [275, 219] width 8 height 8
radio input "true"
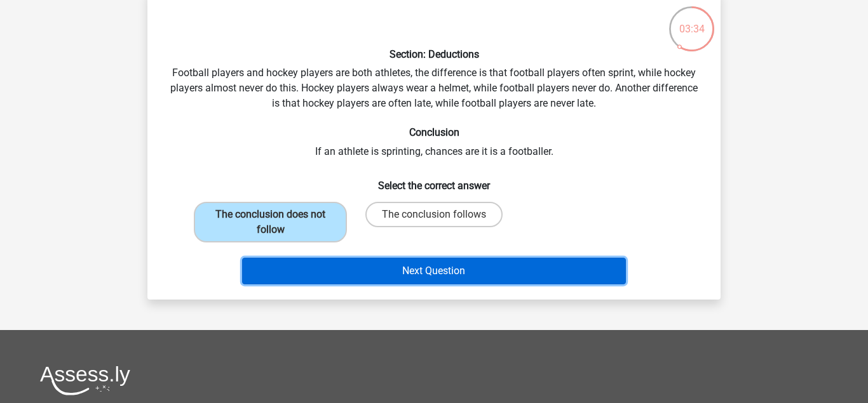
click at [402, 274] on button "Next Question" at bounding box center [434, 271] width 384 height 27
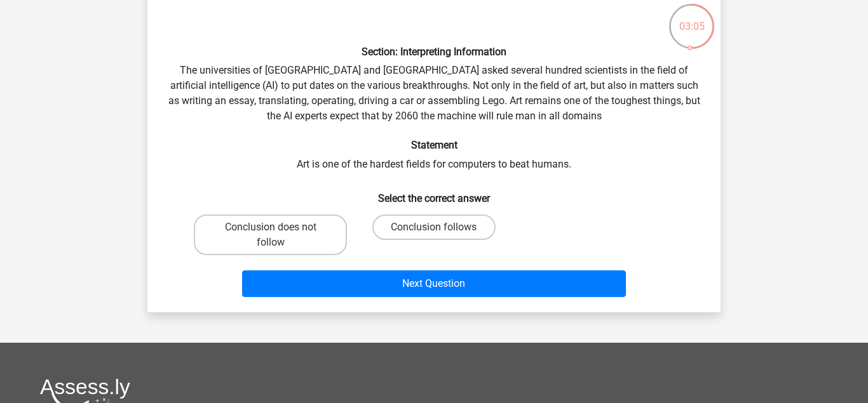
scroll to position [72, 0]
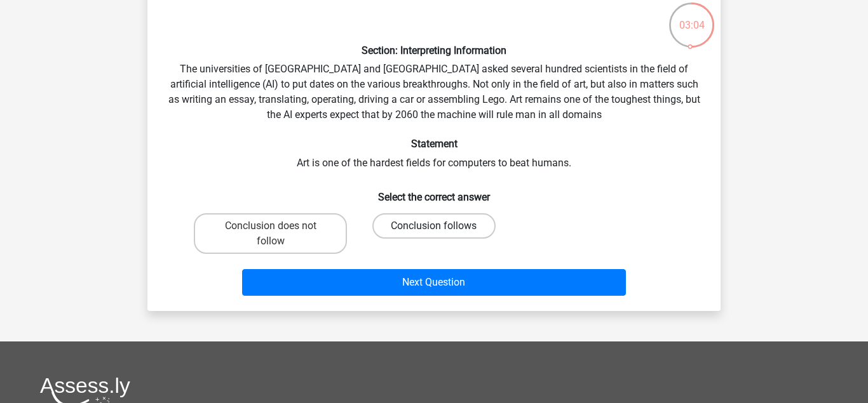
click at [414, 226] on label "Conclusion follows" at bounding box center [433, 225] width 123 height 25
click at [434, 226] on input "Conclusion follows" at bounding box center [438, 230] width 8 height 8
radio input "true"
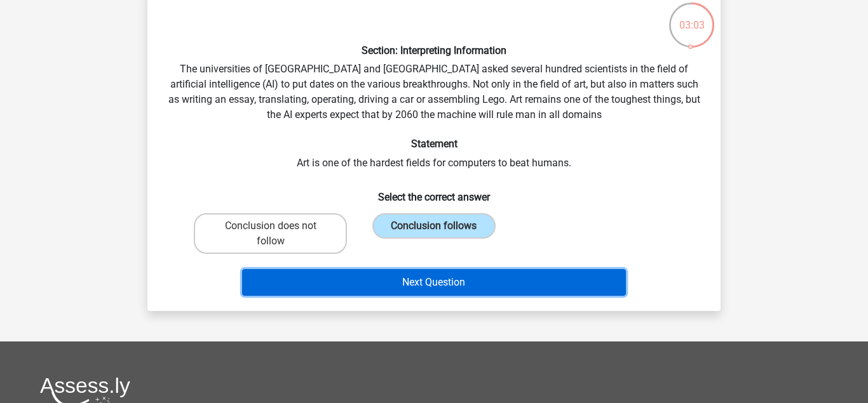
click at [443, 295] on button "Next Question" at bounding box center [434, 282] width 384 height 27
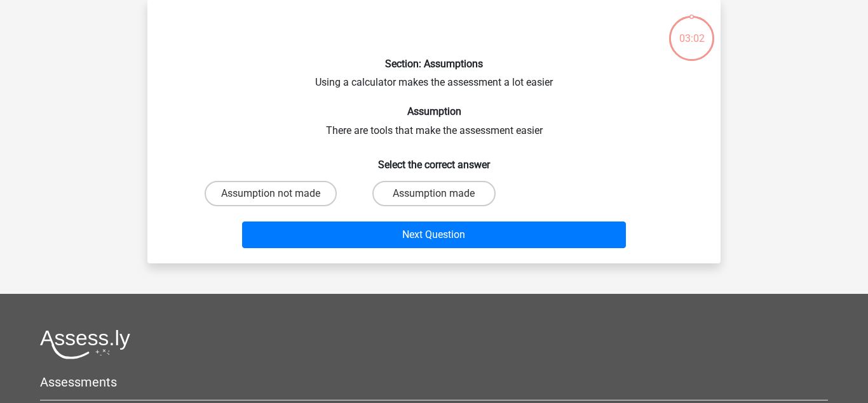
scroll to position [58, 0]
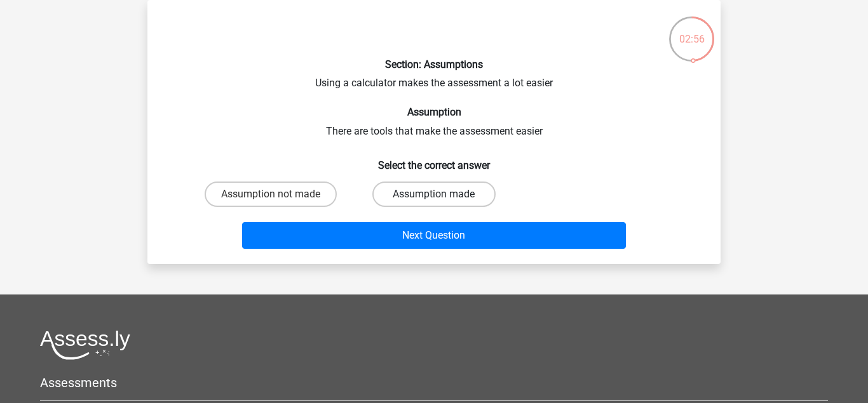
click at [436, 190] on label "Assumption made" at bounding box center [433, 194] width 123 height 25
click at [436, 194] on input "Assumption made" at bounding box center [438, 198] width 8 height 8
radio input "true"
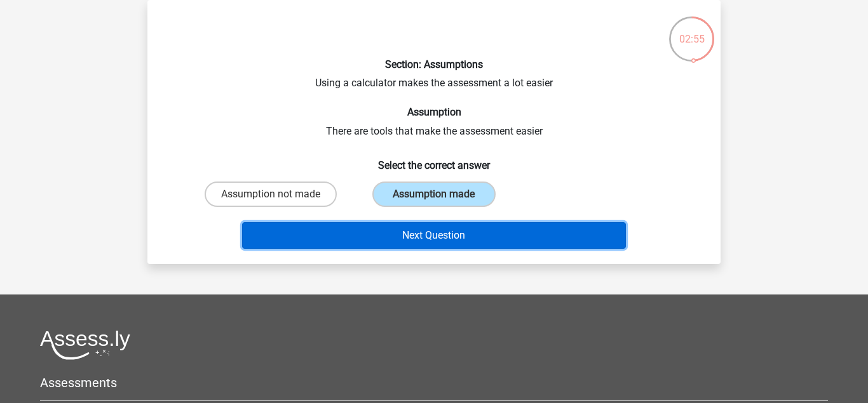
click at [447, 228] on button "Next Question" at bounding box center [434, 235] width 384 height 27
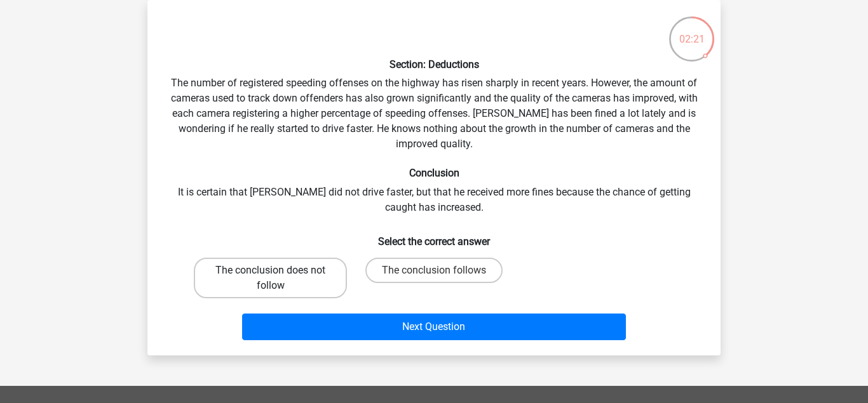
click at [294, 293] on label "The conclusion does not follow" at bounding box center [270, 278] width 153 height 41
click at [279, 279] on input "The conclusion does not follow" at bounding box center [275, 275] width 8 height 8
radio input "true"
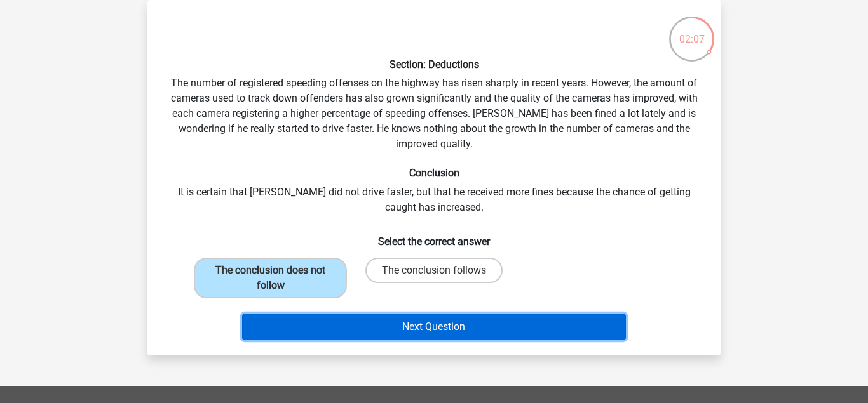
click at [456, 323] on button "Next Question" at bounding box center [434, 327] width 384 height 27
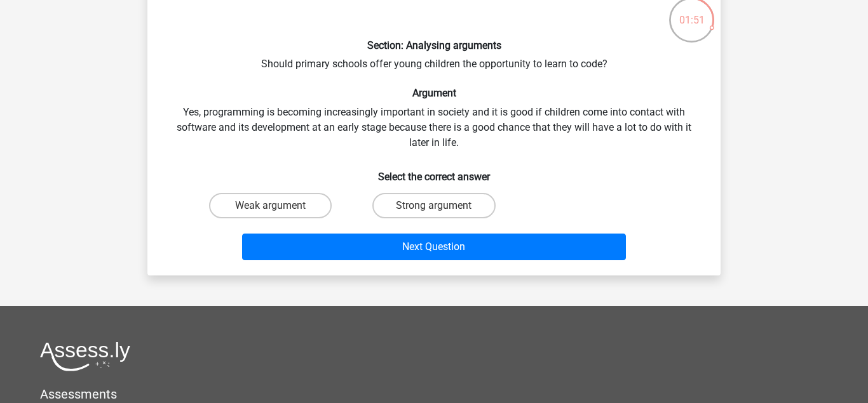
scroll to position [78, 0]
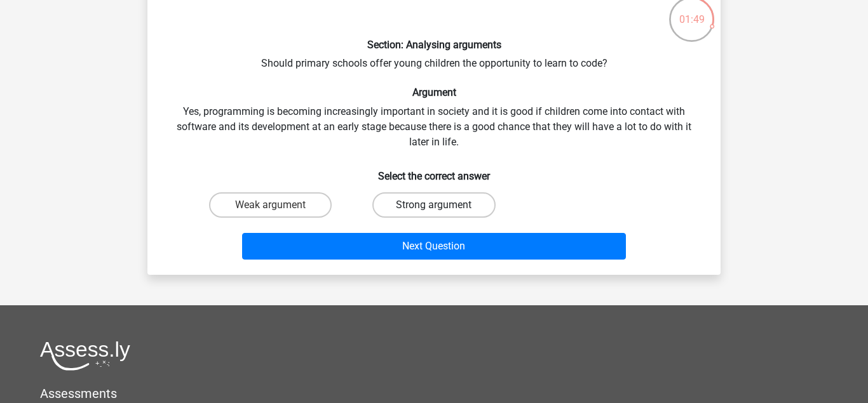
click at [459, 209] on label "Strong argument" at bounding box center [433, 205] width 123 height 25
click at [442, 209] on input "Strong argument" at bounding box center [438, 209] width 8 height 8
radio input "true"
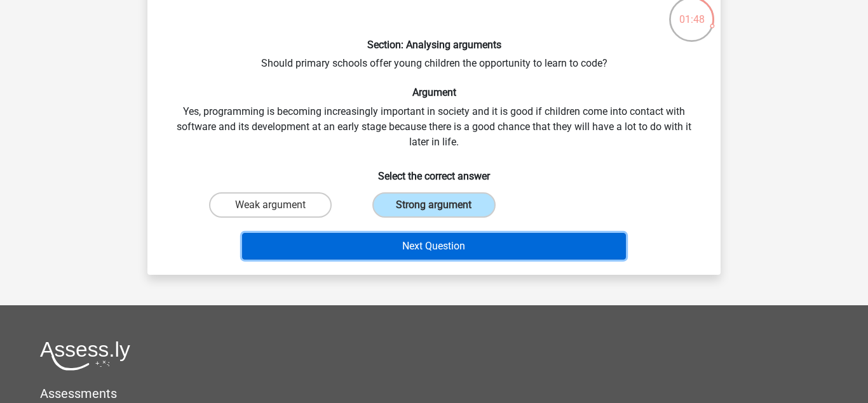
click at [485, 240] on button "Next Question" at bounding box center [434, 246] width 384 height 27
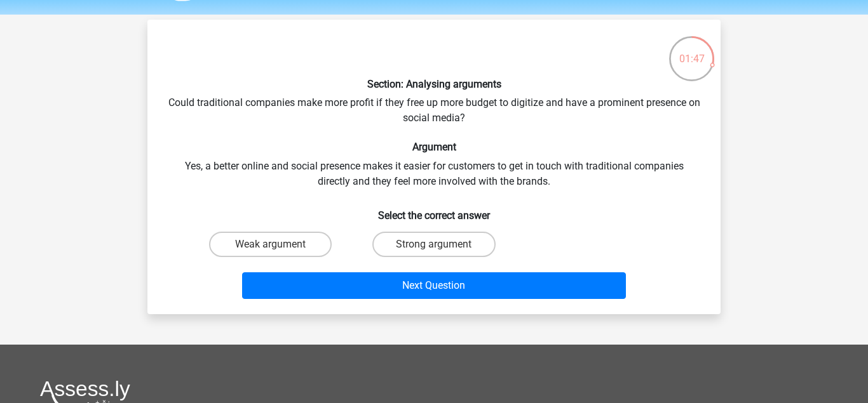
scroll to position [43, 0]
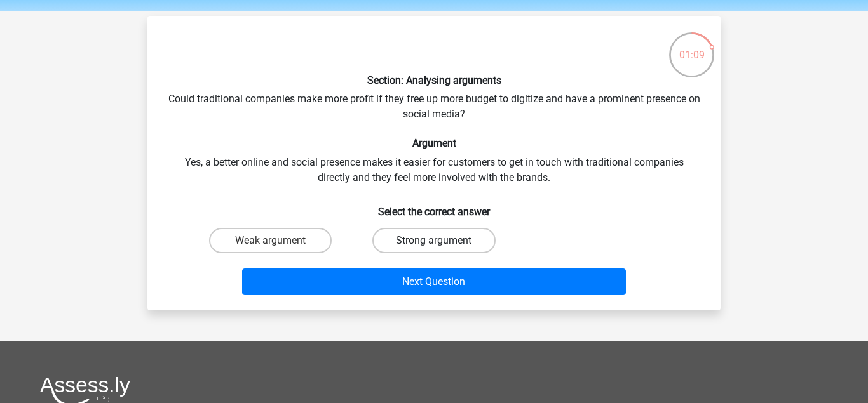
click at [466, 241] on label "Strong argument" at bounding box center [433, 240] width 123 height 25
click at [442, 241] on input "Strong argument" at bounding box center [438, 245] width 8 height 8
radio input "true"
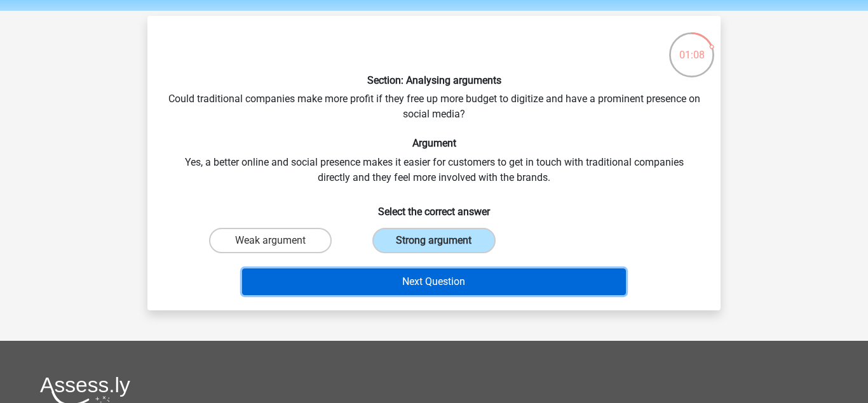
click at [481, 279] on button "Next Question" at bounding box center [434, 282] width 384 height 27
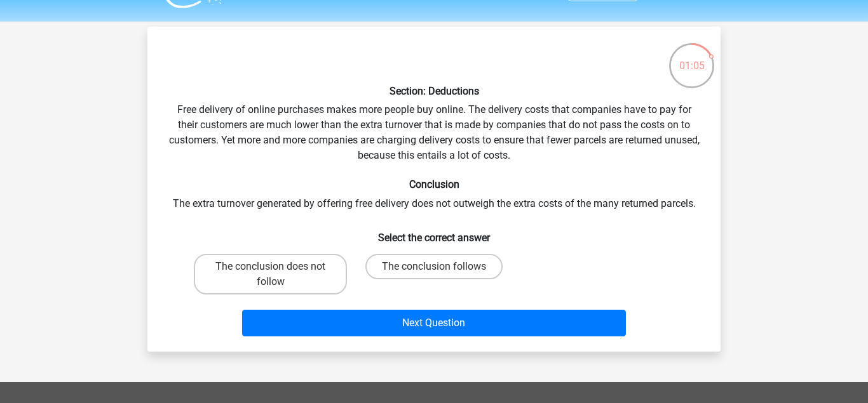
scroll to position [34, 0]
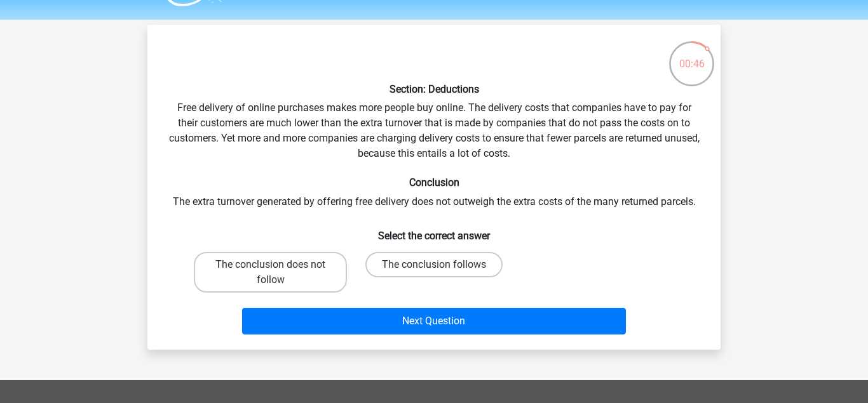
click at [374, 166] on div "Section: Deductions Free delivery of online purchases makes more people buy onl…" at bounding box center [433, 187] width 563 height 305
click at [314, 272] on label "The conclusion does not follow" at bounding box center [270, 272] width 153 height 41
click at [279, 272] on input "The conclusion does not follow" at bounding box center [275, 269] width 8 height 8
radio input "true"
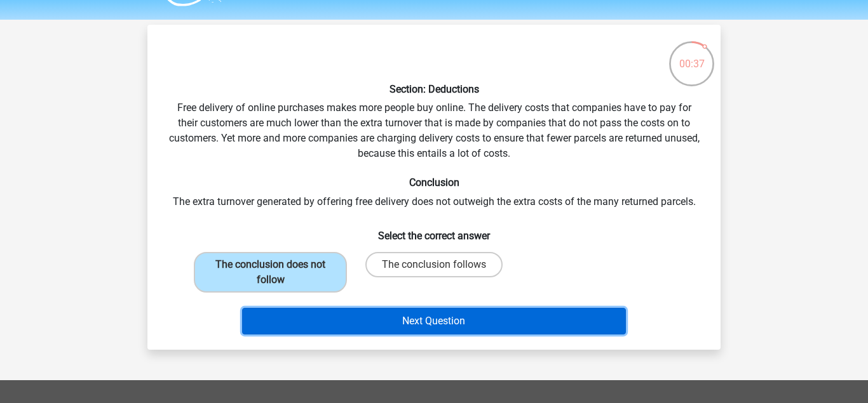
click at [415, 325] on button "Next Question" at bounding box center [434, 321] width 384 height 27
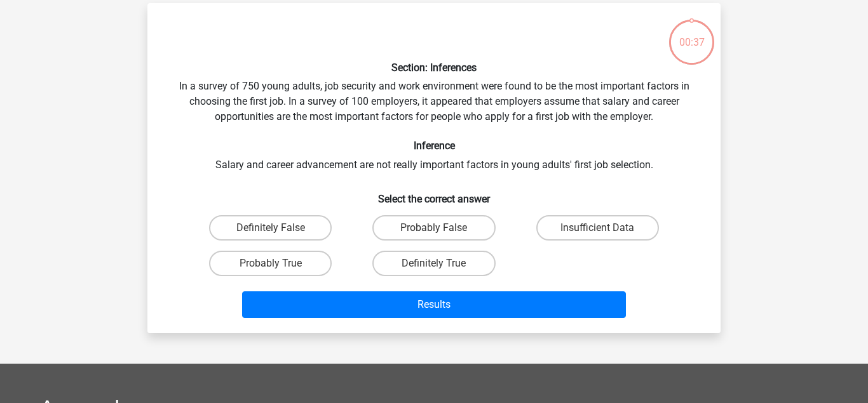
scroll to position [58, 0]
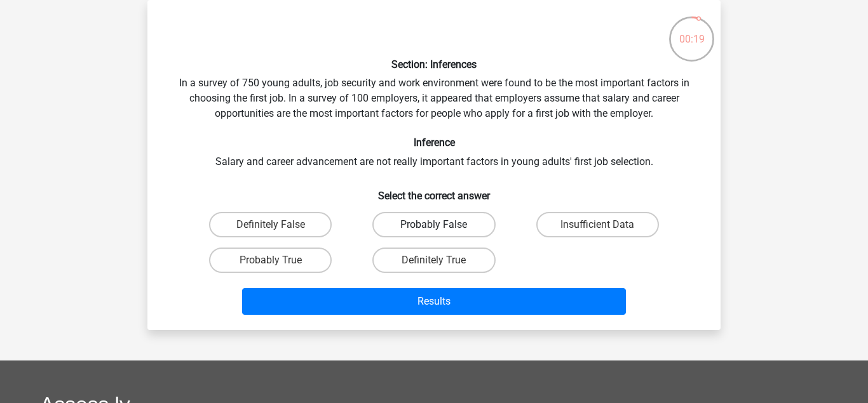
click at [465, 224] on label "Probably False" at bounding box center [433, 224] width 123 height 25
click at [442, 225] on input "Probably False" at bounding box center [438, 229] width 8 height 8
radio input "true"
click at [325, 233] on label "Definitely False" at bounding box center [270, 224] width 123 height 25
click at [279, 233] on input "Definitely False" at bounding box center [275, 229] width 8 height 8
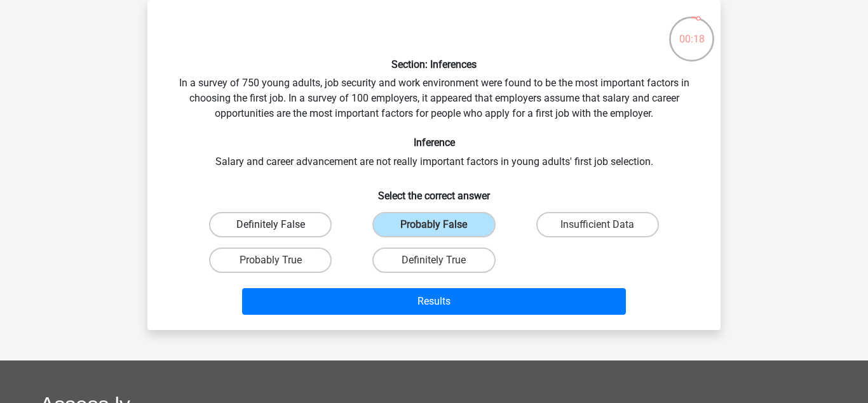
radio input "true"
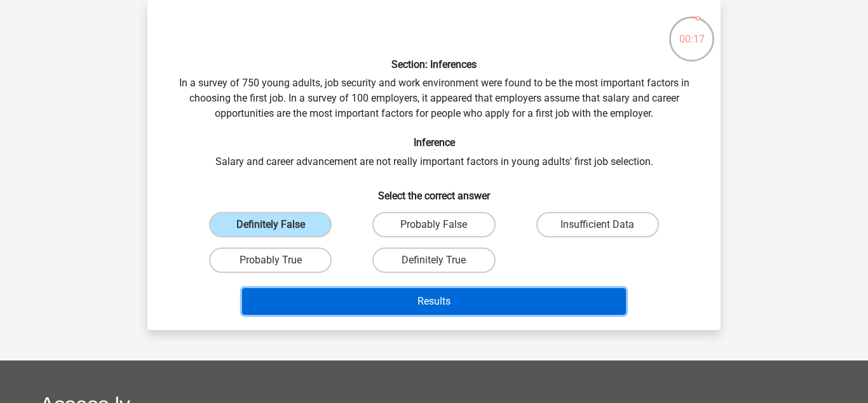
click at [445, 303] on button "Results" at bounding box center [434, 301] width 384 height 27
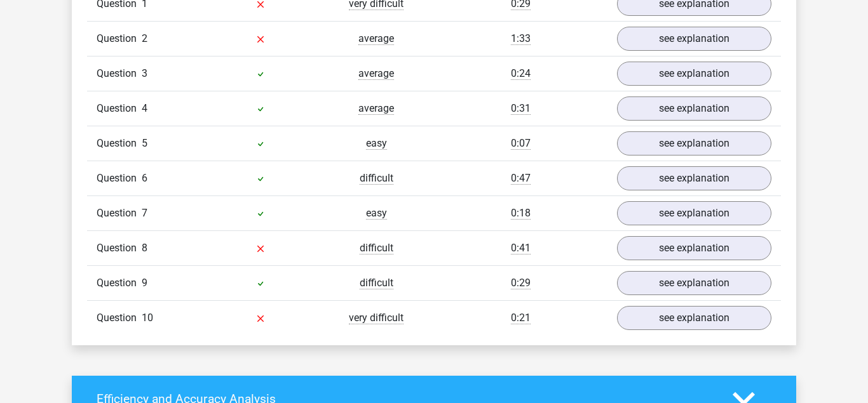
scroll to position [1091, 0]
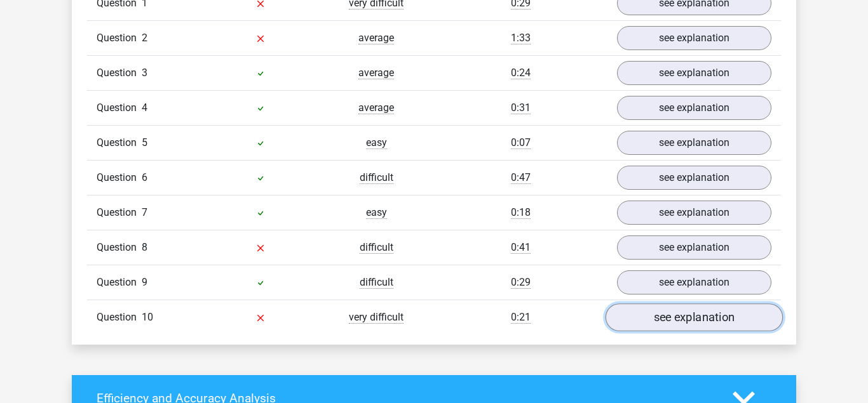
click at [670, 314] on link "see explanation" at bounding box center [693, 318] width 177 height 28
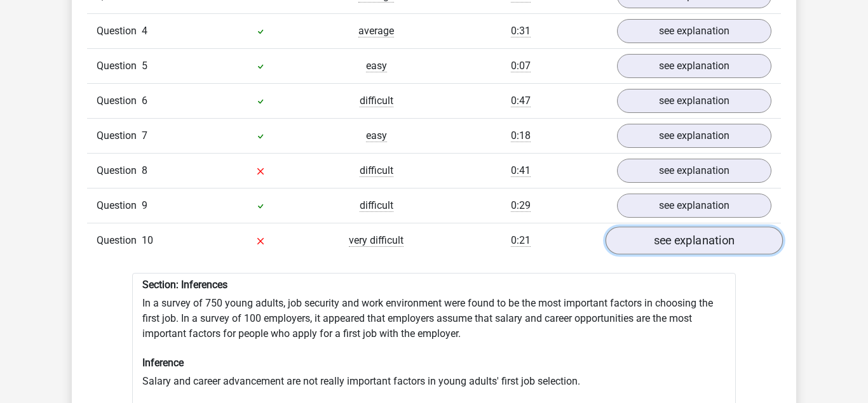
scroll to position [1165, 0]
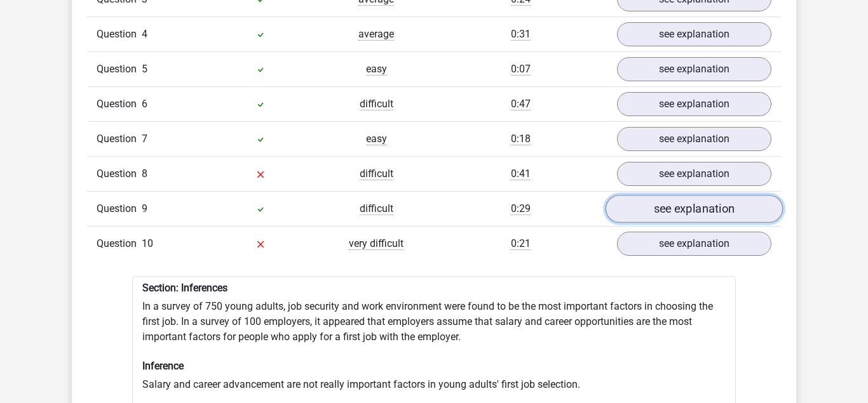
click at [690, 201] on link "see explanation" at bounding box center [693, 209] width 177 height 28
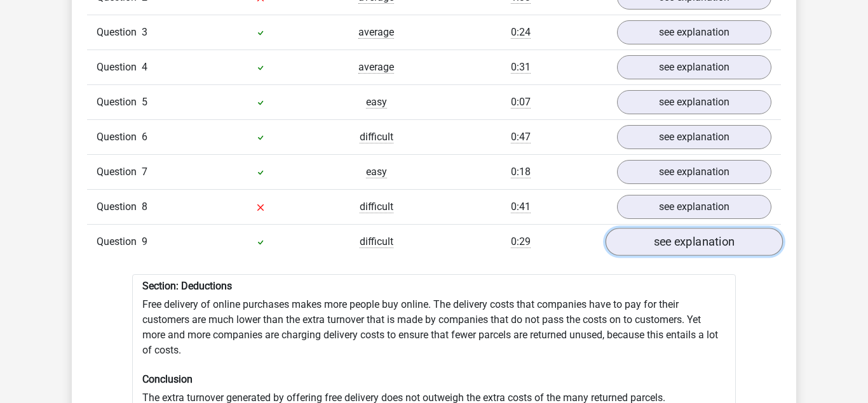
scroll to position [1130, 0]
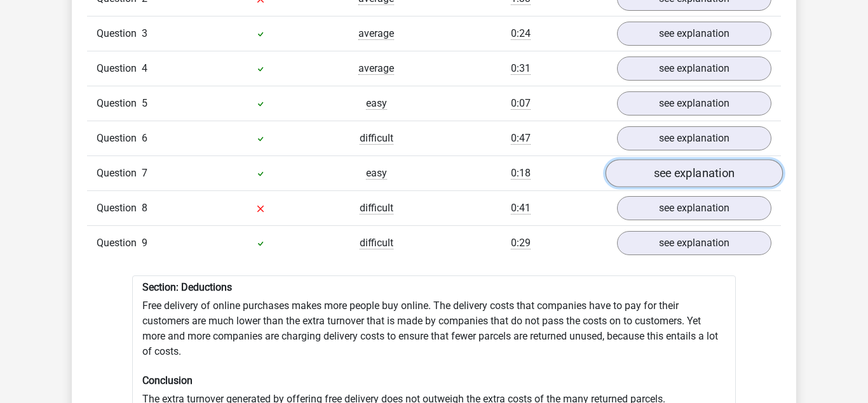
click at [678, 167] on link "see explanation" at bounding box center [693, 173] width 177 height 28
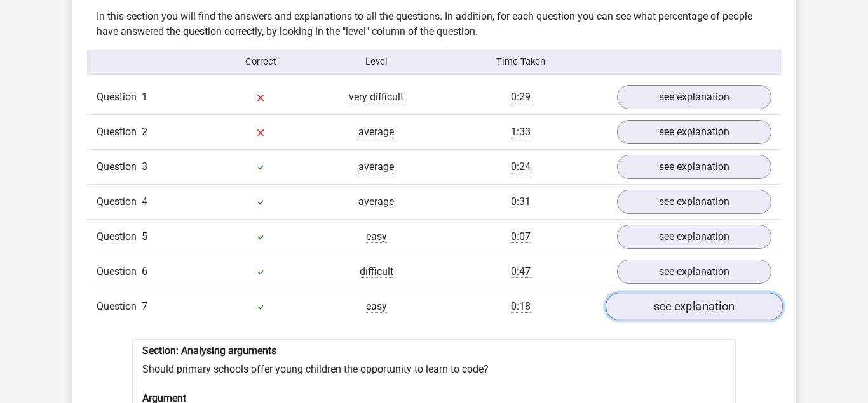
scroll to position [1040, 0]
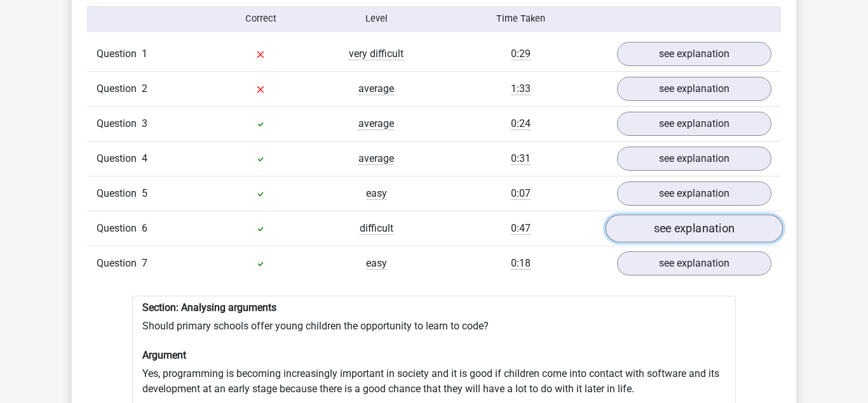
click at [677, 228] on link "see explanation" at bounding box center [693, 229] width 177 height 28
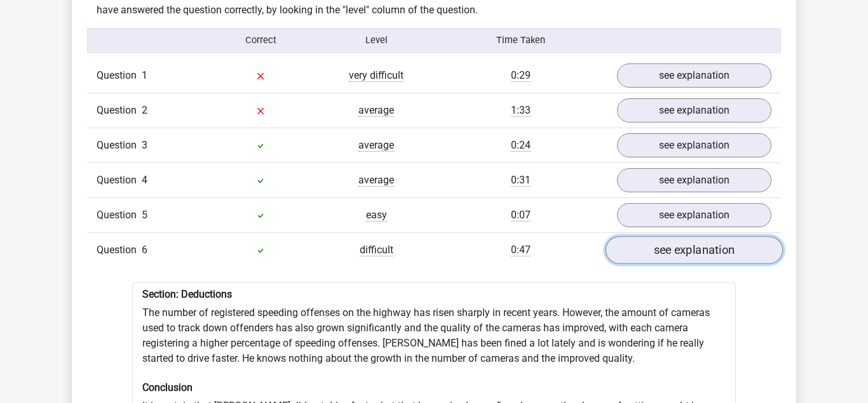
scroll to position [1018, 0]
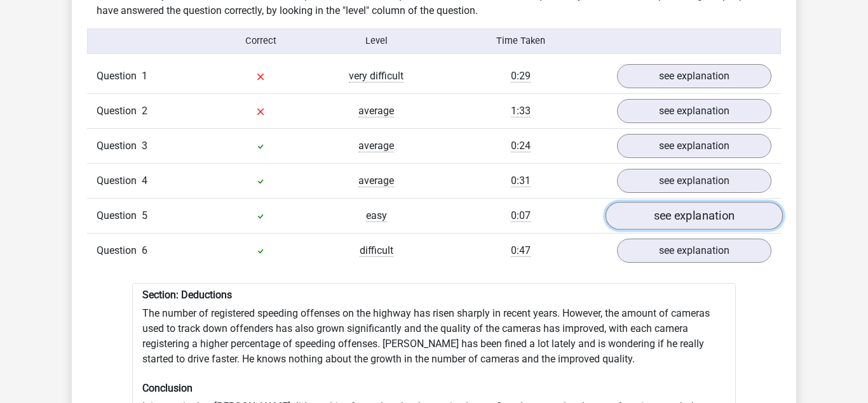
click at [675, 211] on link "see explanation" at bounding box center [693, 216] width 177 height 28
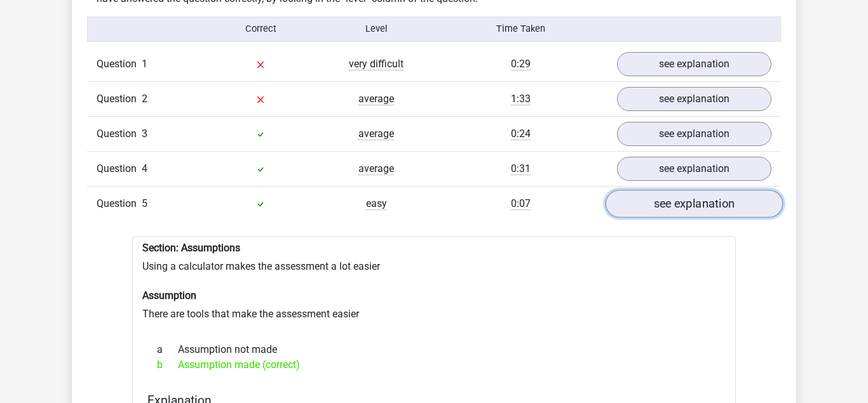
scroll to position [1028, 0]
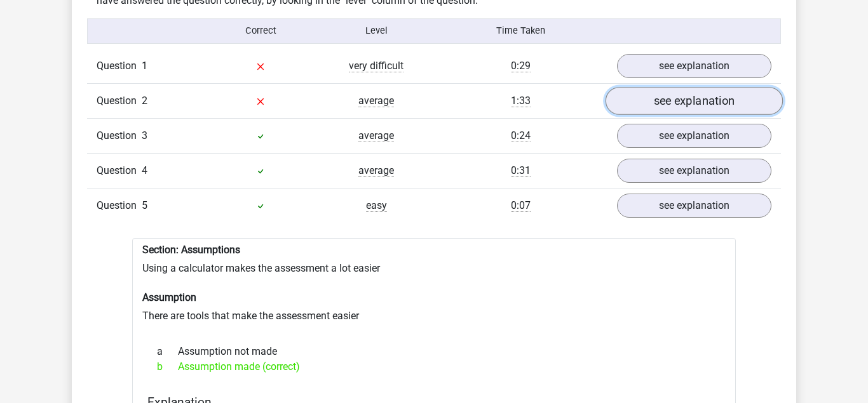
click at [722, 87] on link "see explanation" at bounding box center [693, 101] width 177 height 28
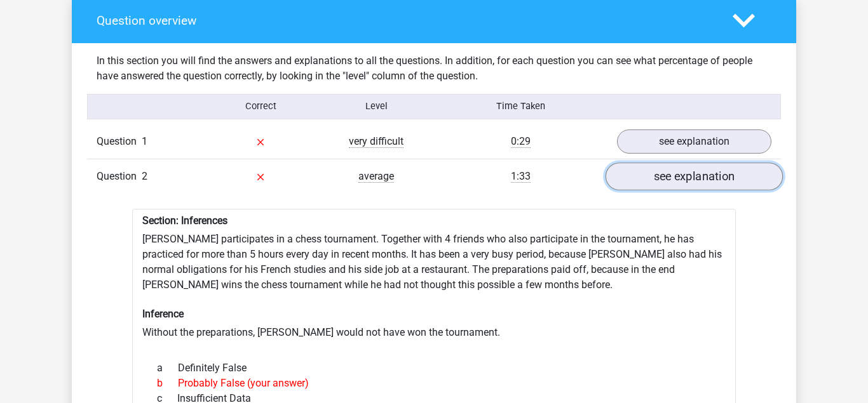
scroll to position [951, 0]
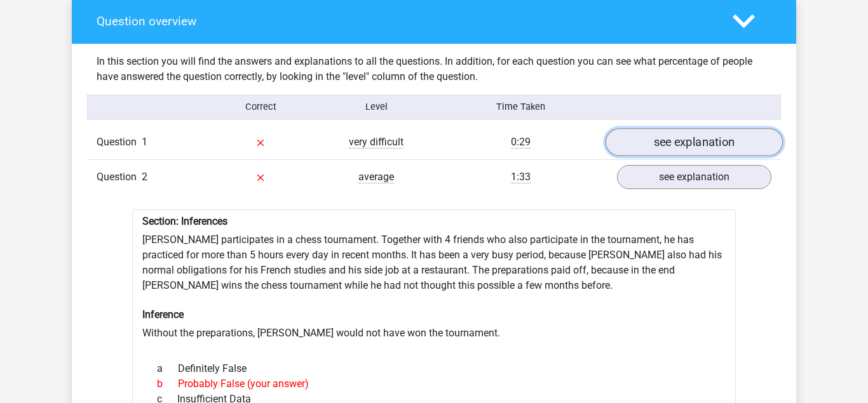
click at [715, 129] on link "see explanation" at bounding box center [693, 143] width 177 height 28
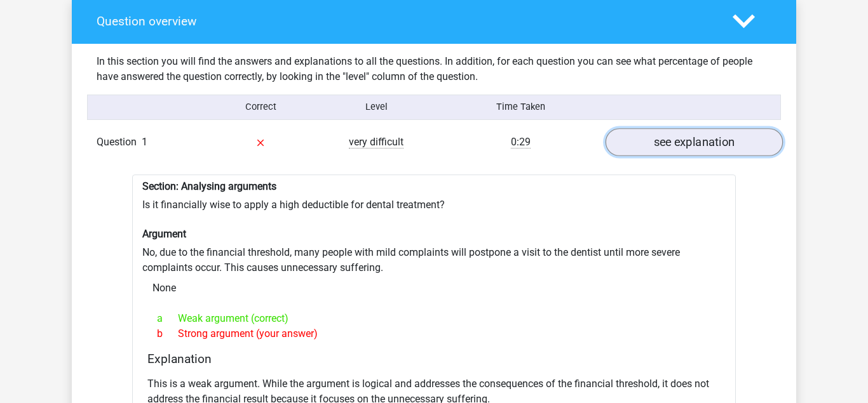
scroll to position [952, 0]
click at [717, 128] on link "see explanation" at bounding box center [693, 142] width 177 height 28
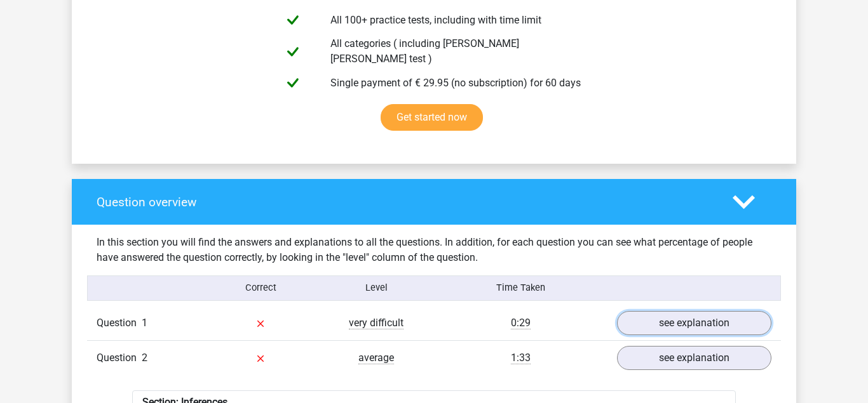
scroll to position [743, 0]
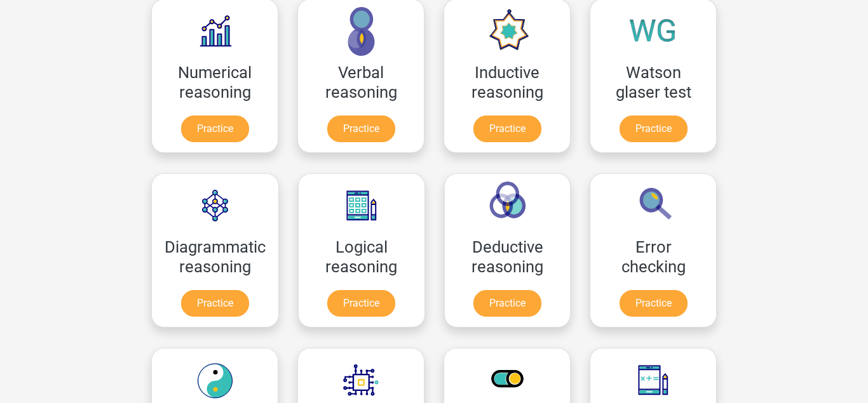
scroll to position [215, 0]
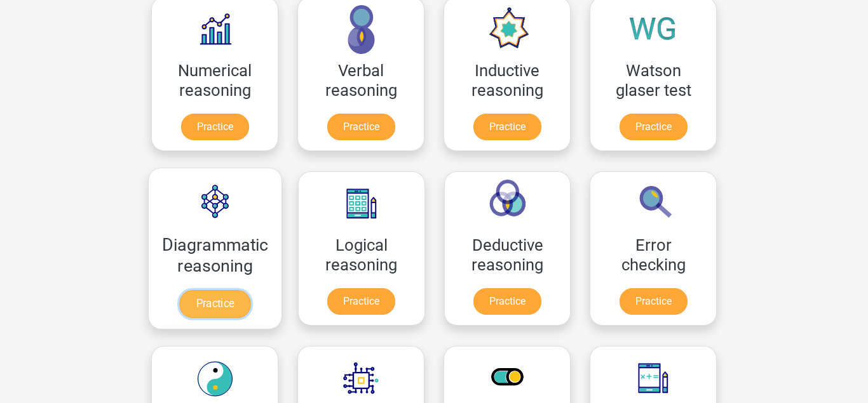
click at [209, 290] on link "Practice" at bounding box center [214, 304] width 71 height 28
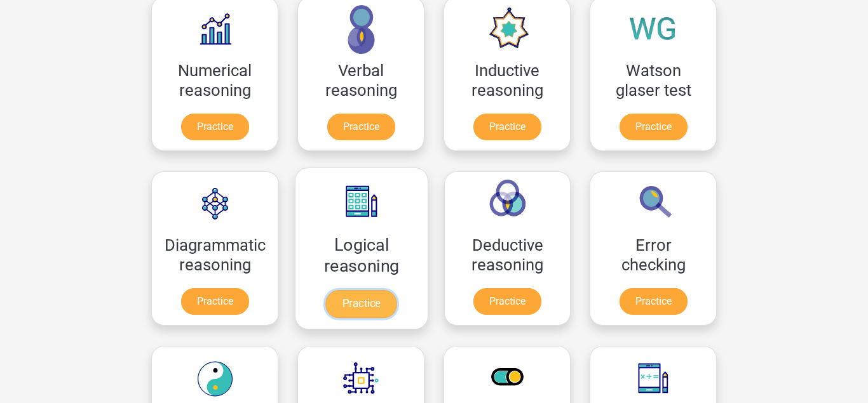
click at [376, 290] on link "Practice" at bounding box center [361, 304] width 71 height 28
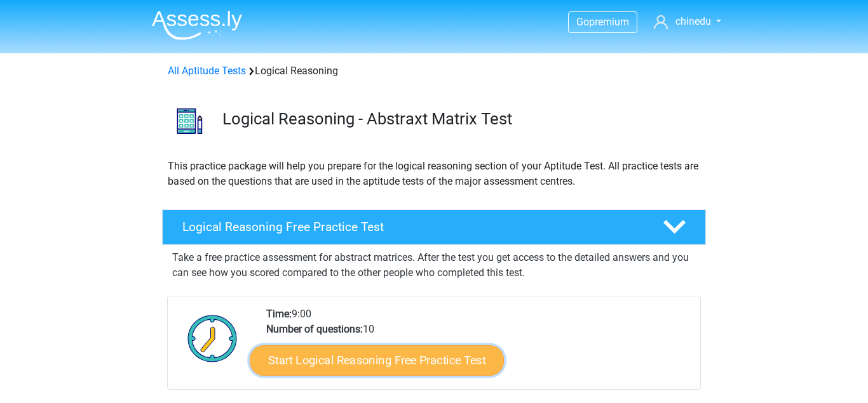
click at [437, 358] on link "Start Logical Reasoning Free Practice Test" at bounding box center [377, 360] width 254 height 30
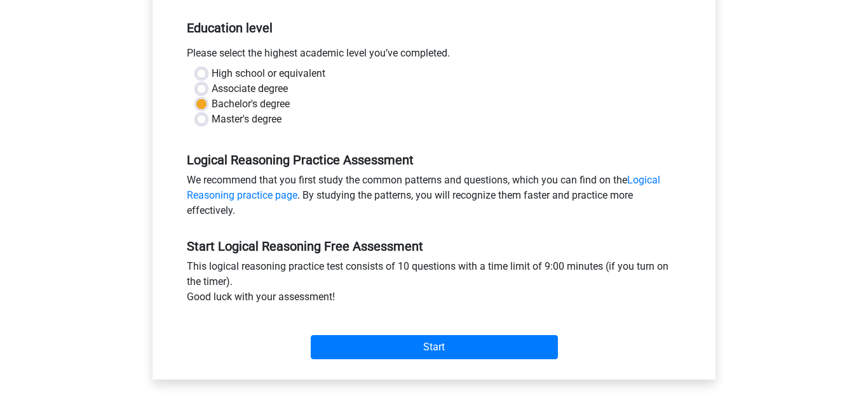
scroll to position [254, 0]
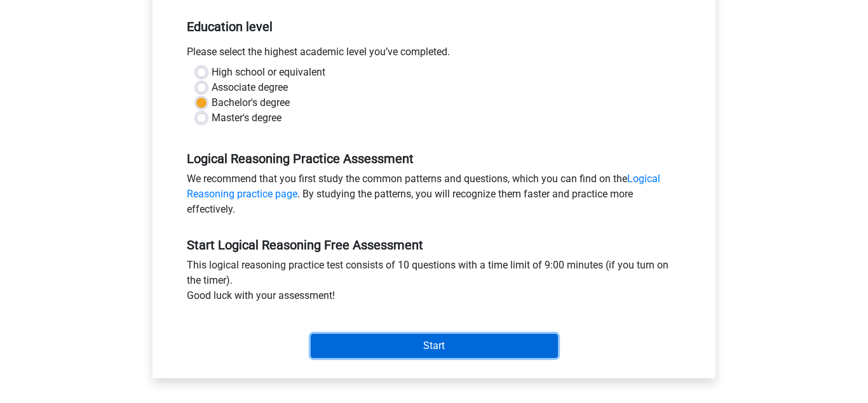
click at [426, 343] on input "Start" at bounding box center [434, 346] width 247 height 24
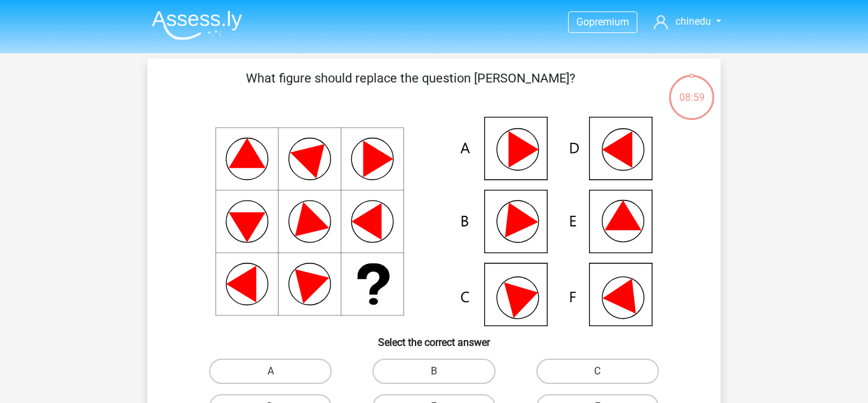
scroll to position [27, 0]
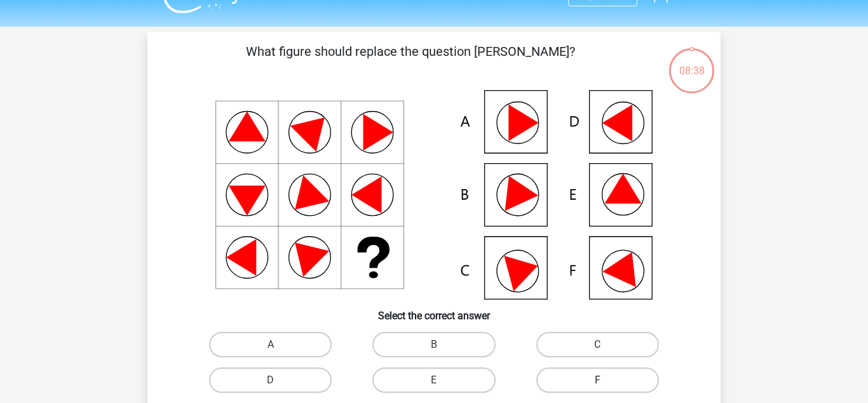
click at [586, 379] on label "F" at bounding box center [597, 380] width 123 height 25
click at [597, 381] on input "F" at bounding box center [601, 385] width 8 height 8
radio input "true"
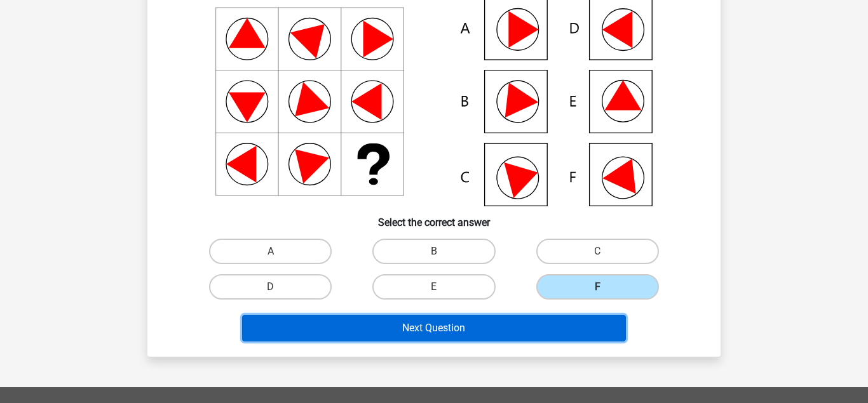
click at [546, 332] on button "Next Question" at bounding box center [434, 328] width 384 height 27
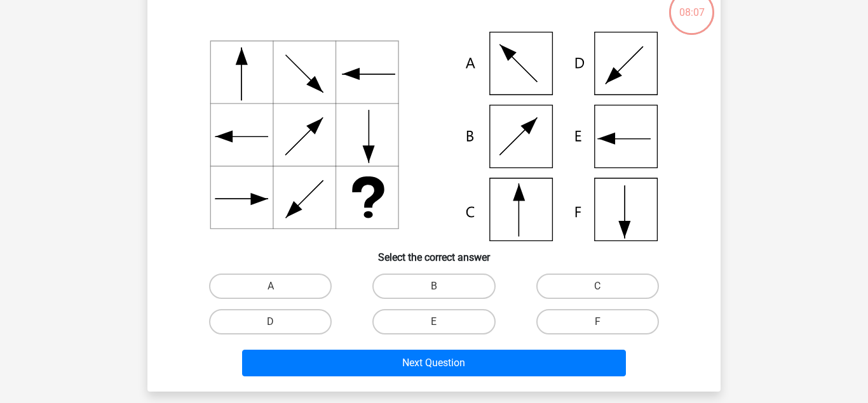
scroll to position [86, 0]
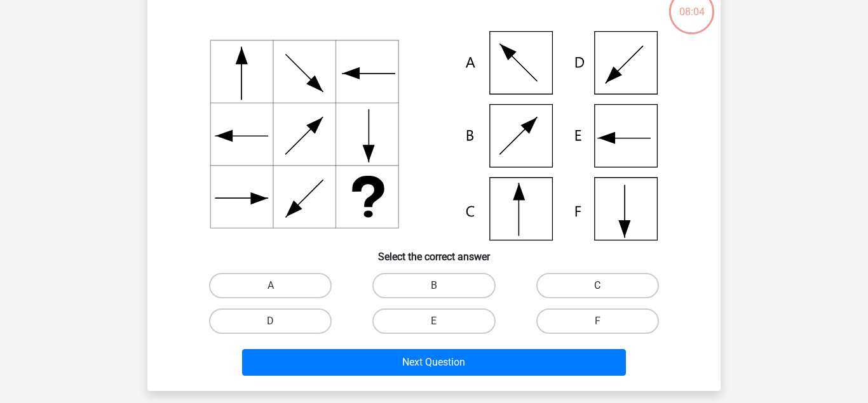
click at [577, 288] on label "C" at bounding box center [597, 285] width 123 height 25
click at [597, 288] on input "C" at bounding box center [601, 290] width 8 height 8
radio input "true"
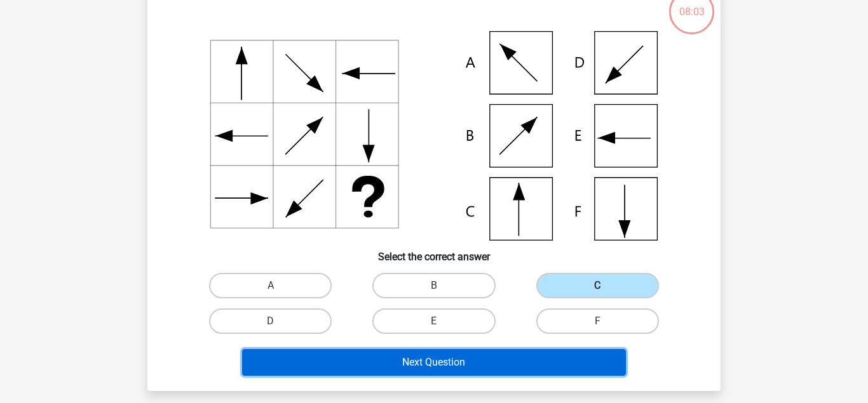
click at [528, 369] on button "Next Question" at bounding box center [434, 362] width 384 height 27
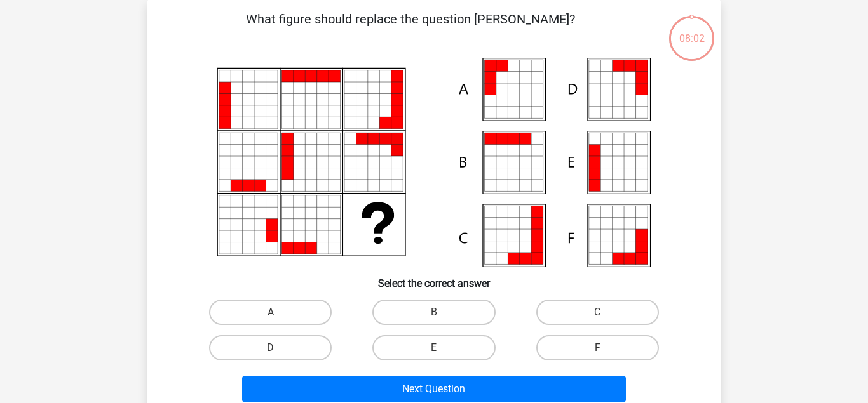
scroll to position [58, 0]
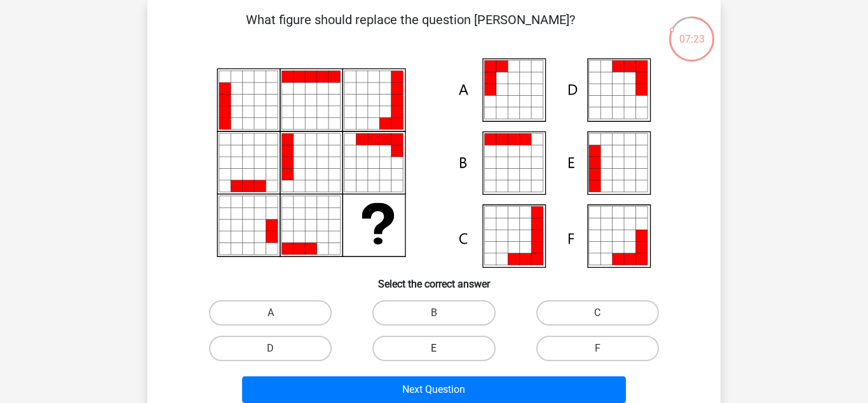
click at [439, 347] on label "E" at bounding box center [433, 348] width 123 height 25
click at [439, 349] on input "E" at bounding box center [438, 353] width 8 height 8
radio input "true"
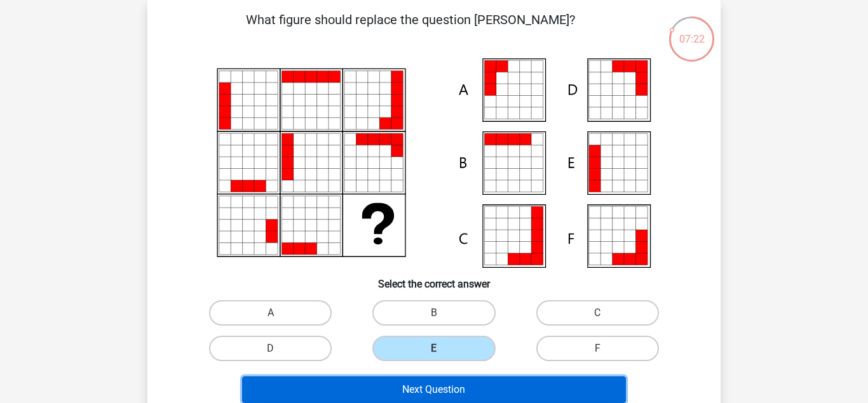
click at [455, 384] on button "Next Question" at bounding box center [434, 390] width 384 height 27
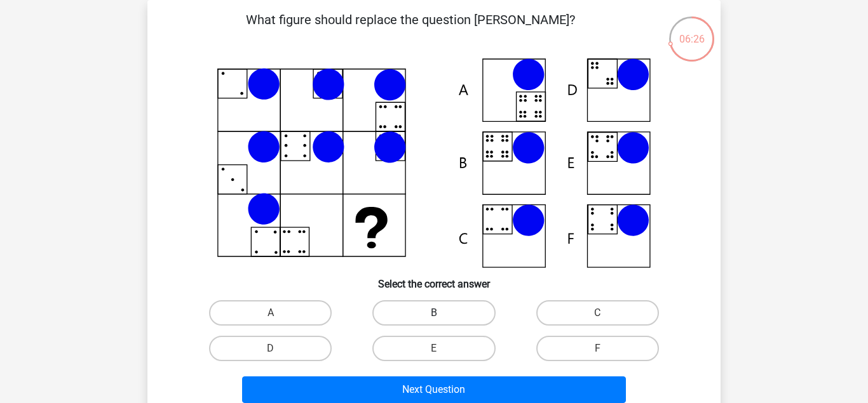
click at [457, 302] on label "B" at bounding box center [433, 313] width 123 height 25
click at [442, 313] on input "B" at bounding box center [438, 317] width 8 height 8
radio input "true"
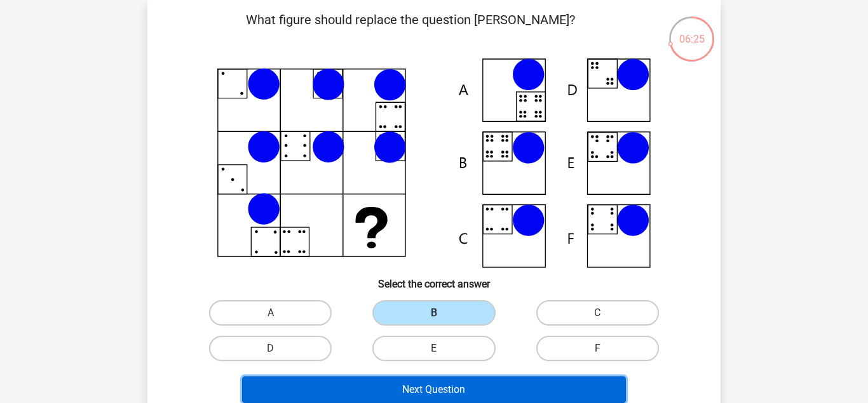
click at [475, 381] on button "Next Question" at bounding box center [434, 390] width 384 height 27
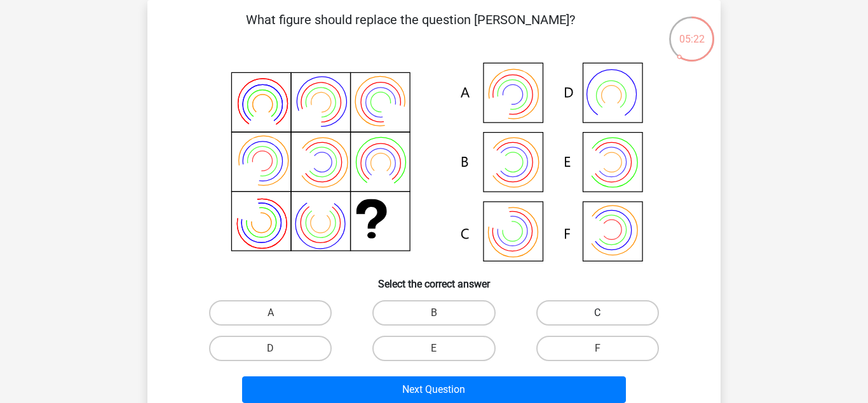
click at [602, 309] on label "C" at bounding box center [597, 313] width 123 height 25
click at [602, 313] on input "C" at bounding box center [601, 317] width 8 height 8
radio input "true"
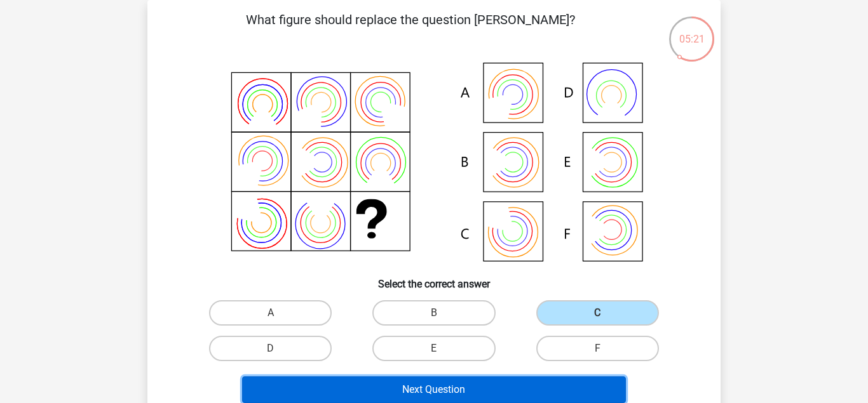
click at [549, 390] on button "Next Question" at bounding box center [434, 390] width 384 height 27
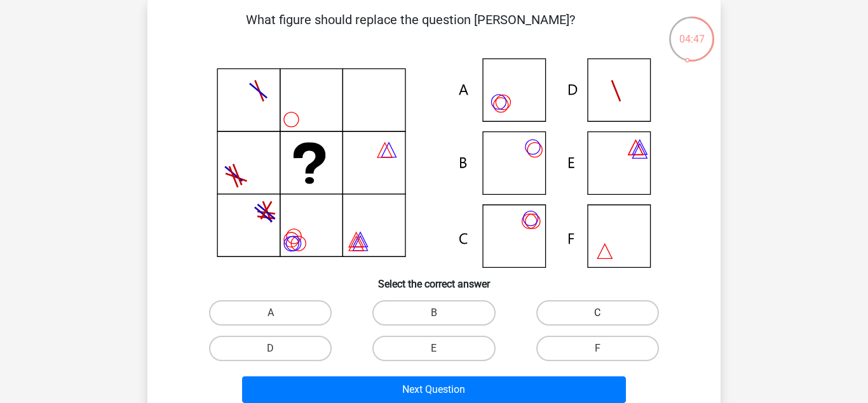
click at [579, 310] on label "C" at bounding box center [597, 313] width 123 height 25
click at [597, 313] on input "C" at bounding box center [601, 317] width 8 height 8
radio input "true"
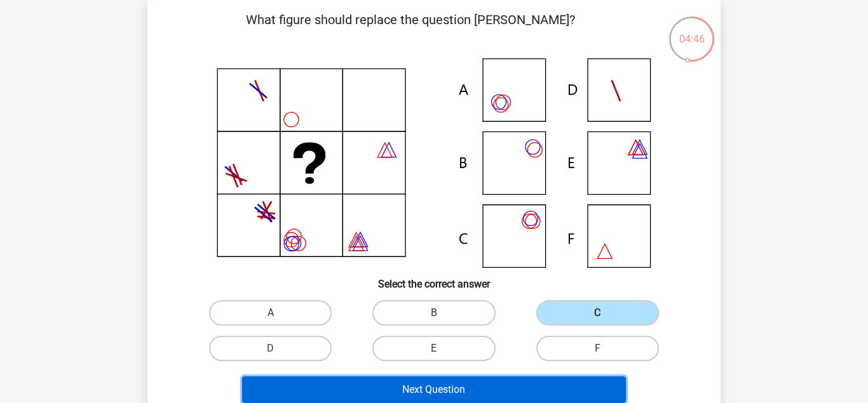
click at [530, 382] on button "Next Question" at bounding box center [434, 390] width 384 height 27
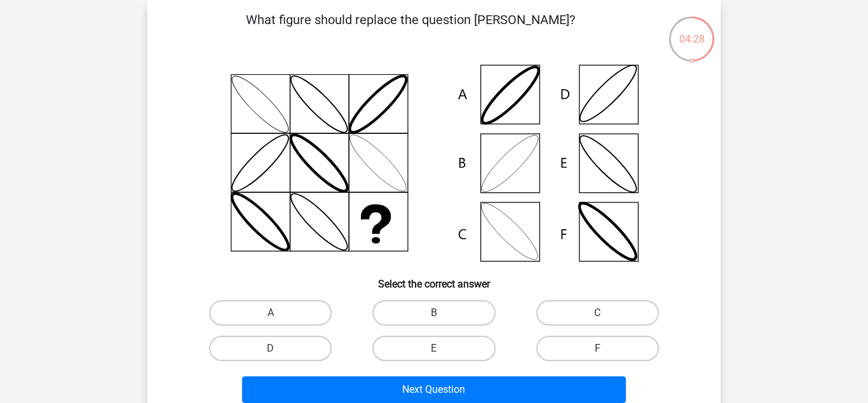
scroll to position [104, 0]
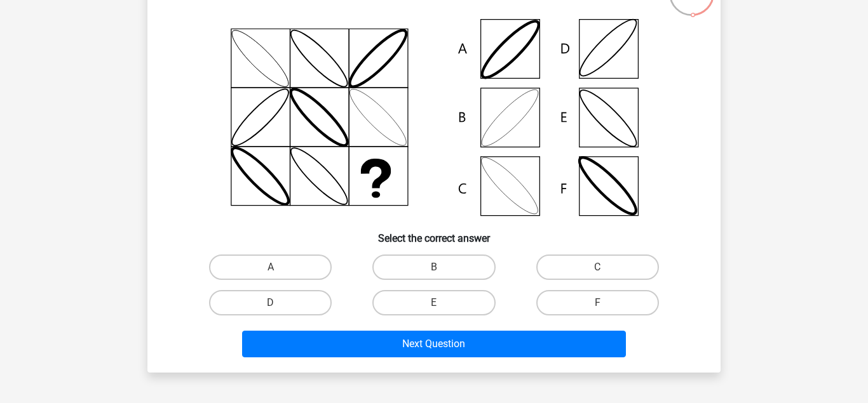
click at [436, 268] on input "B" at bounding box center [438, 271] width 8 height 8
radio input "true"
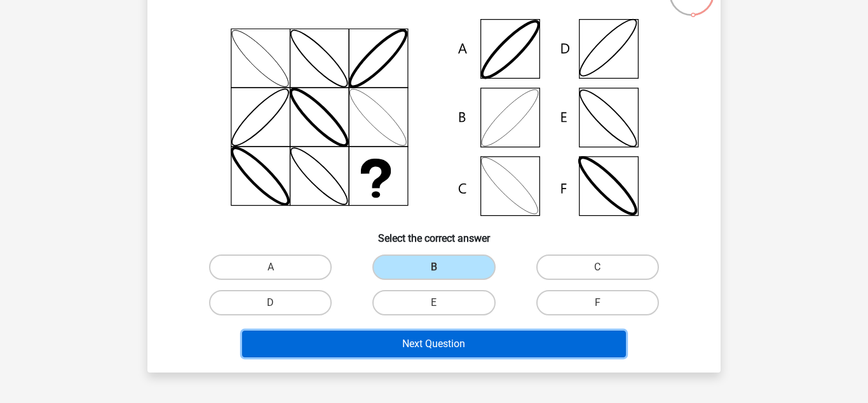
click at [456, 345] on button "Next Question" at bounding box center [434, 344] width 384 height 27
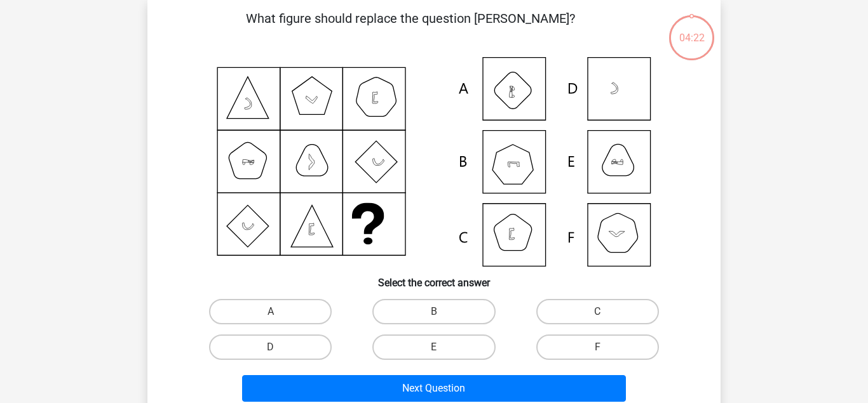
scroll to position [58, 0]
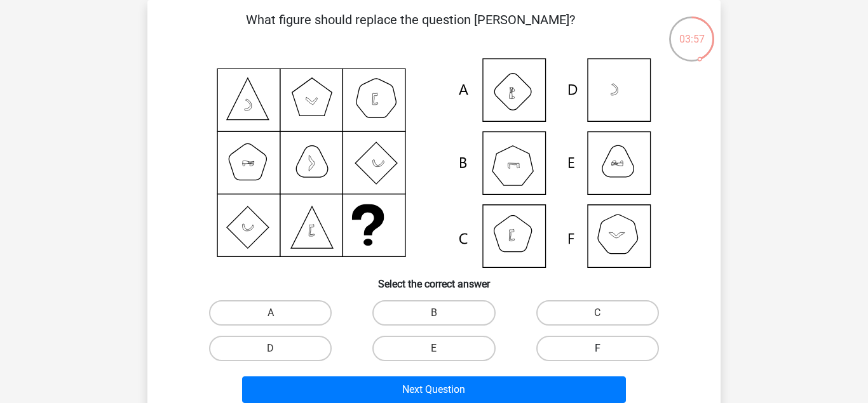
click at [569, 342] on label "F" at bounding box center [597, 348] width 123 height 25
click at [597, 349] on input "F" at bounding box center [601, 353] width 8 height 8
radio input "true"
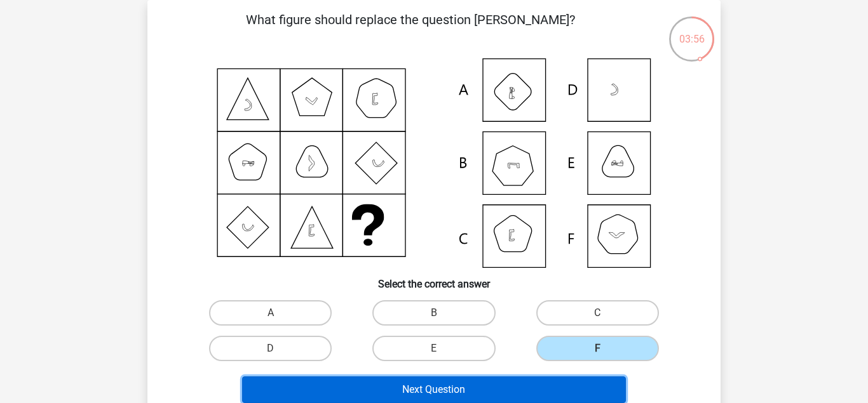
click at [543, 389] on button "Next Question" at bounding box center [434, 390] width 384 height 27
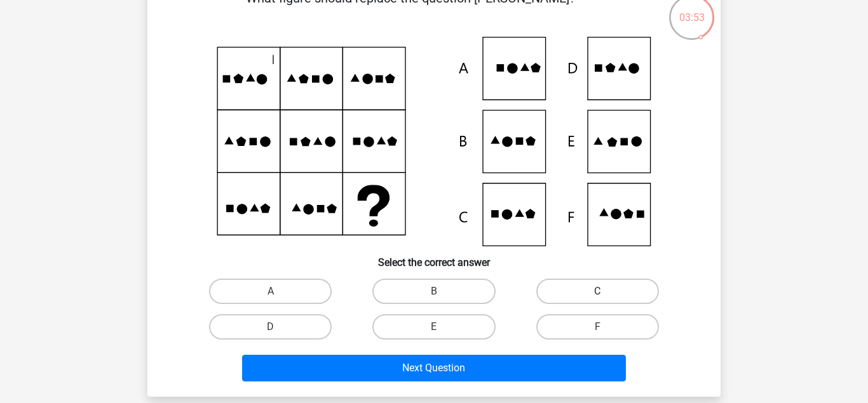
scroll to position [81, 0]
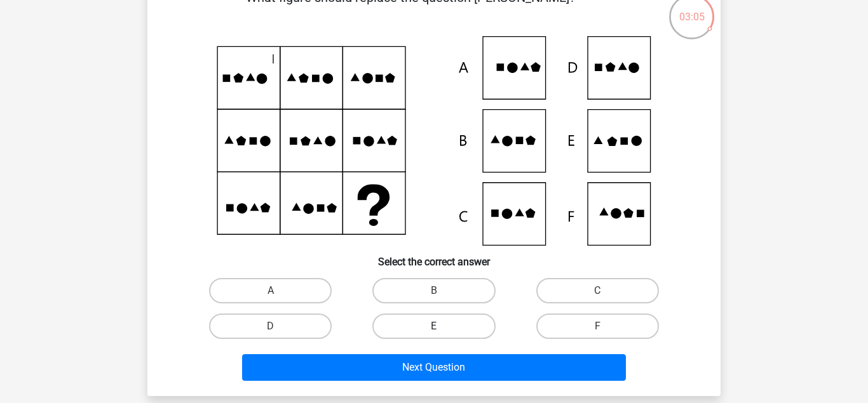
click at [467, 327] on label "E" at bounding box center [433, 326] width 123 height 25
click at [442, 327] on input "E" at bounding box center [438, 331] width 8 height 8
radio input "true"
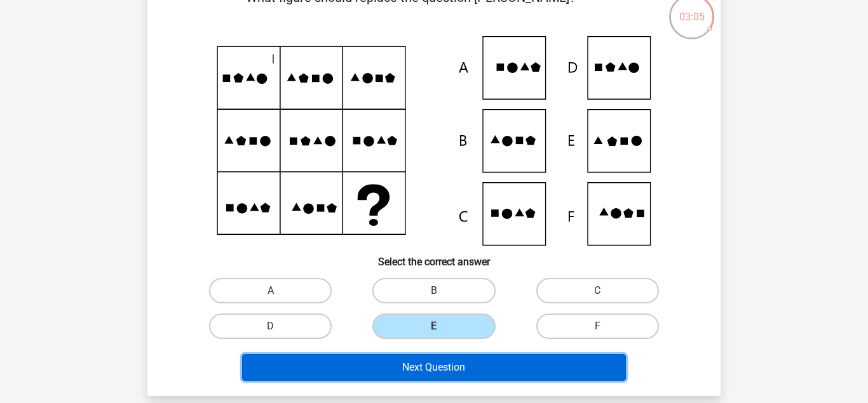
click at [490, 368] on button "Next Question" at bounding box center [434, 368] width 384 height 27
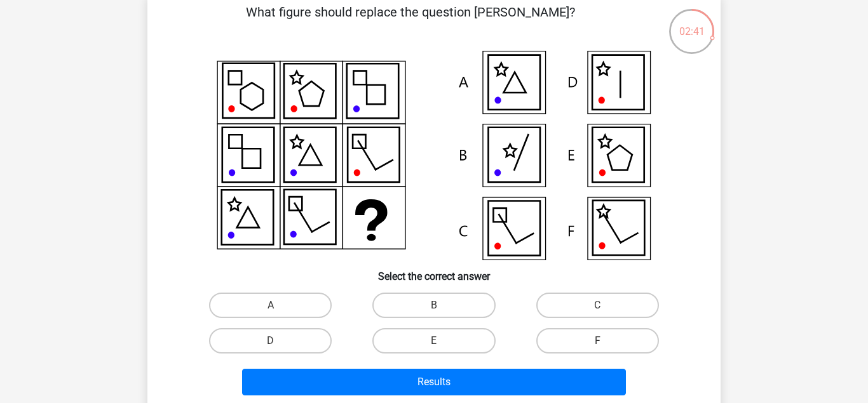
scroll to position [68, 0]
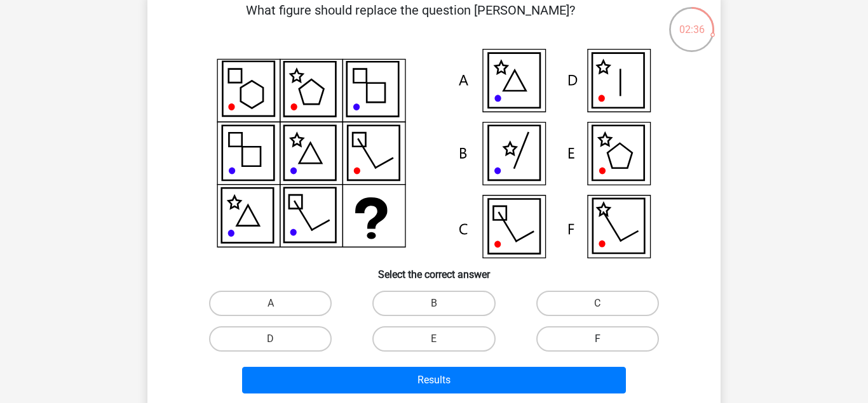
click at [592, 344] on label "F" at bounding box center [597, 339] width 123 height 25
click at [597, 344] on input "F" at bounding box center [601, 343] width 8 height 8
radio input "true"
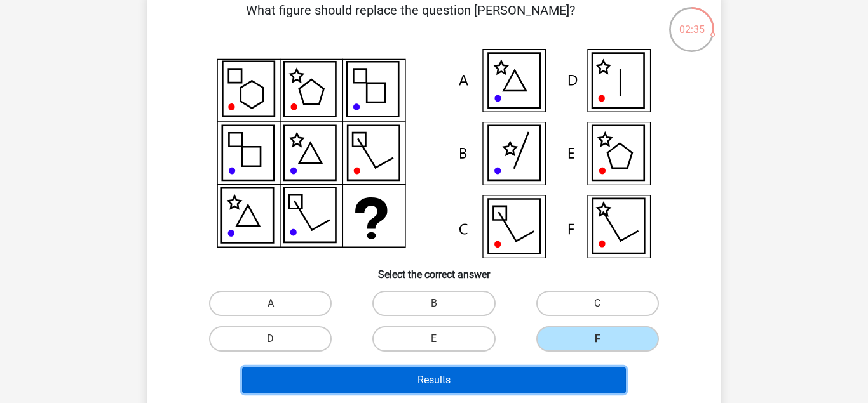
click at [586, 372] on button "Results" at bounding box center [434, 380] width 384 height 27
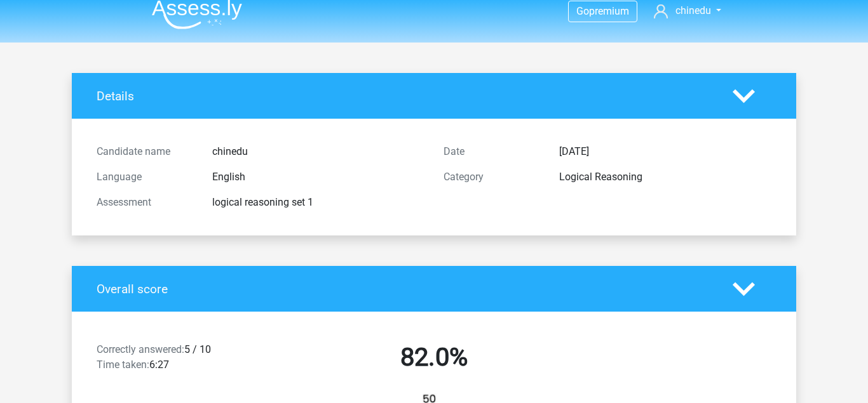
scroll to position [10, 0]
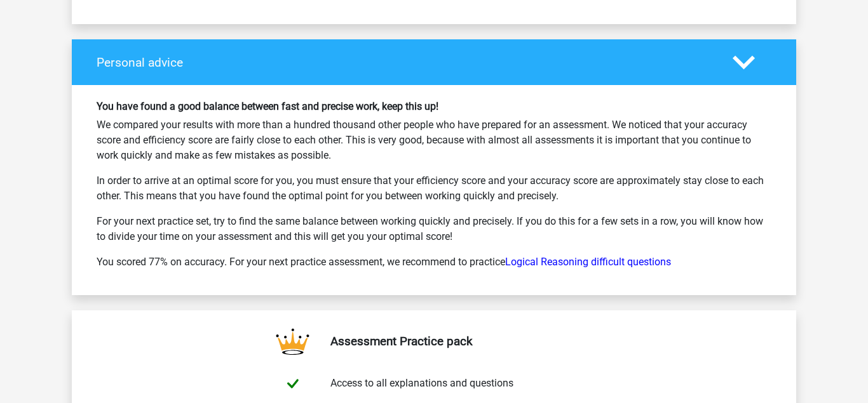
scroll to position [1847, 0]
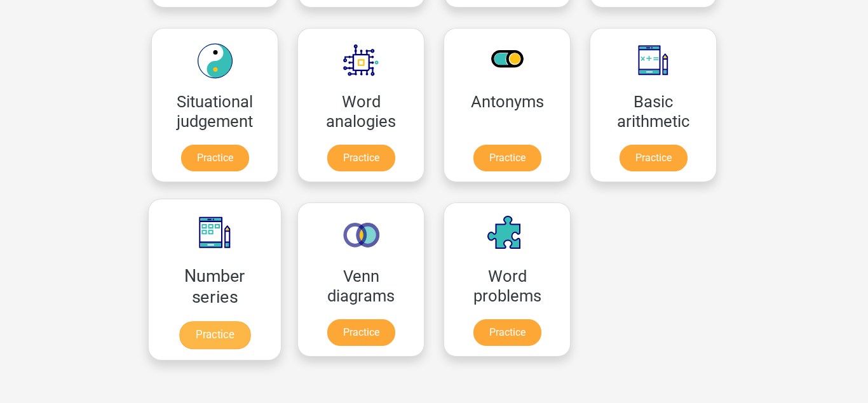
scroll to position [545, 0]
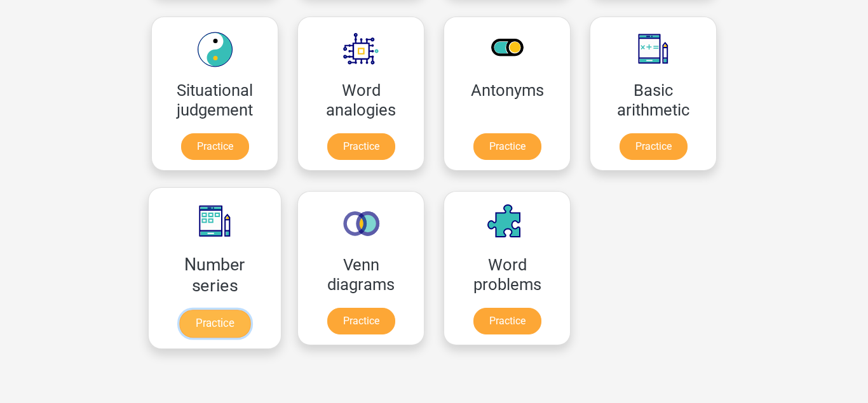
click at [219, 310] on link "Practice" at bounding box center [214, 324] width 71 height 28
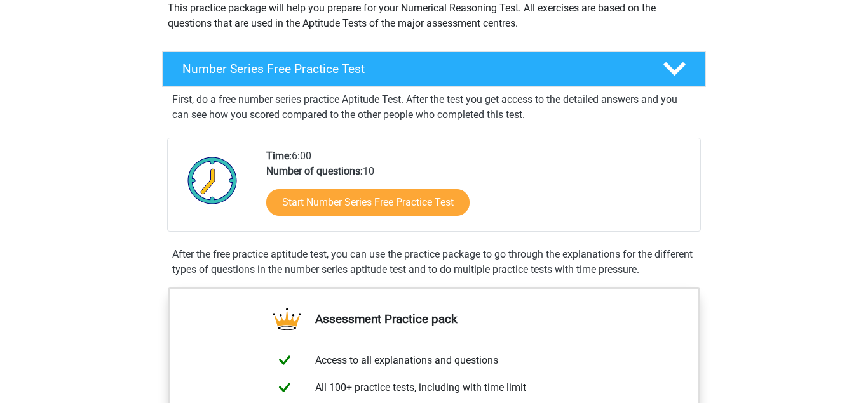
scroll to position [88, 0]
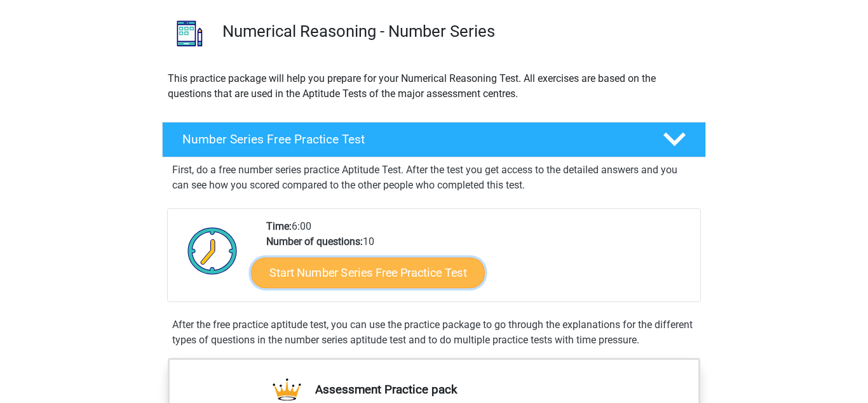
click at [379, 273] on link "Start Number Series Free Practice Test" at bounding box center [368, 272] width 234 height 30
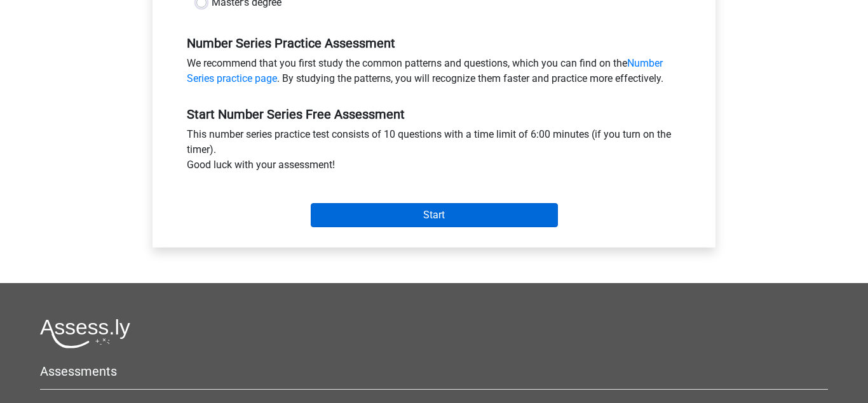
scroll to position [370, 0]
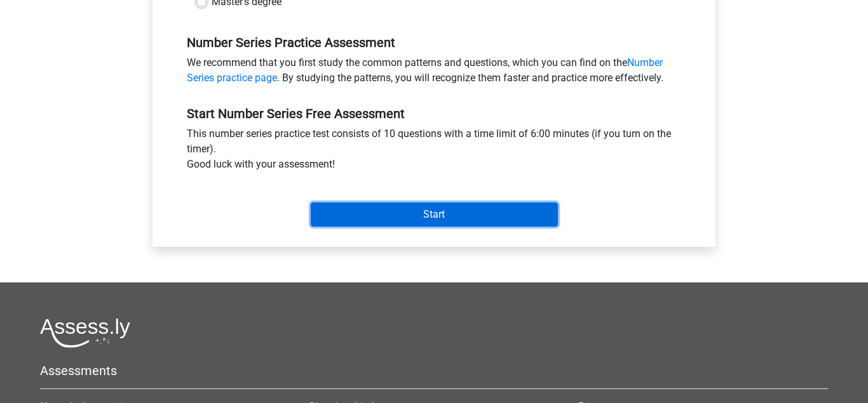
click at [400, 222] on input "Start" at bounding box center [434, 215] width 247 height 24
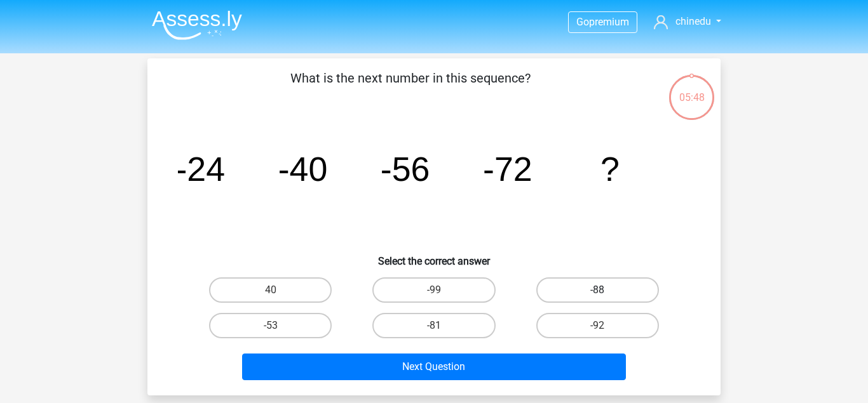
click at [621, 292] on label "-88" at bounding box center [597, 290] width 123 height 25
click at [605, 292] on input "-88" at bounding box center [601, 294] width 8 height 8
radio input "true"
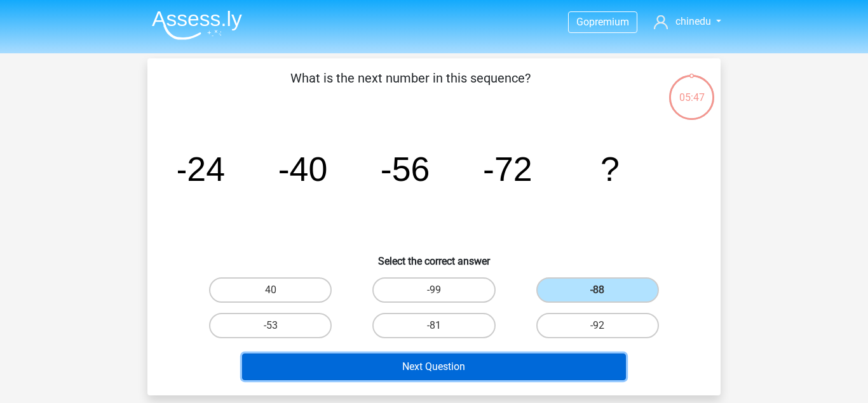
click at [583, 374] on button "Next Question" at bounding box center [434, 367] width 384 height 27
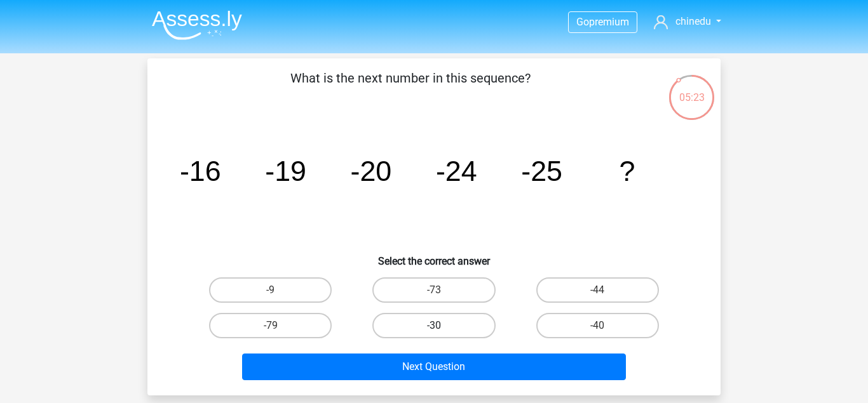
click at [463, 323] on label "-30" at bounding box center [433, 325] width 123 height 25
click at [442, 326] on input "-30" at bounding box center [438, 330] width 8 height 8
radio input "true"
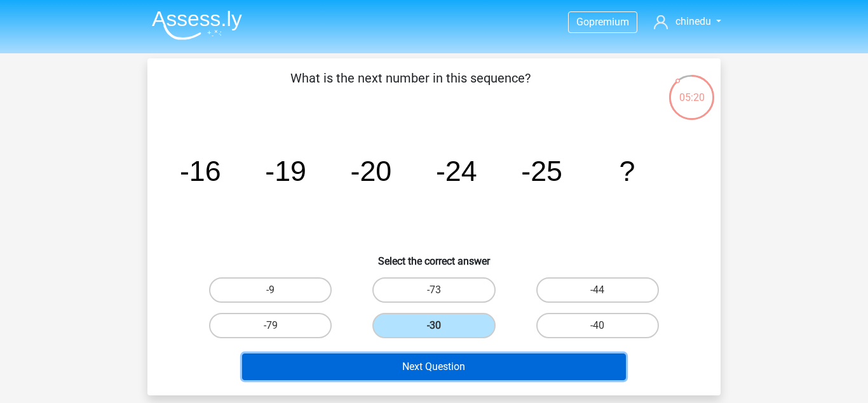
click at [499, 369] on button "Next Question" at bounding box center [434, 367] width 384 height 27
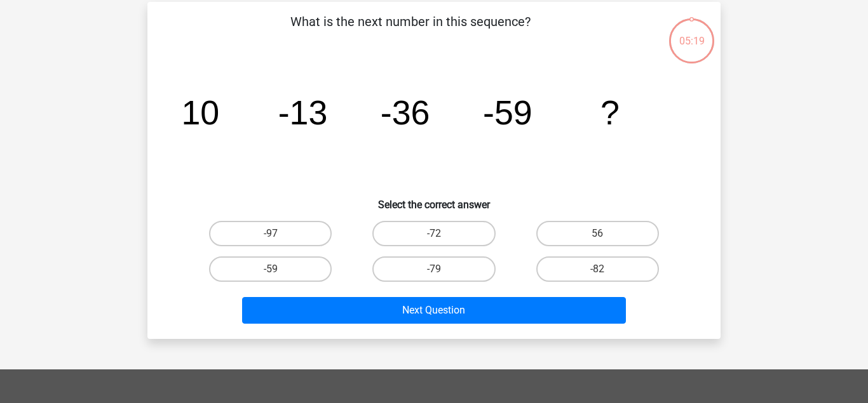
scroll to position [58, 0]
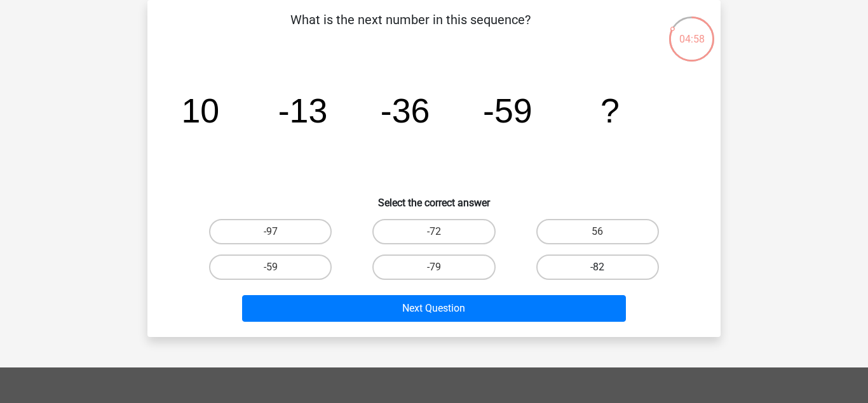
click at [567, 264] on label "-82" at bounding box center [597, 267] width 123 height 25
click at [597, 267] on input "-82" at bounding box center [601, 271] width 8 height 8
radio input "true"
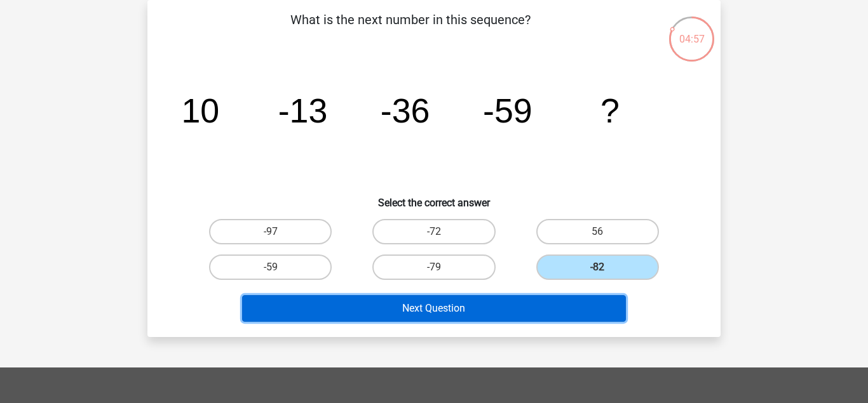
click at [567, 306] on button "Next Question" at bounding box center [434, 308] width 384 height 27
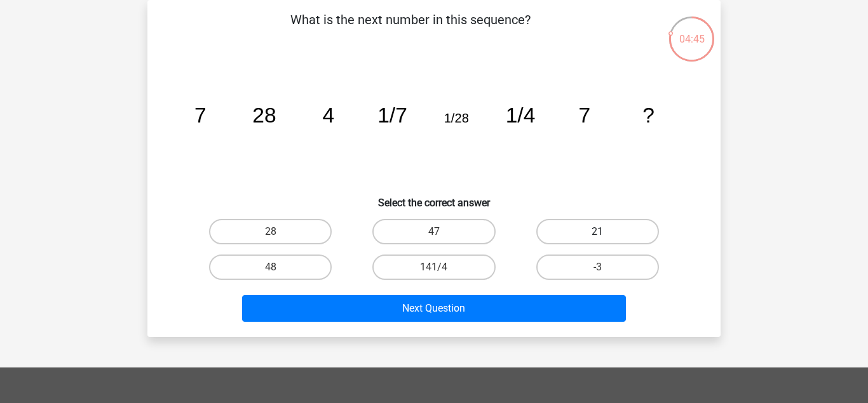
click at [602, 225] on label "21" at bounding box center [597, 231] width 123 height 25
click at [602, 232] on input "21" at bounding box center [601, 236] width 8 height 8
radio input "true"
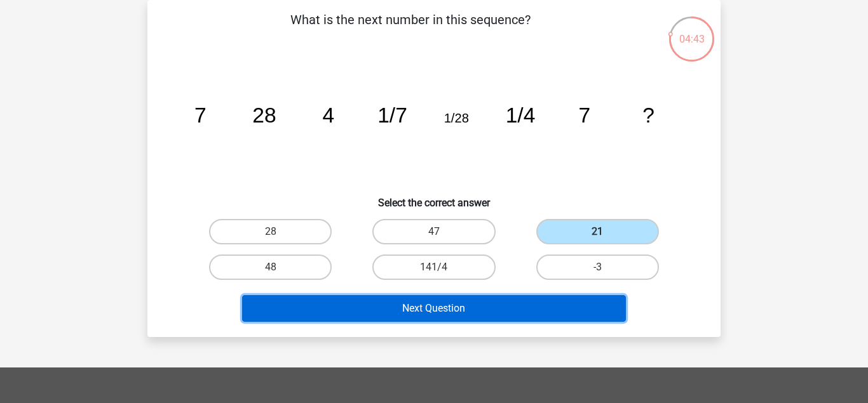
click at [520, 308] on button "Next Question" at bounding box center [434, 308] width 384 height 27
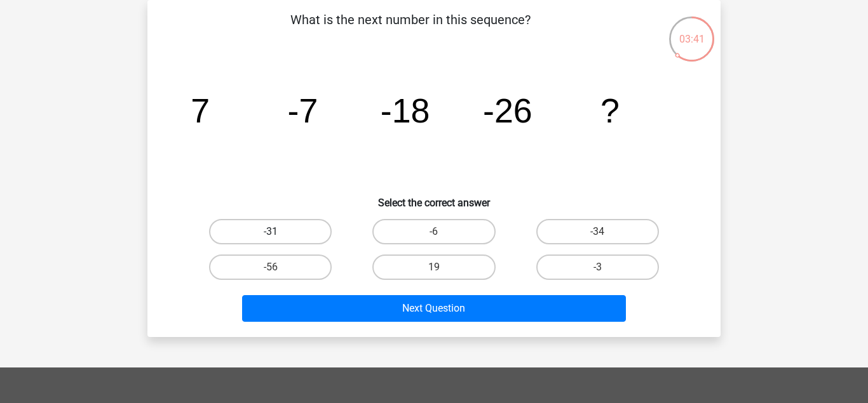
click at [302, 236] on label "-31" at bounding box center [270, 231] width 123 height 25
click at [279, 236] on input "-31" at bounding box center [275, 236] width 8 height 8
radio input "true"
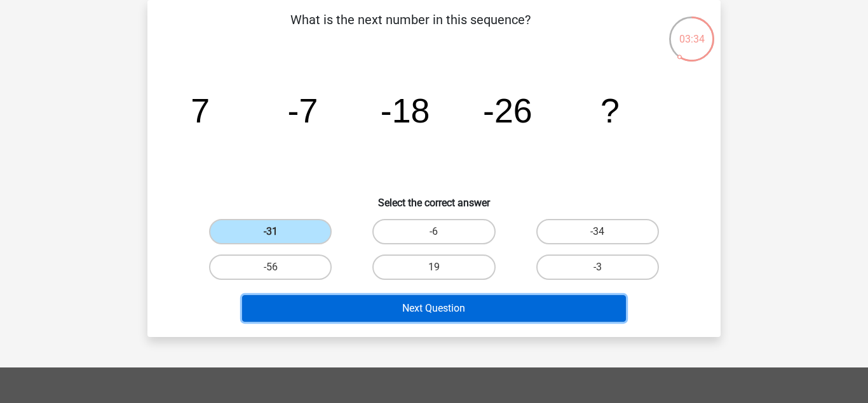
click at [491, 298] on button "Next Question" at bounding box center [434, 308] width 384 height 27
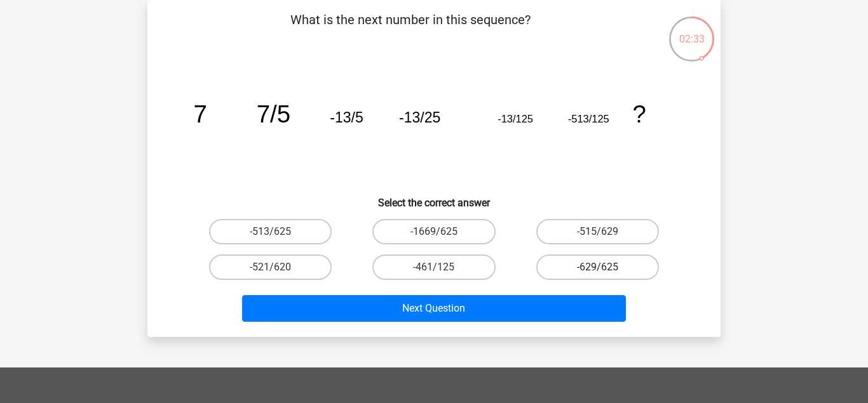
click at [594, 260] on label "-629/625" at bounding box center [597, 267] width 123 height 25
click at [597, 267] on input "-629/625" at bounding box center [601, 271] width 8 height 8
radio input "true"
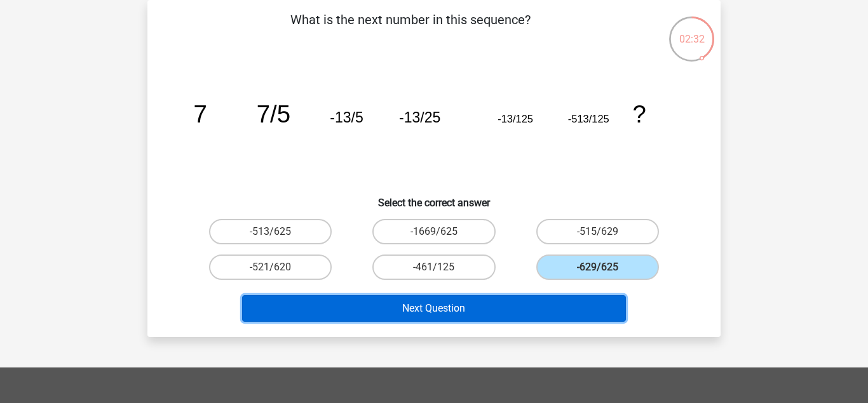
click at [569, 314] on button "Next Question" at bounding box center [434, 308] width 384 height 27
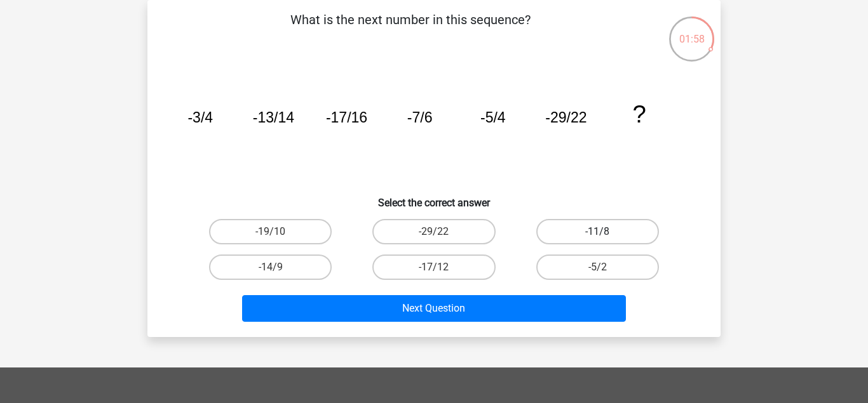
click at [555, 229] on label "-11/8" at bounding box center [597, 231] width 123 height 25
click at [597, 232] on input "-11/8" at bounding box center [601, 236] width 8 height 8
radio input "true"
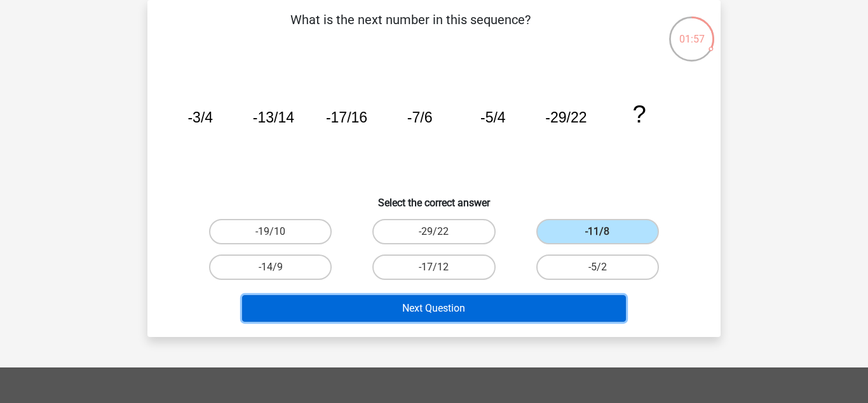
click at [553, 301] on button "Next Question" at bounding box center [434, 308] width 384 height 27
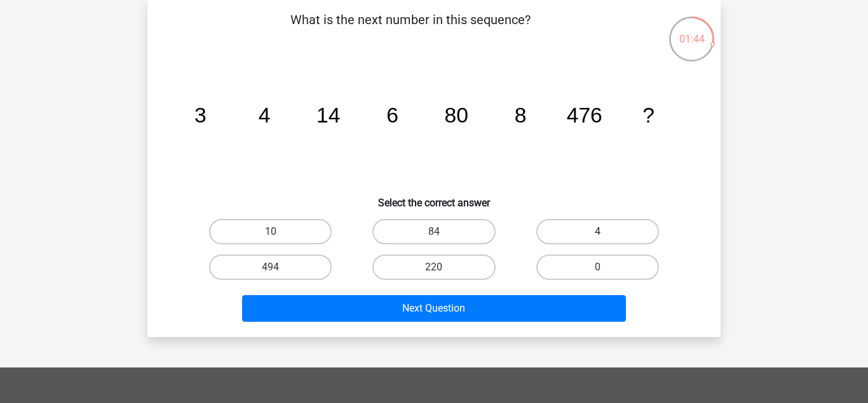
click at [578, 225] on label "4" at bounding box center [597, 231] width 123 height 25
click at [597, 232] on input "4" at bounding box center [601, 236] width 8 height 8
radio input "true"
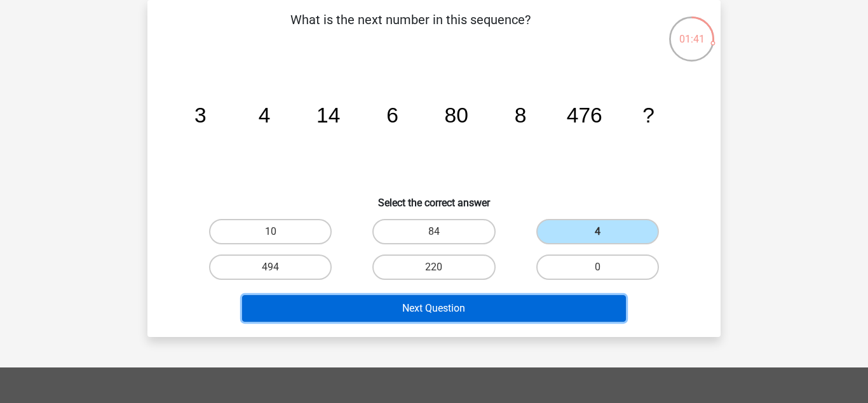
click at [531, 308] on button "Next Question" at bounding box center [434, 308] width 384 height 27
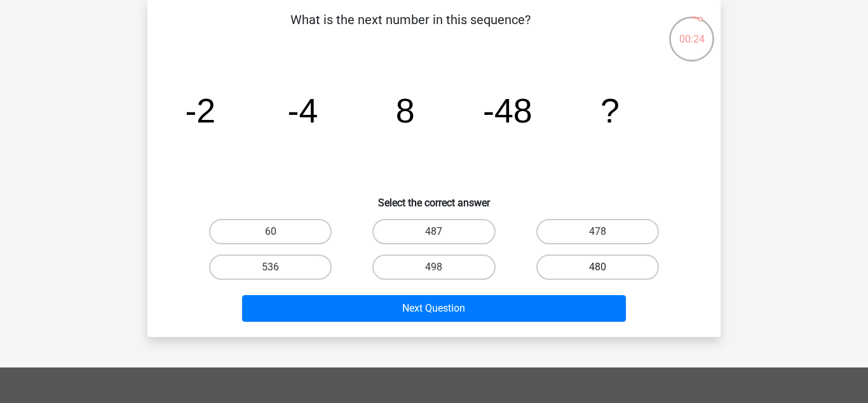
click at [551, 267] on label "480" at bounding box center [597, 267] width 123 height 25
click at [597, 267] on input "480" at bounding box center [601, 271] width 8 height 8
radio input "true"
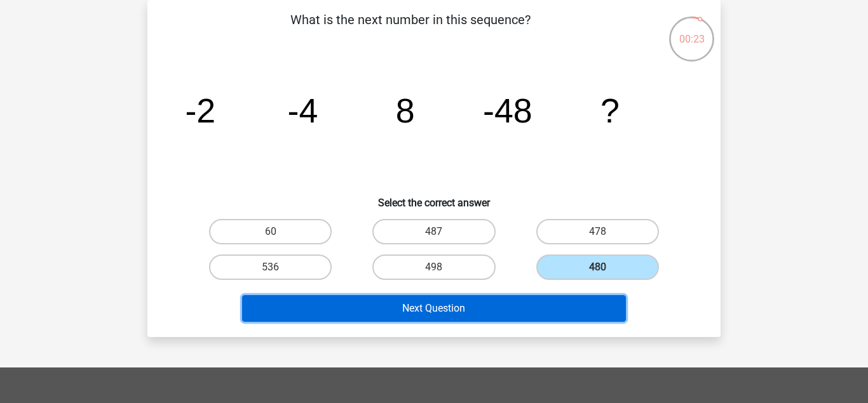
click at [557, 317] on button "Next Question" at bounding box center [434, 308] width 384 height 27
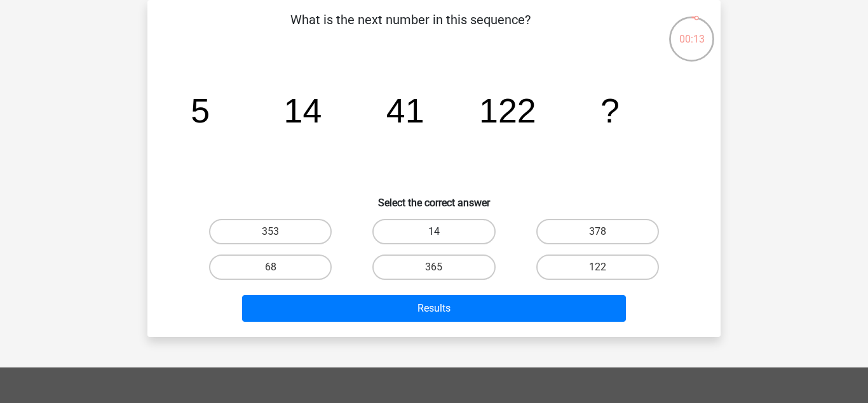
click at [428, 235] on label "14" at bounding box center [433, 231] width 123 height 25
click at [434, 235] on input "14" at bounding box center [438, 236] width 8 height 8
radio input "true"
click at [556, 234] on label "378" at bounding box center [597, 231] width 123 height 25
click at [597, 234] on input "378" at bounding box center [601, 236] width 8 height 8
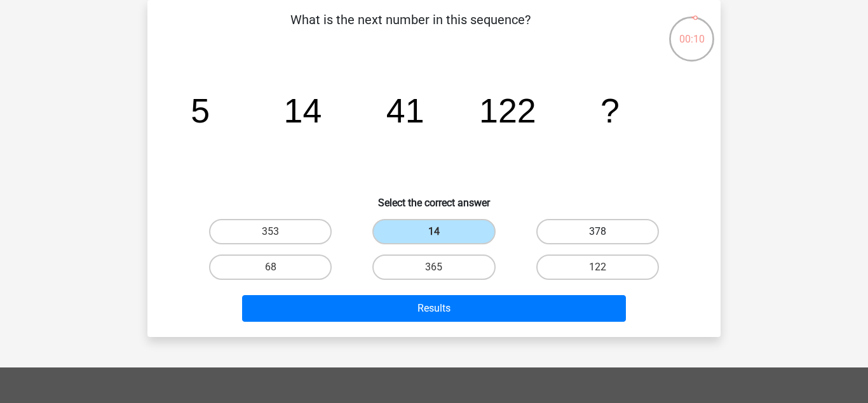
radio input "true"
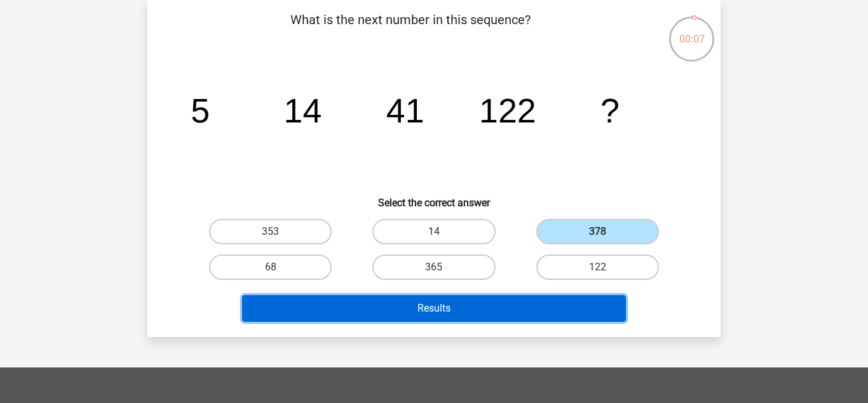
click at [536, 304] on button "Results" at bounding box center [434, 308] width 384 height 27
